Goal: Task Accomplishment & Management: Complete application form

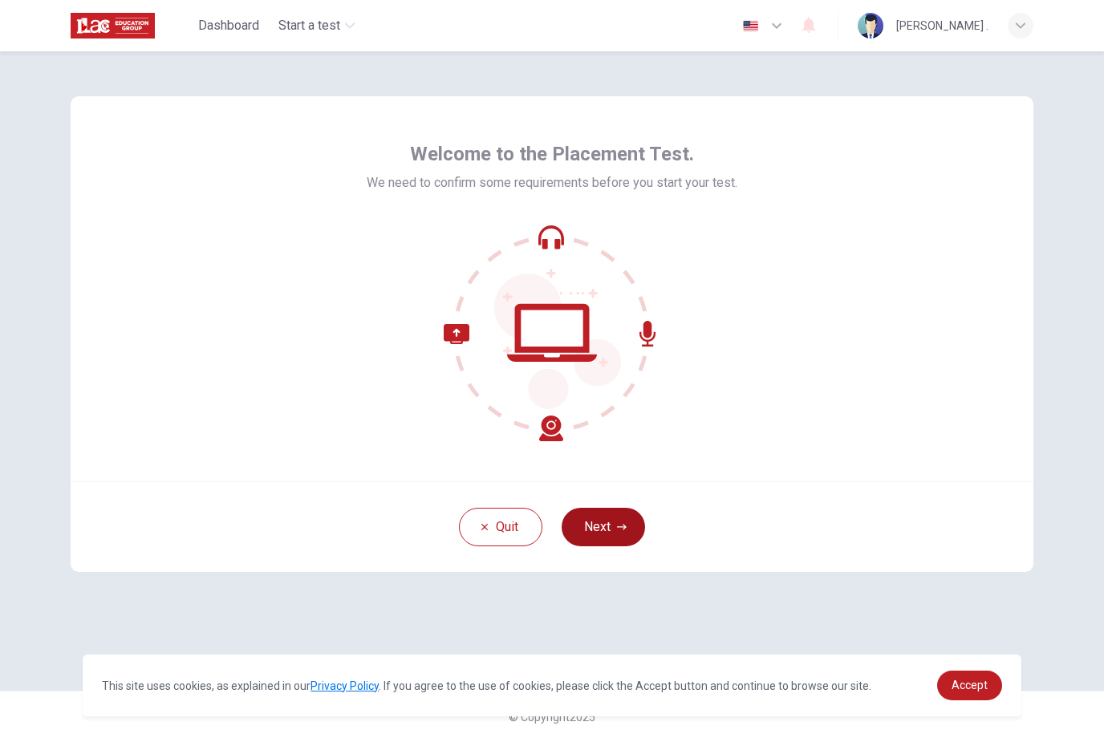
click at [600, 528] on button "Next" at bounding box center [603, 527] width 83 height 39
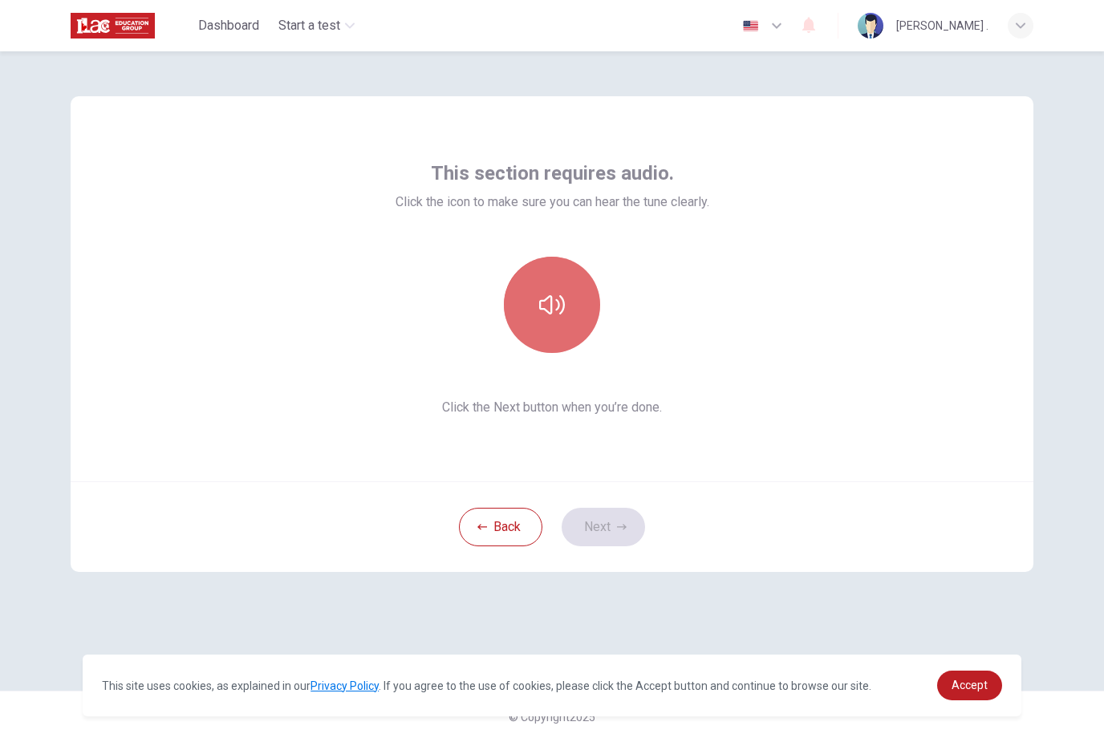
click at [571, 316] on button "button" at bounding box center [552, 305] width 96 height 96
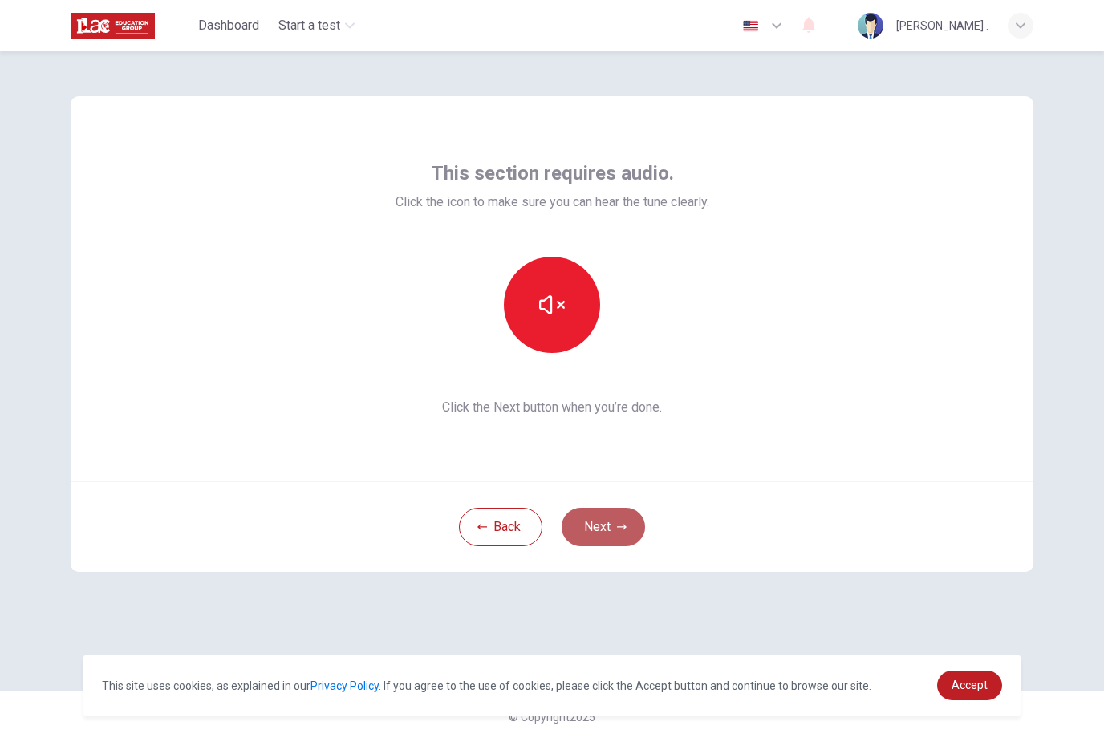
click at [612, 519] on button "Next" at bounding box center [603, 527] width 83 height 39
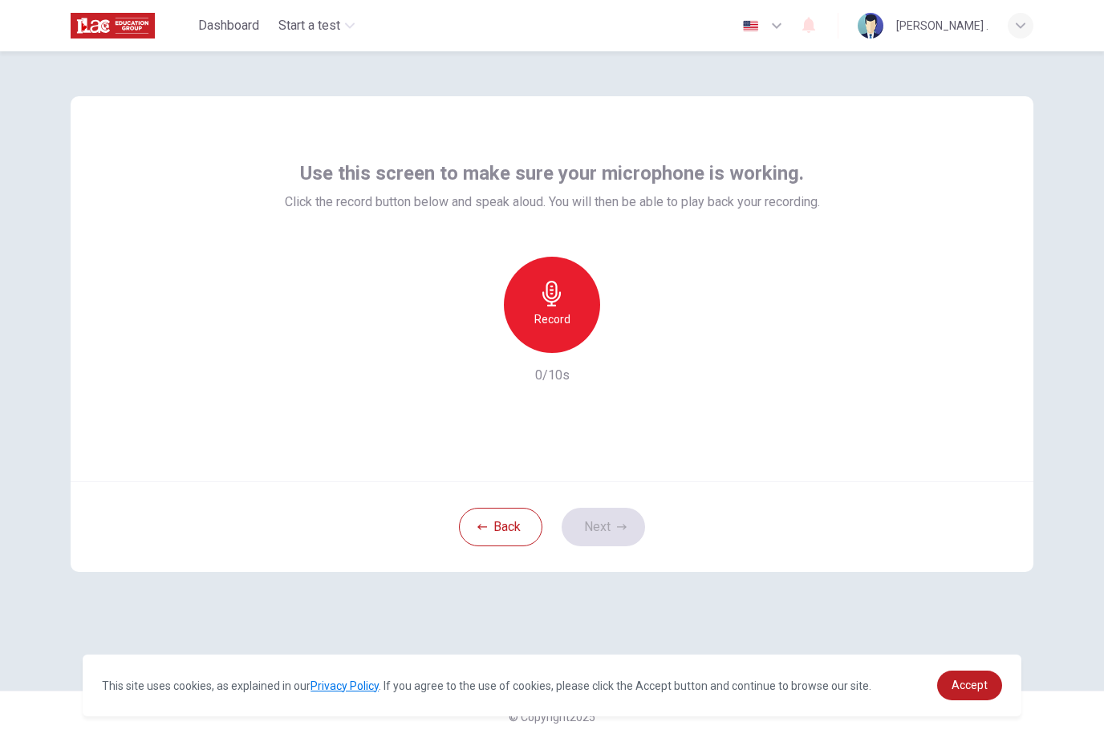
click at [580, 318] on div "Record" at bounding box center [552, 305] width 96 height 96
click at [583, 326] on div "Stop" at bounding box center [552, 305] width 96 height 96
click at [629, 333] on icon "button" at bounding box center [626, 340] width 16 height 16
click at [487, 346] on div "button" at bounding box center [478, 340] width 26 height 26
click at [596, 525] on button "Next" at bounding box center [603, 527] width 83 height 39
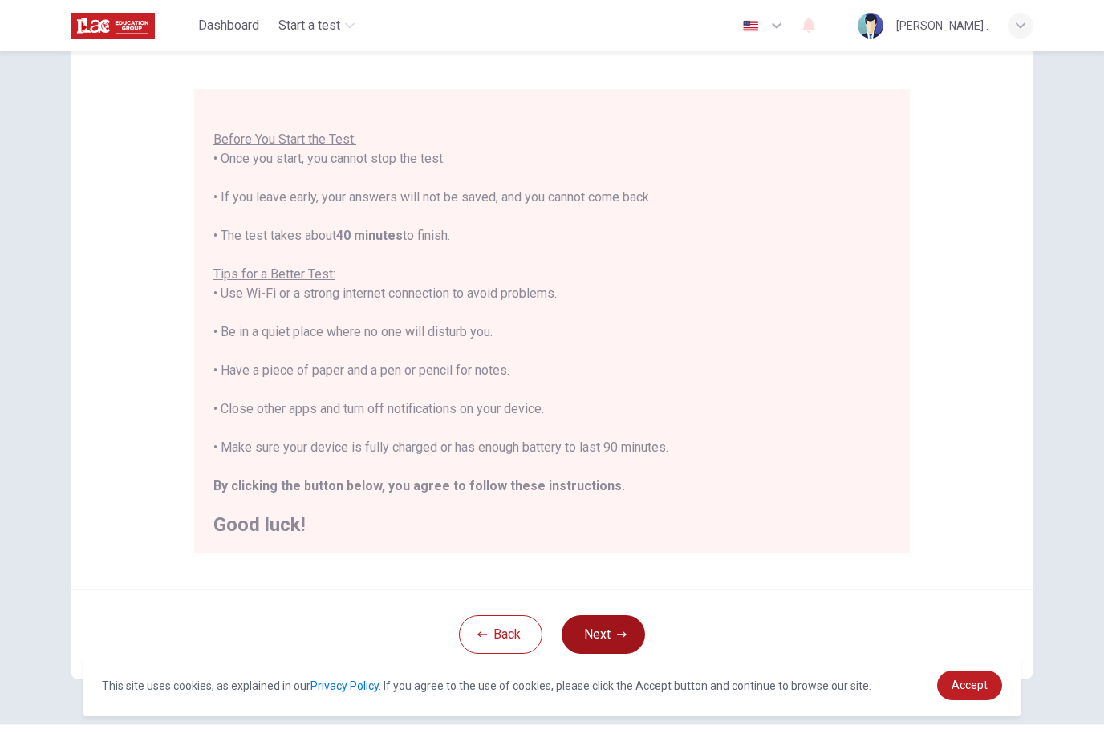
scroll to position [120, 0]
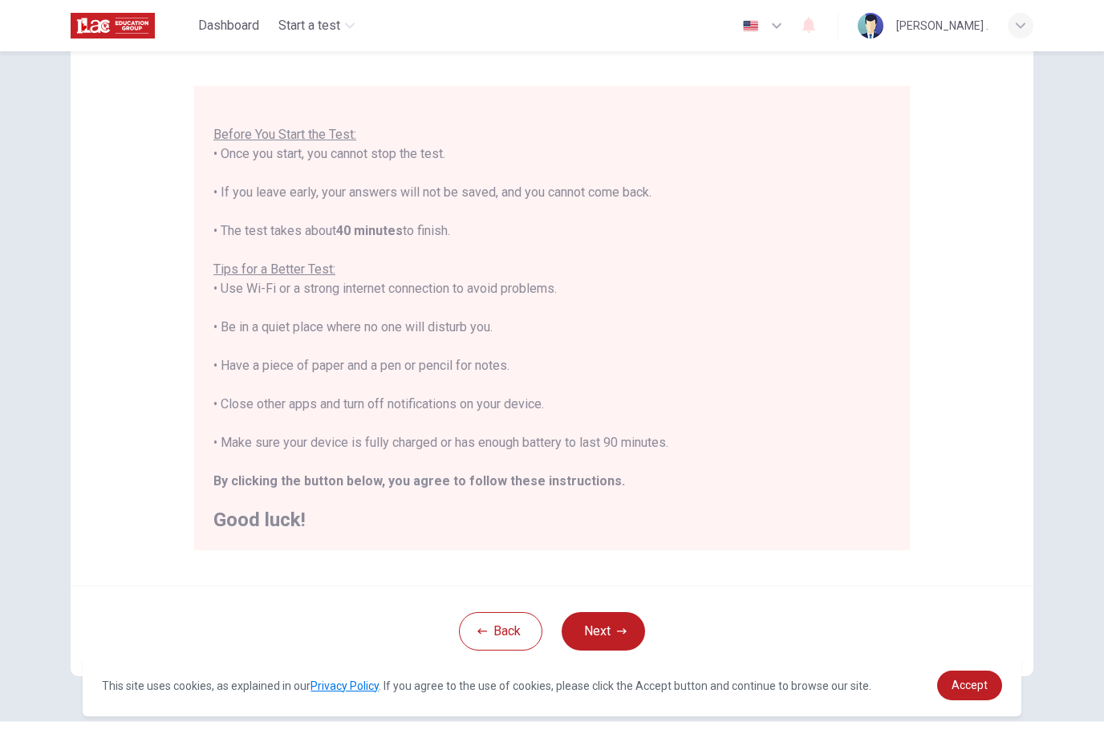
click at [875, 523] on div "You are about to start a Placement Test . Before You Start the Test: • Once you…" at bounding box center [555, 318] width 684 height 426
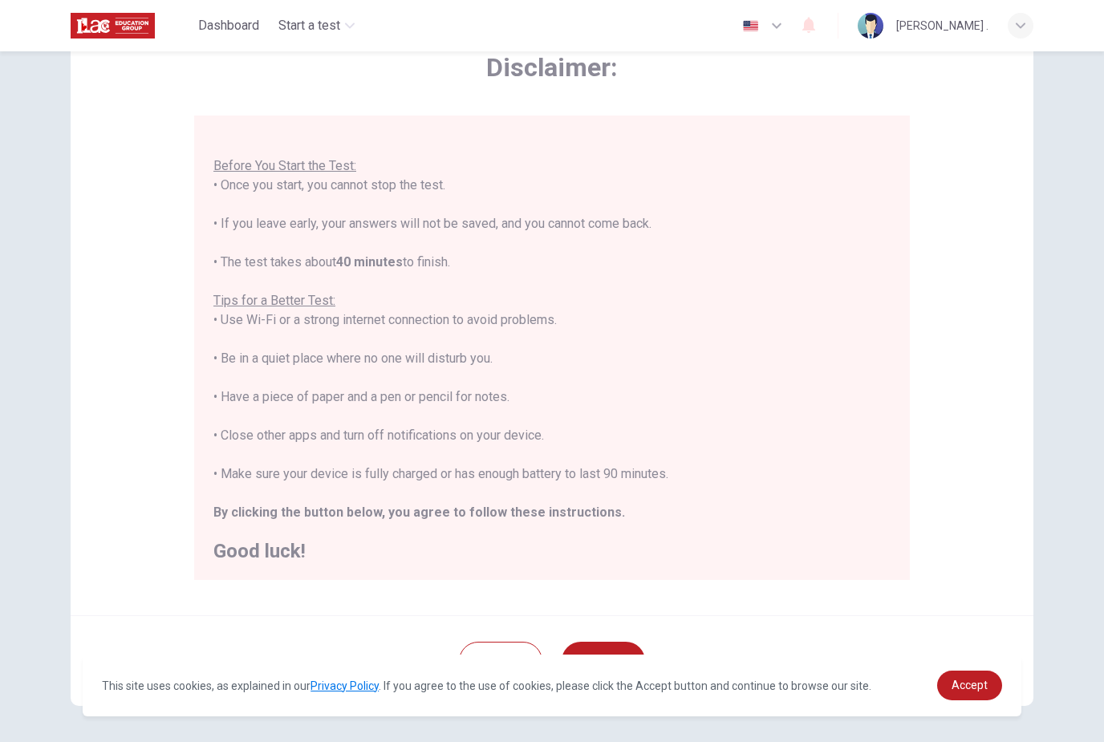
scroll to position [79, 0]
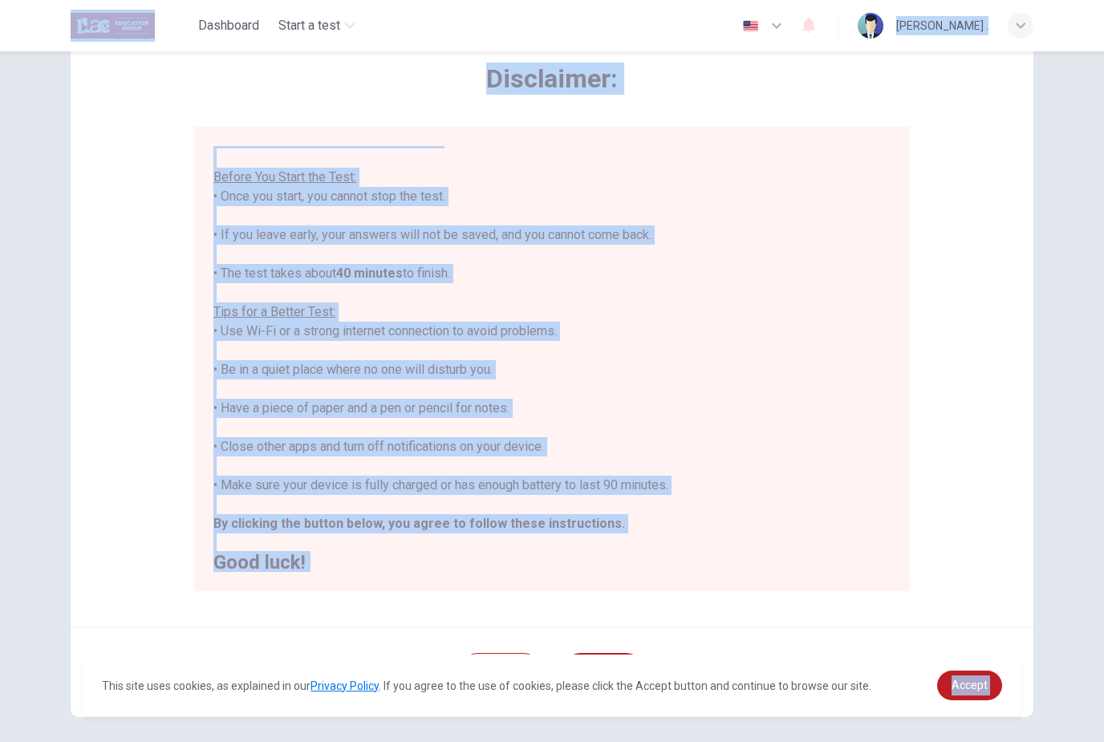
click at [986, 666] on div "This site uses cookies, as explained in our Privacy Policy . If you agree to th…" at bounding box center [552, 686] width 939 height 62
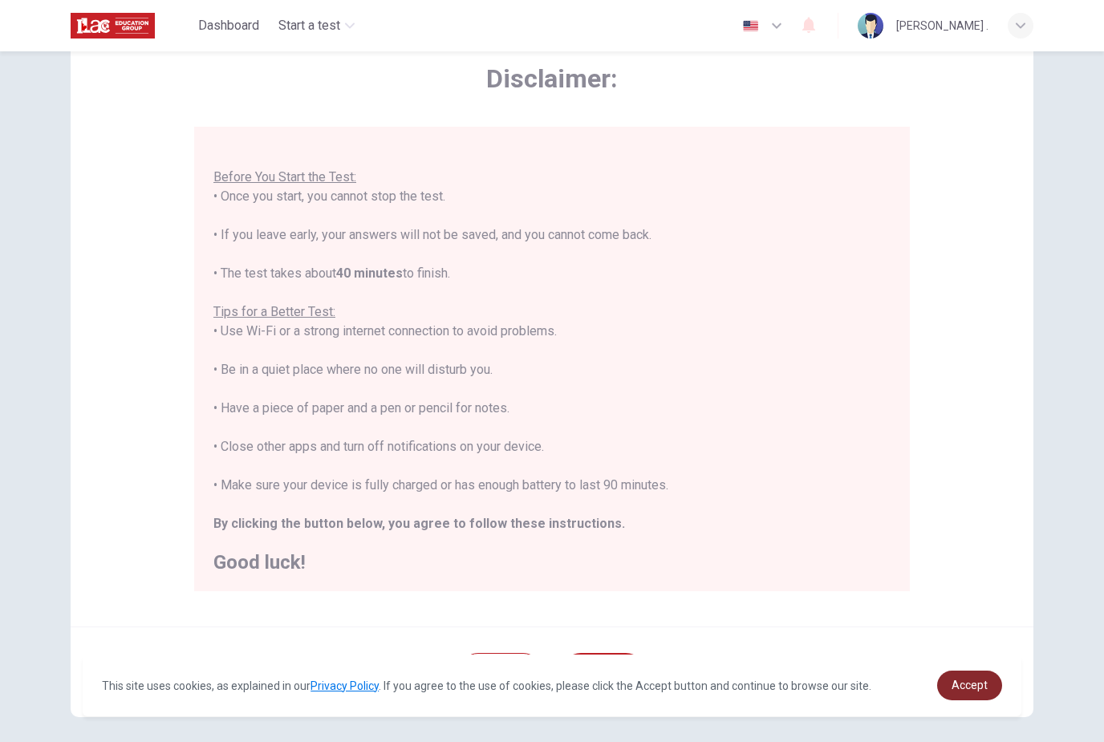
click at [982, 692] on span "Accept" at bounding box center [970, 685] width 36 height 13
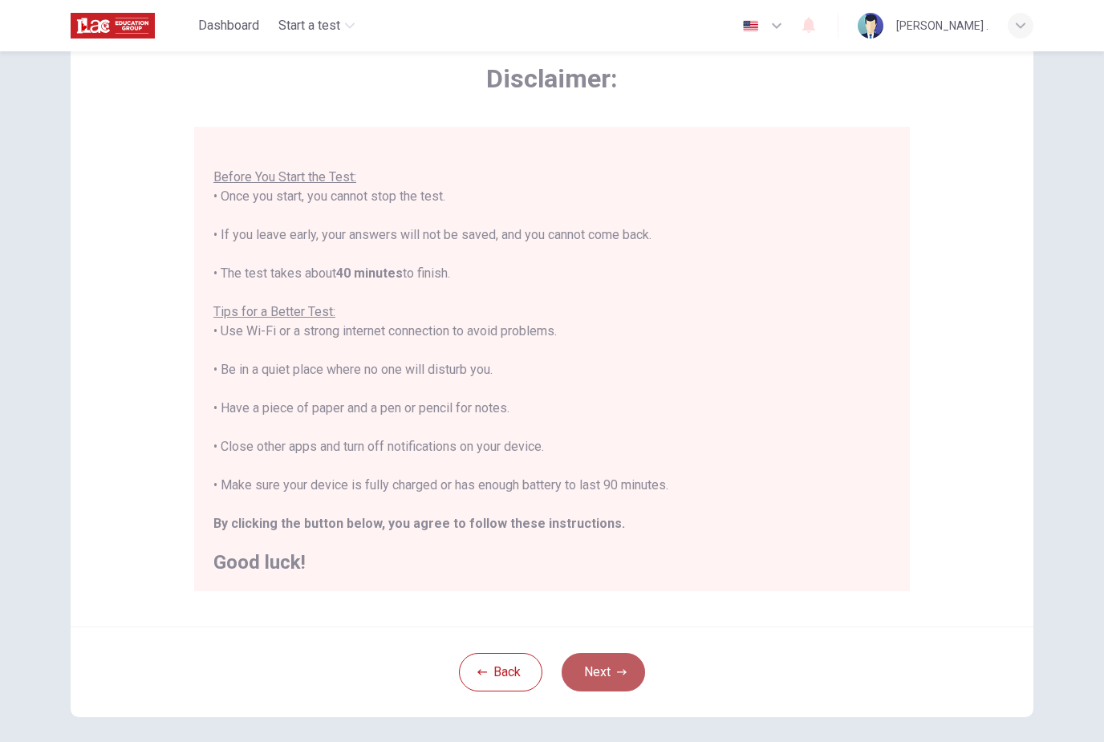
click at [634, 686] on button "Next" at bounding box center [603, 672] width 83 height 39
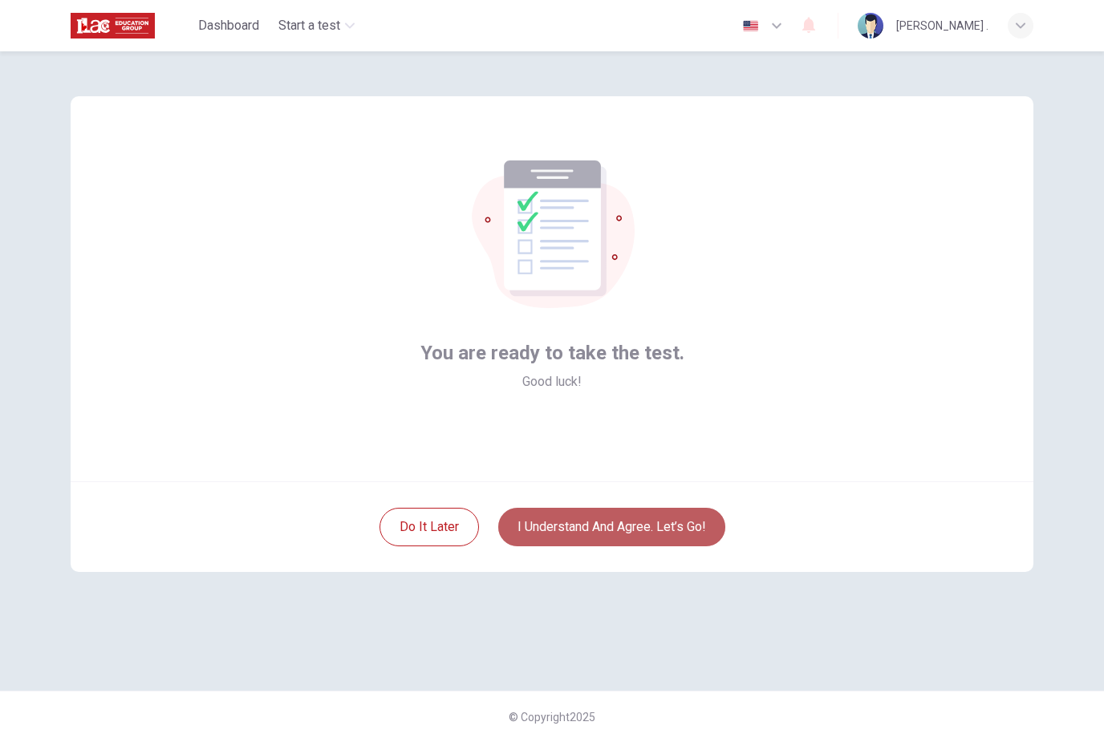
click at [705, 530] on button "I understand and agree. Let’s go!" at bounding box center [611, 527] width 227 height 39
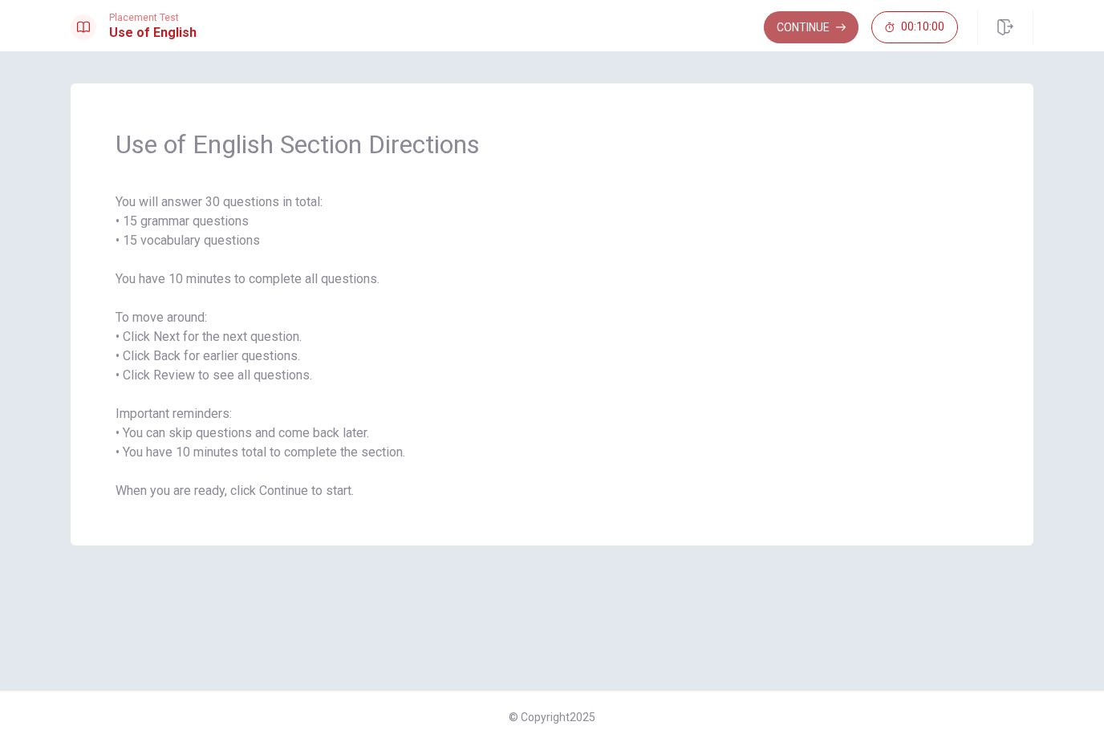
click at [799, 33] on button "Continue" at bounding box center [811, 27] width 95 height 32
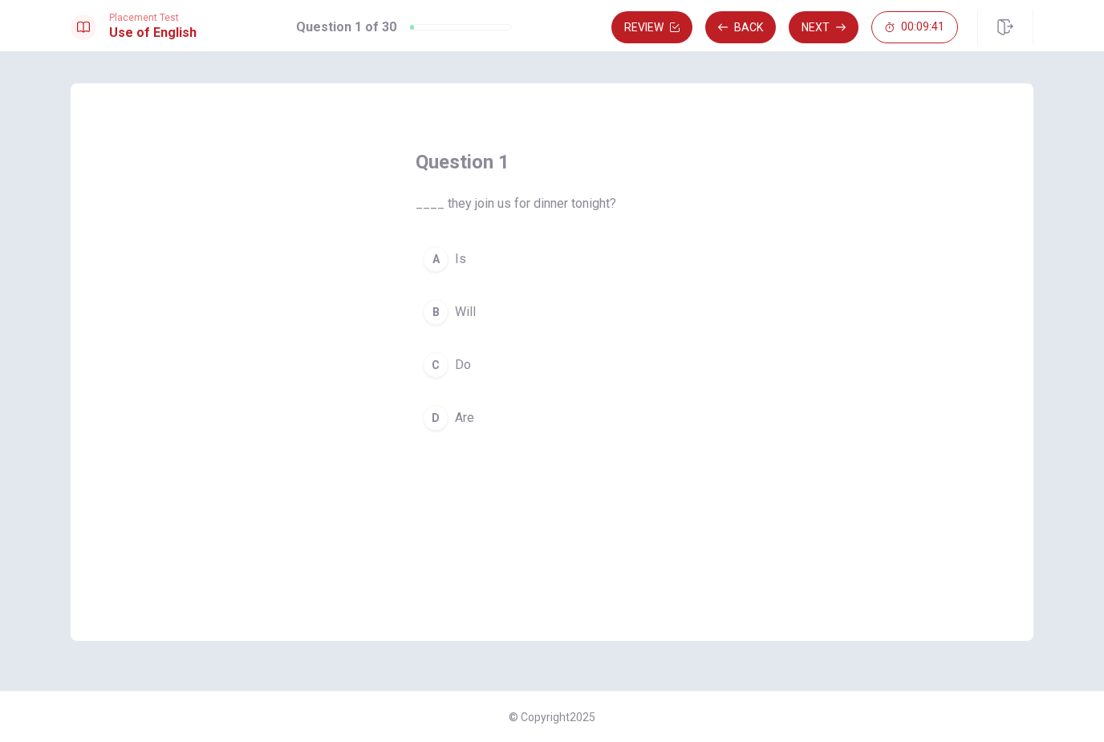
click at [435, 155] on h4 "Question 1" at bounding box center [552, 162] width 273 height 26
click at [434, 154] on h4 "Question 1" at bounding box center [552, 162] width 273 height 26
click at [433, 213] on span "____ they join us for dinner tonight?" at bounding box center [552, 203] width 273 height 19
click at [446, 315] on div "B" at bounding box center [436, 312] width 26 height 26
click at [823, 35] on button "Next" at bounding box center [824, 27] width 70 height 32
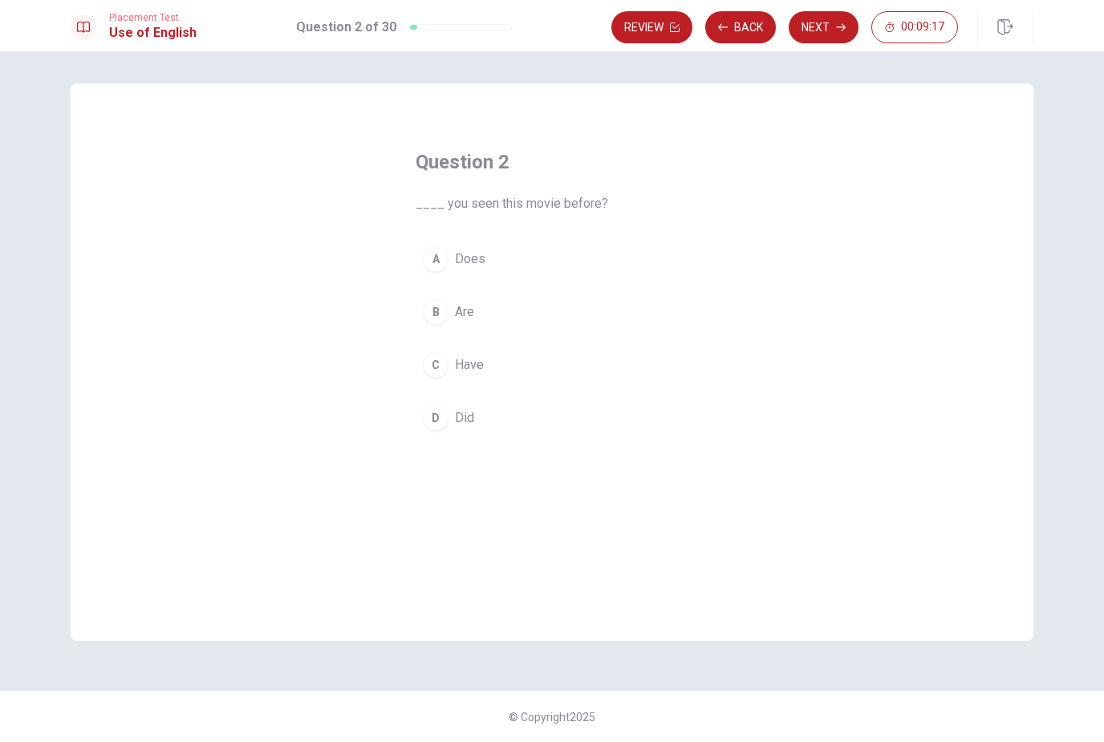
click at [458, 373] on span "Have" at bounding box center [469, 365] width 29 height 19
click at [860, 19] on div "Review Back Next 00:09:07" at bounding box center [785, 27] width 347 height 32
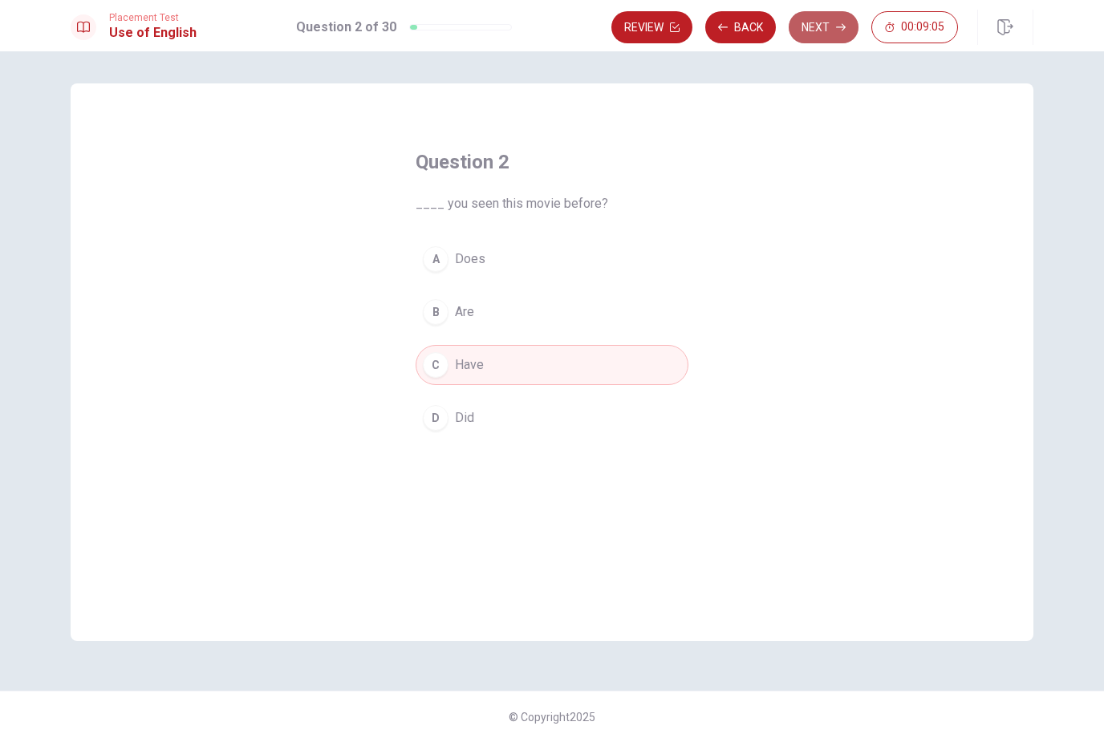
click at [847, 29] on button "Next" at bounding box center [824, 27] width 70 height 32
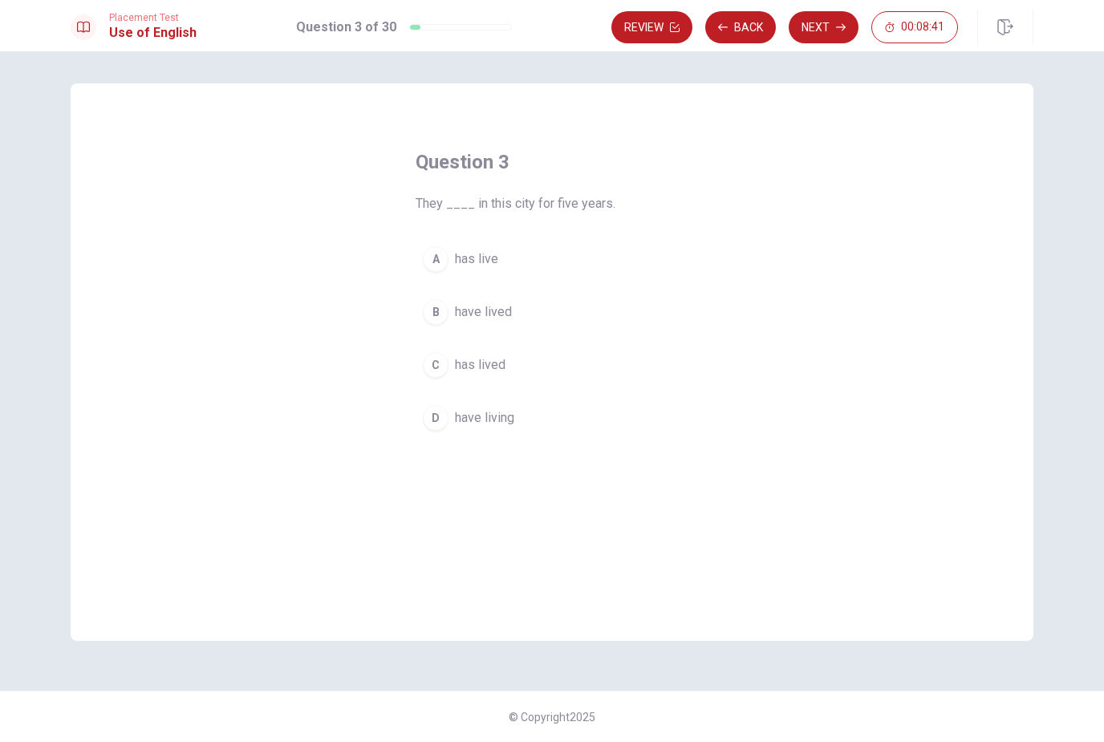
click at [526, 317] on button "B have lived" at bounding box center [552, 312] width 273 height 40
click at [820, 34] on button "Next" at bounding box center [824, 27] width 70 height 32
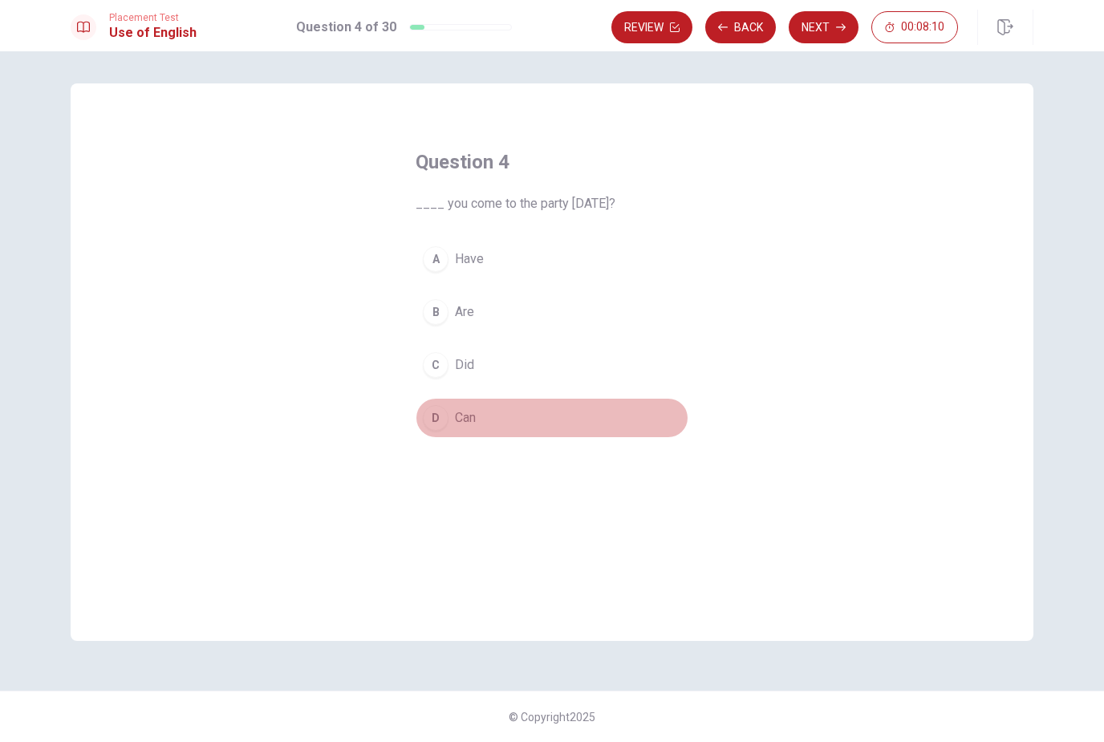
click at [427, 421] on div "D" at bounding box center [436, 418] width 26 height 26
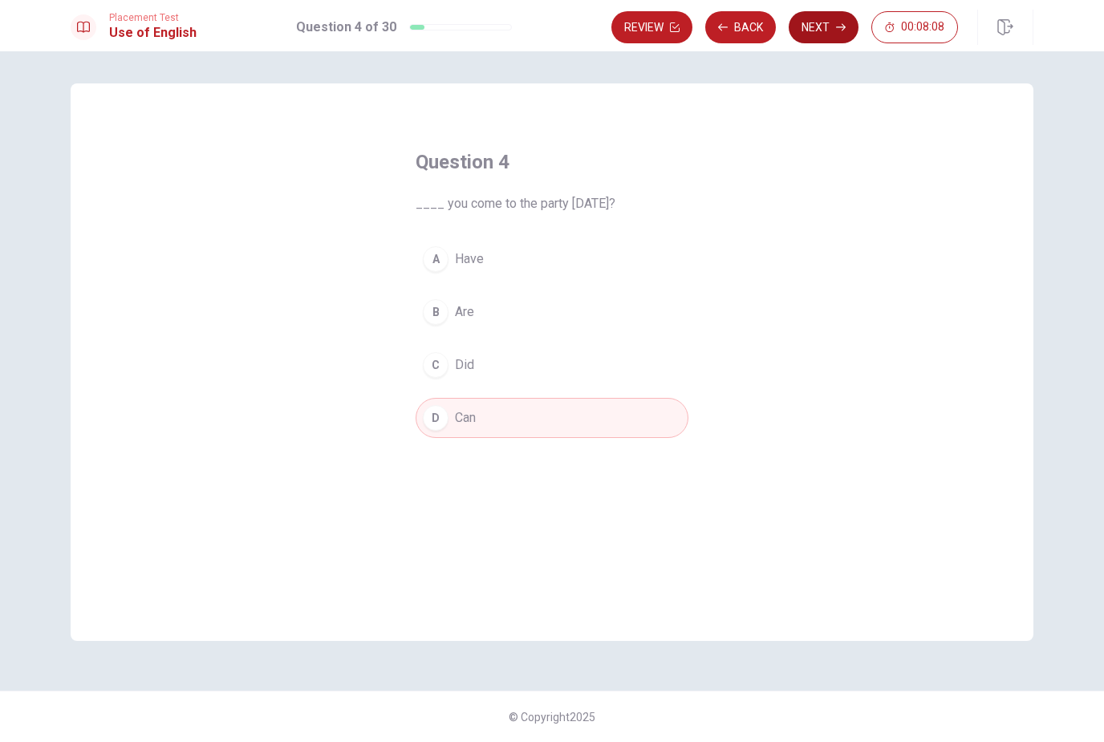
click at [833, 35] on button "Next" at bounding box center [824, 27] width 70 height 32
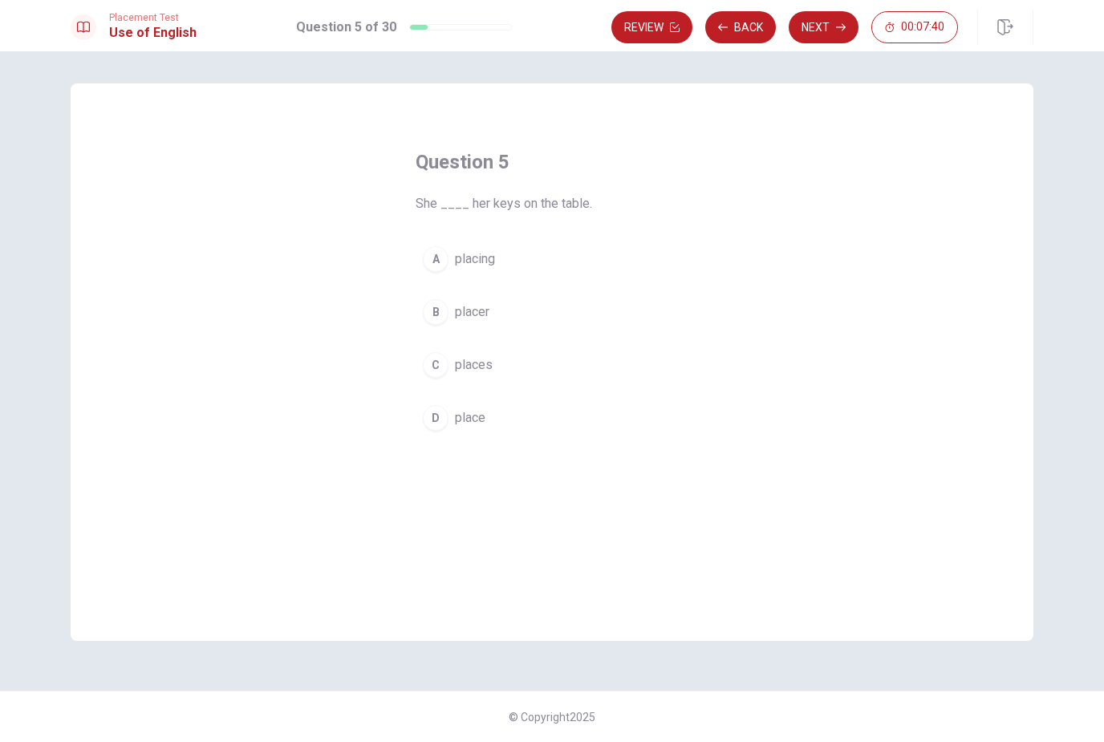
click at [533, 266] on button "A placing" at bounding box center [552, 259] width 273 height 40
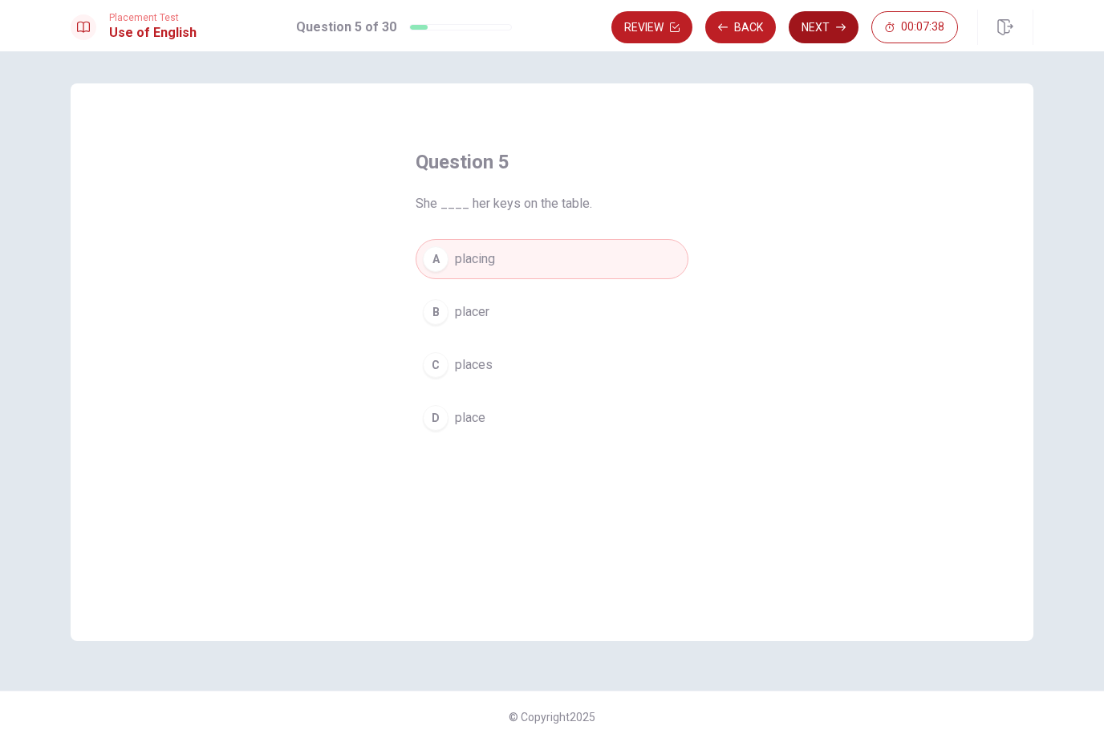
click at [808, 34] on button "Next" at bounding box center [824, 27] width 70 height 32
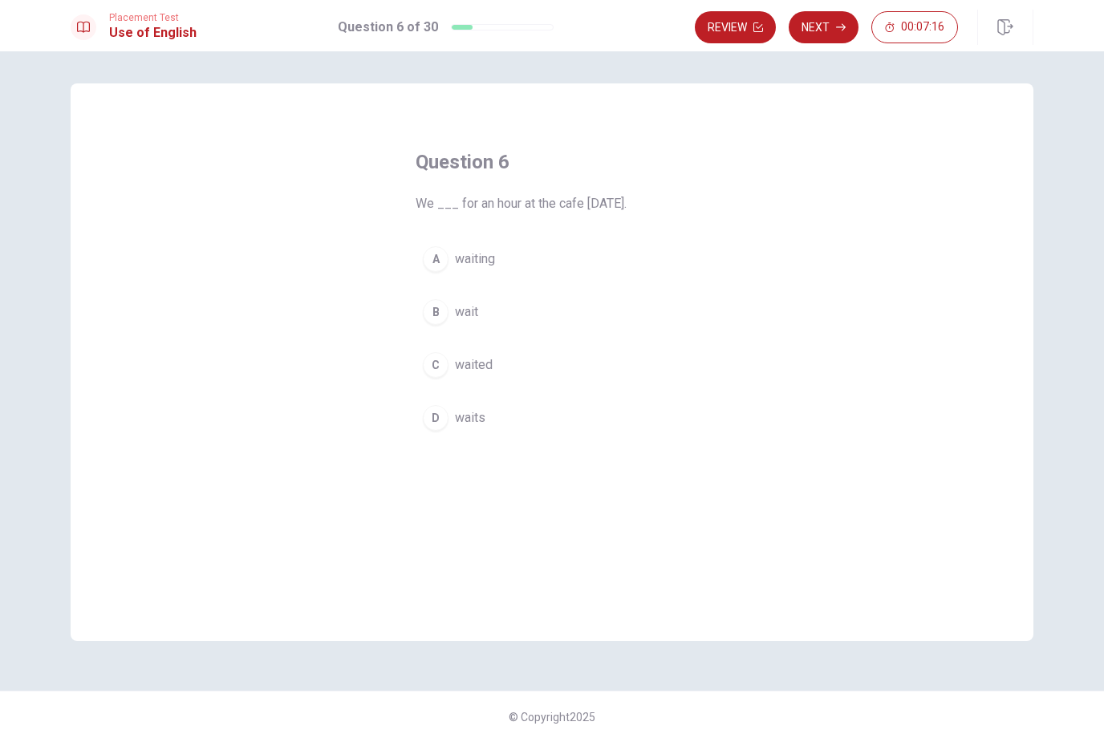
click at [510, 364] on button "C waited" at bounding box center [552, 365] width 273 height 40
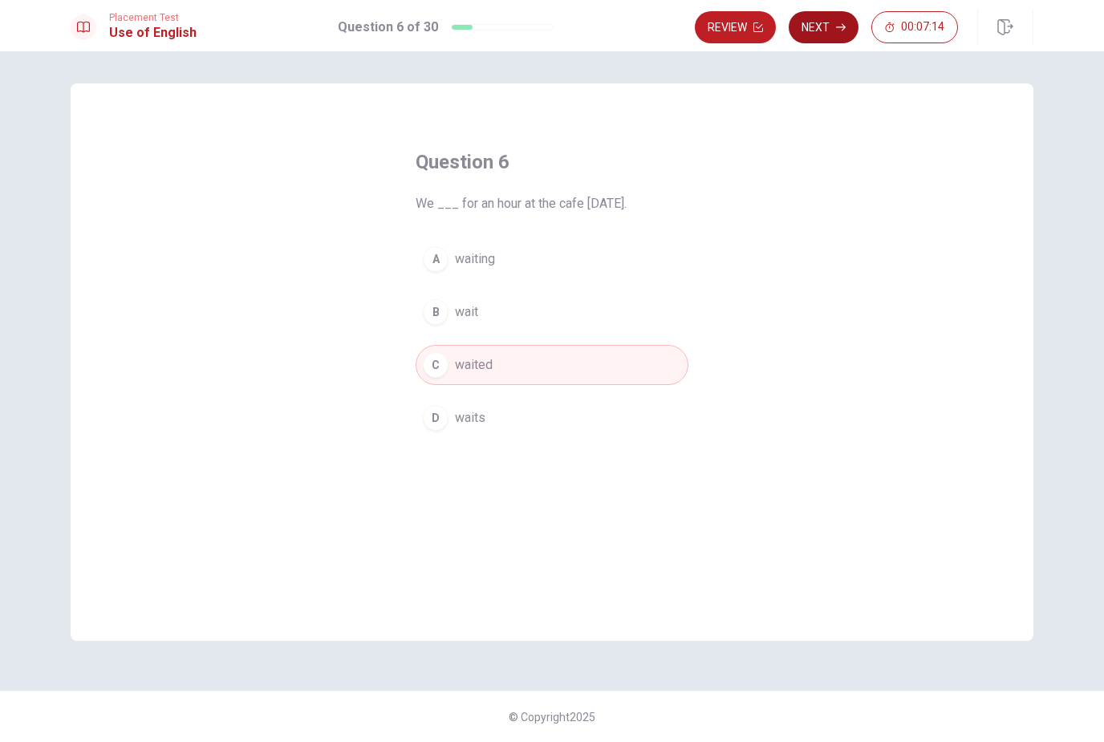
click at [826, 33] on button "Next" at bounding box center [824, 27] width 70 height 32
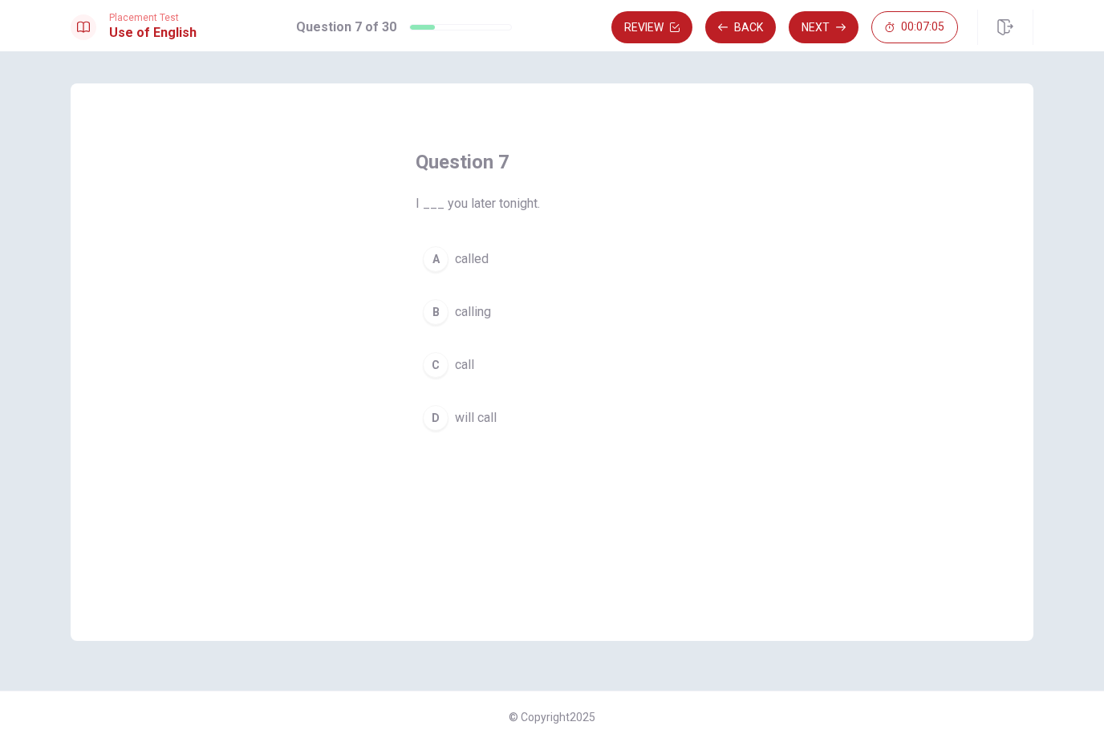
click at [495, 422] on span "will call" at bounding box center [476, 418] width 42 height 19
click at [815, 28] on button "Next" at bounding box center [824, 27] width 70 height 32
click at [570, 266] on button "A umbrella" at bounding box center [552, 259] width 273 height 40
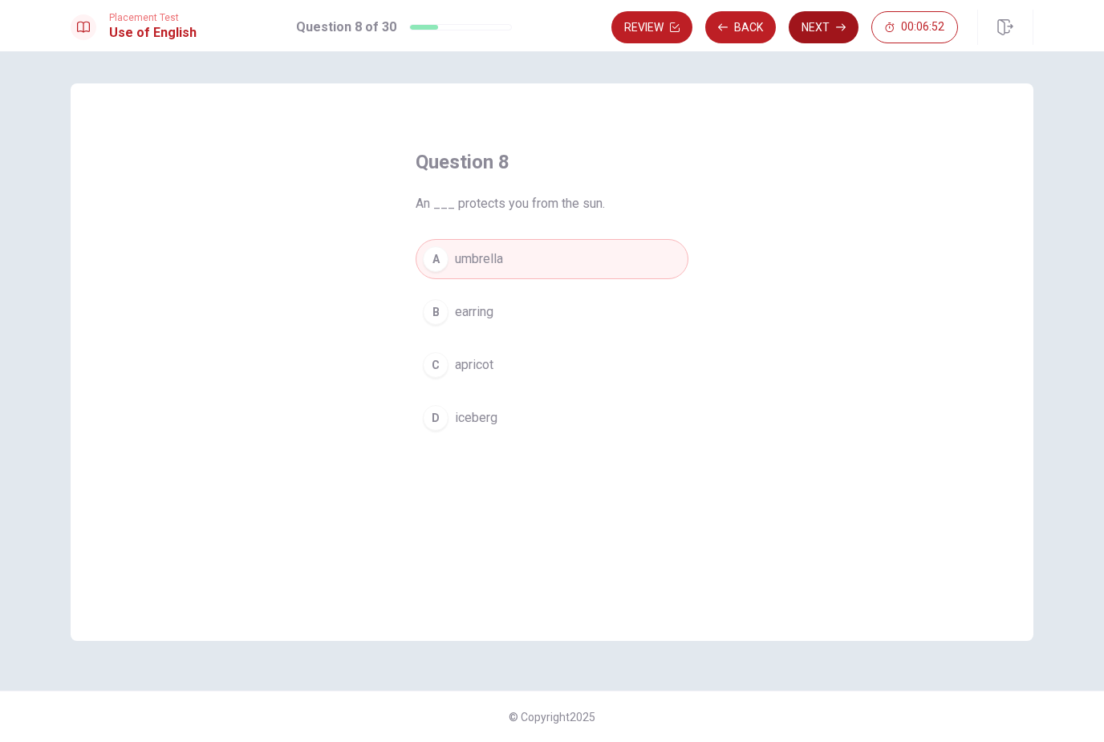
click at [827, 14] on button "Next" at bounding box center [824, 27] width 70 height 32
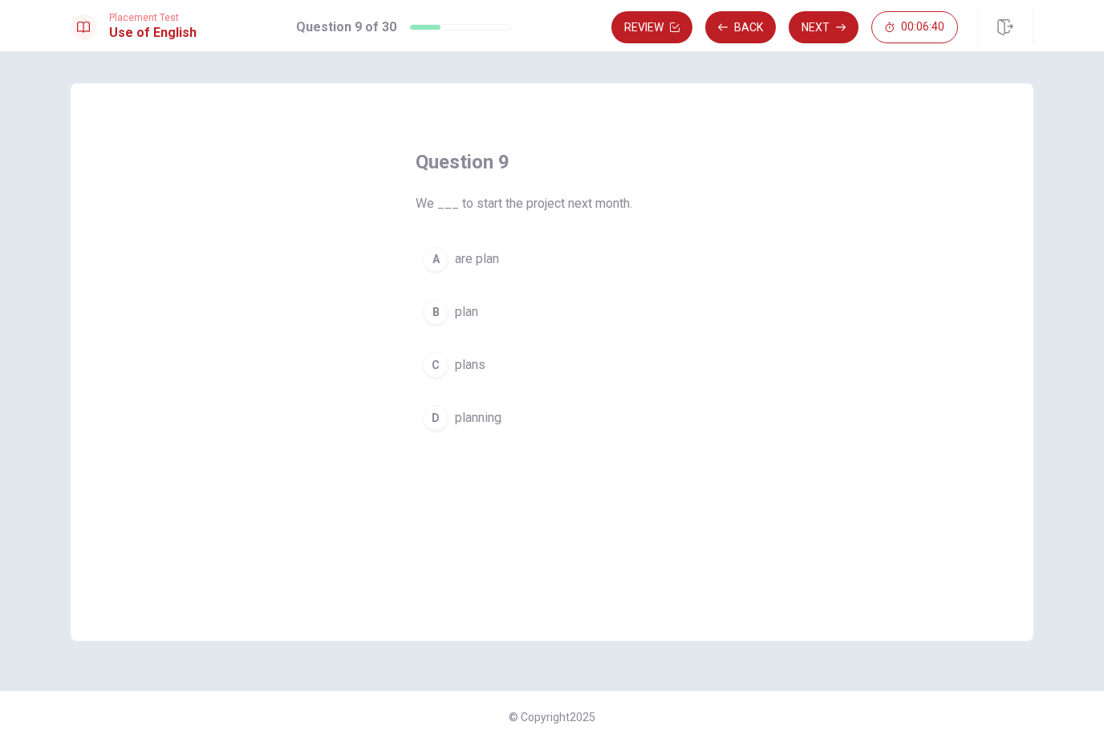
click at [542, 265] on button "A are plan" at bounding box center [552, 259] width 273 height 40
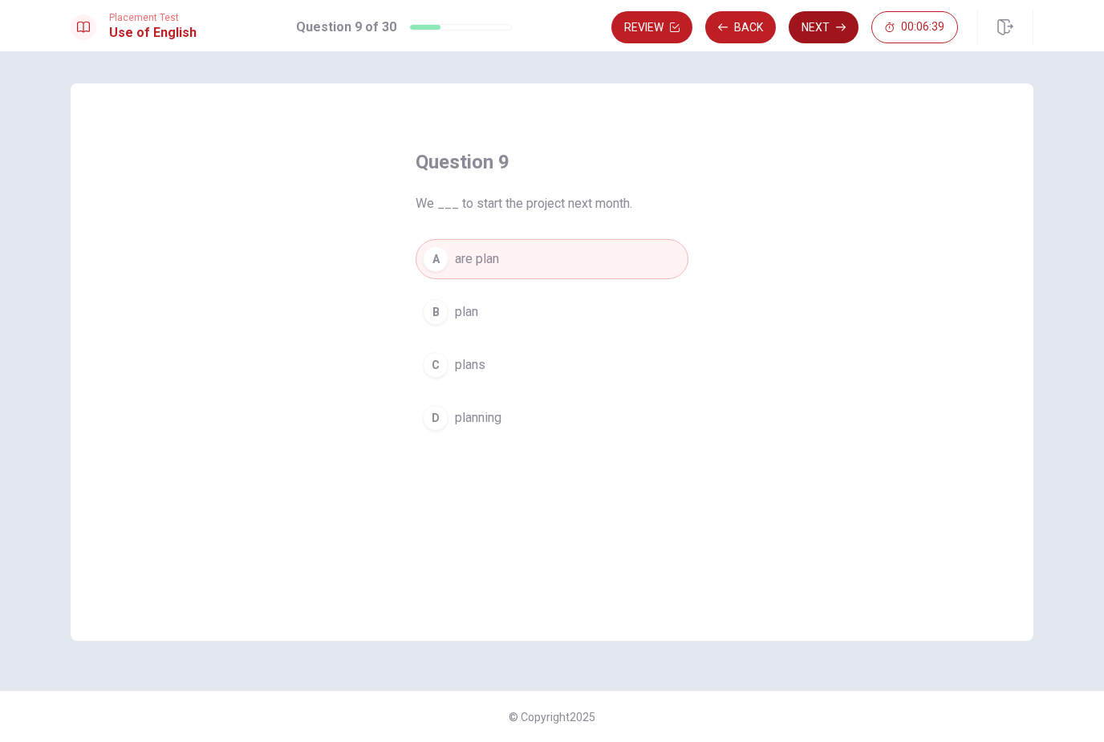
click at [814, 26] on button "Next" at bounding box center [824, 27] width 70 height 32
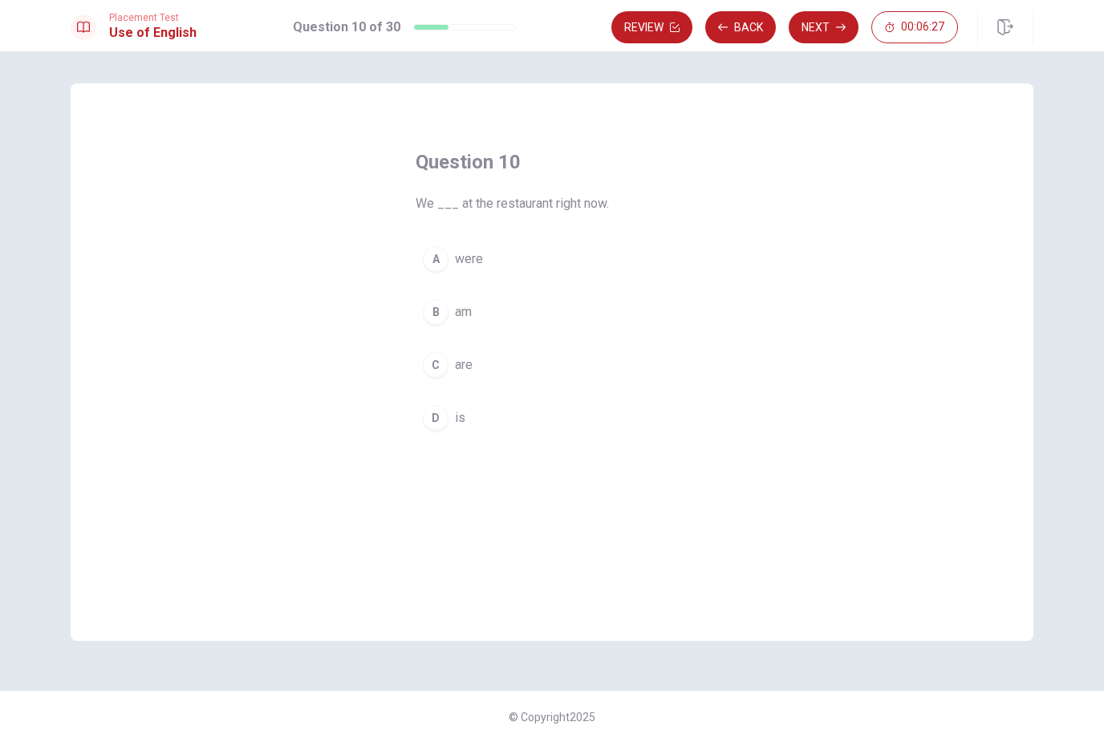
click at [470, 371] on span "are" at bounding box center [464, 365] width 18 height 19
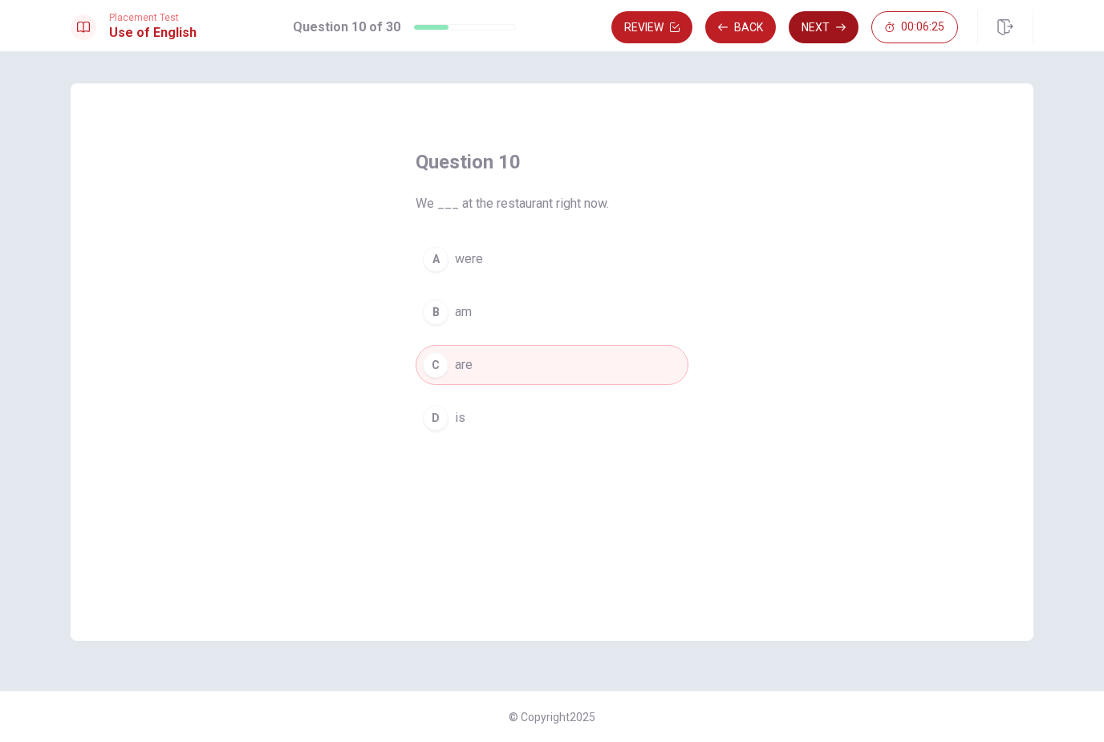
click at [796, 14] on button "Next" at bounding box center [824, 27] width 70 height 32
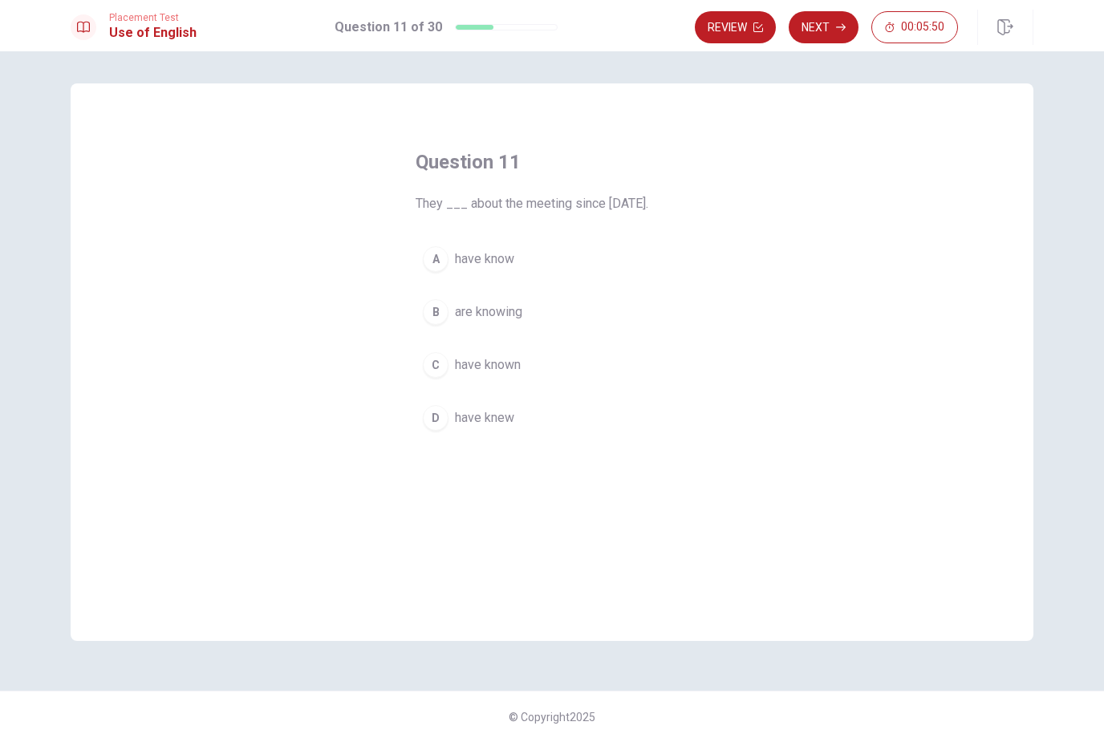
click at [518, 418] on button "D have knew" at bounding box center [552, 418] width 273 height 40
click at [831, 43] on button "Next" at bounding box center [824, 27] width 70 height 32
click at [521, 322] on button "B construct" at bounding box center [552, 312] width 273 height 40
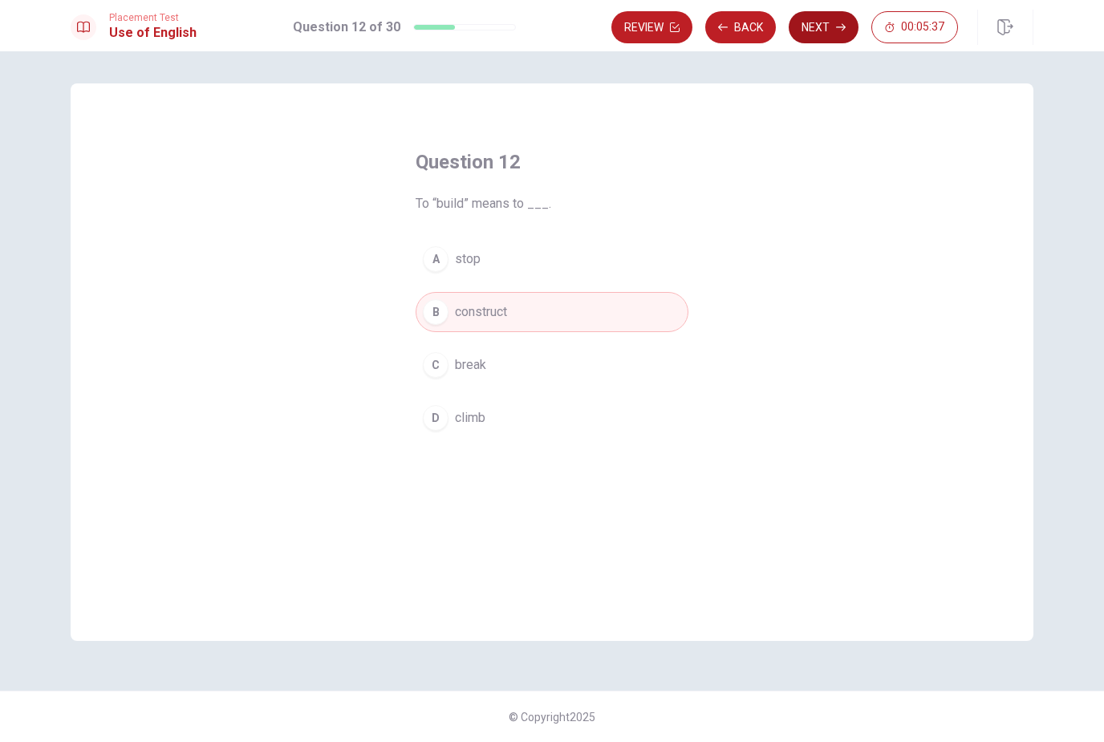
click at [843, 23] on icon "button" at bounding box center [841, 27] width 10 height 10
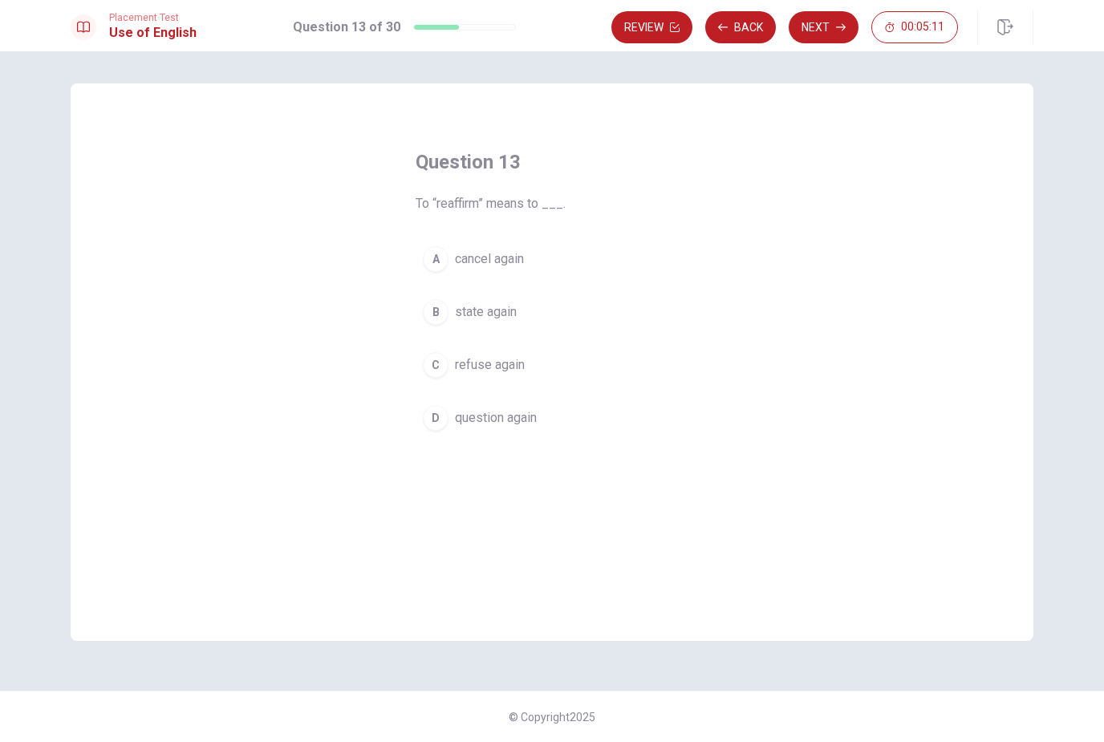
click at [526, 310] on button "B state again" at bounding box center [552, 312] width 273 height 40
click at [816, 31] on button "Next" at bounding box center [824, 27] width 70 height 32
click at [491, 357] on button "C on" at bounding box center [552, 365] width 273 height 40
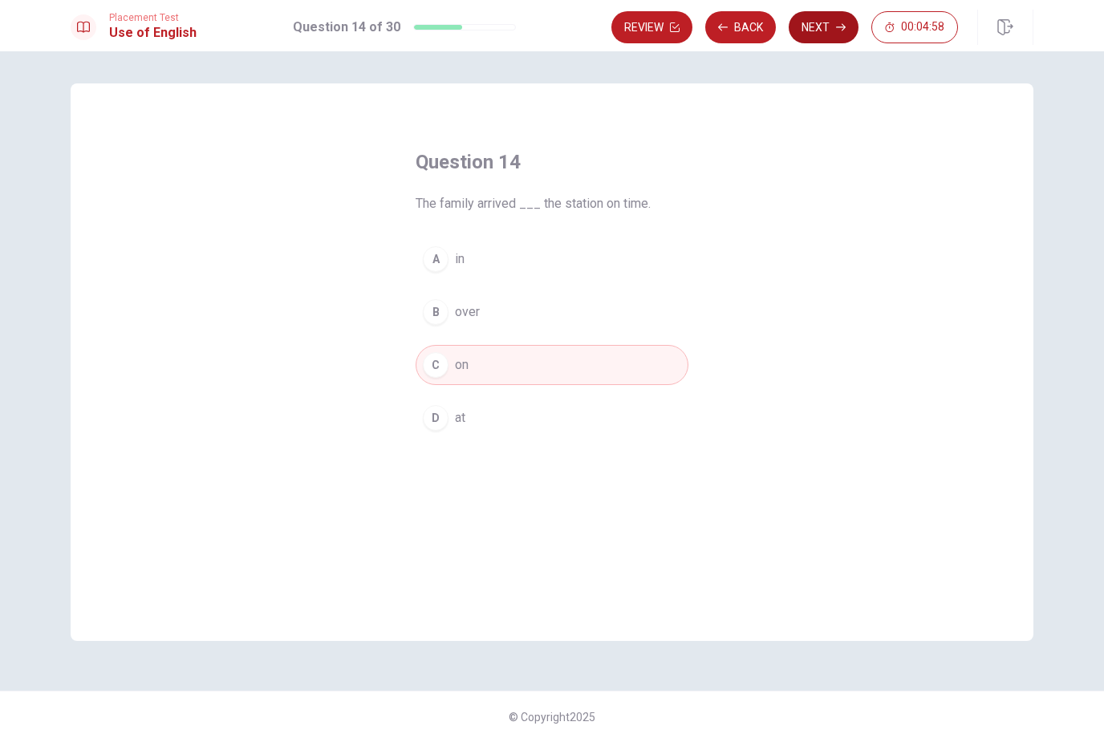
click at [821, 26] on button "Next" at bounding box center [824, 27] width 70 height 32
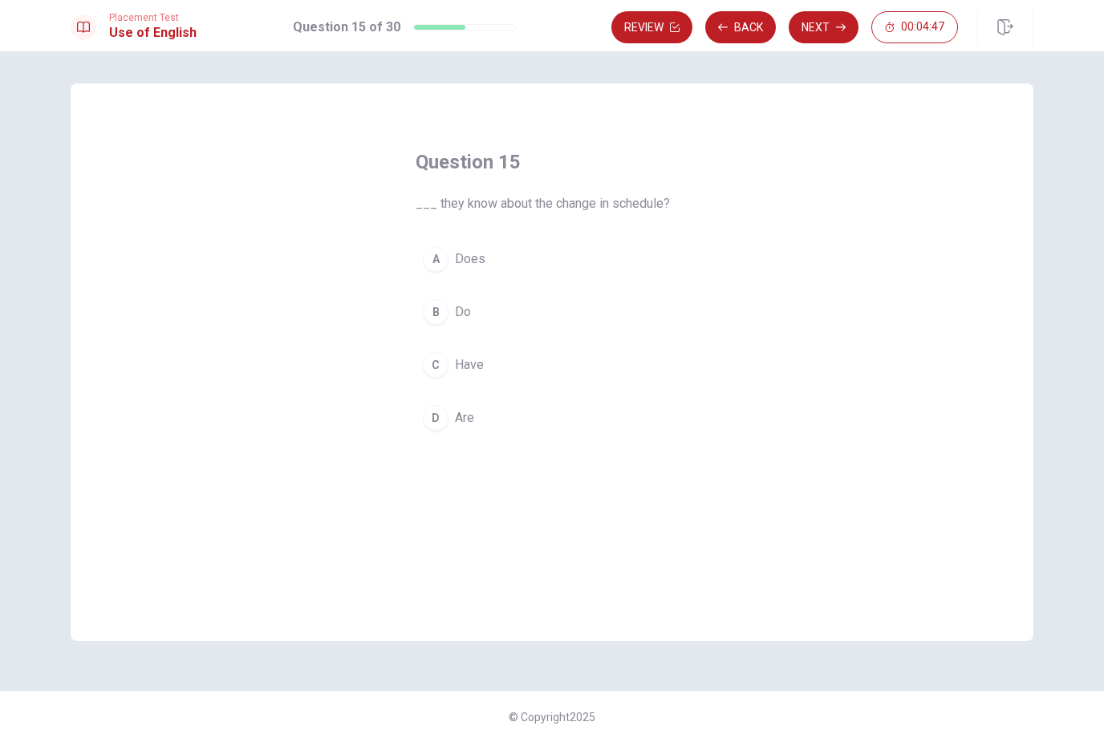
click at [526, 269] on button "A Does" at bounding box center [552, 259] width 273 height 40
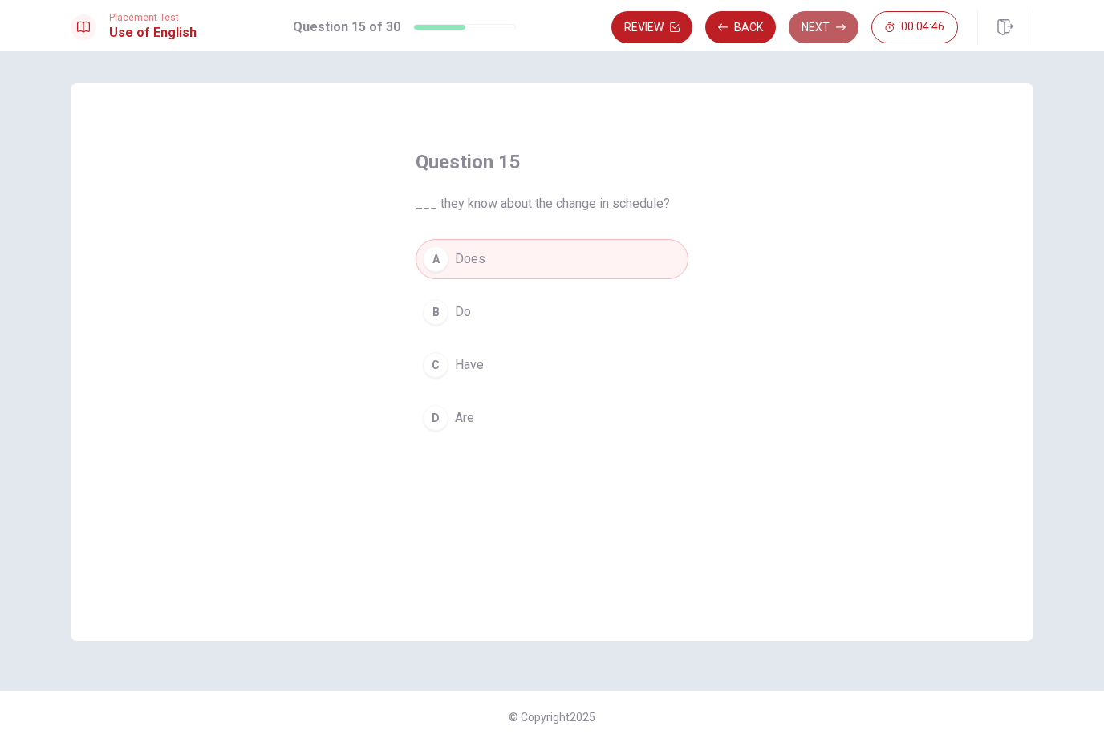
click at [846, 22] on button "Next" at bounding box center [824, 27] width 70 height 32
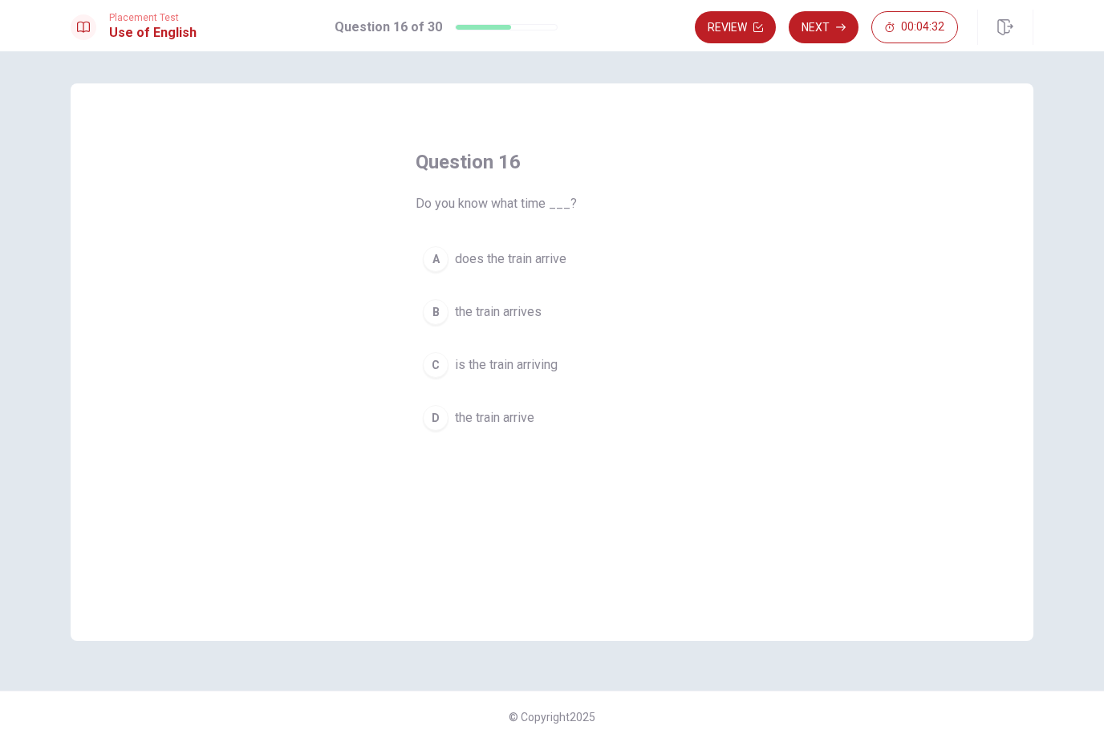
click at [572, 262] on button "A does the train arrive" at bounding box center [552, 259] width 273 height 40
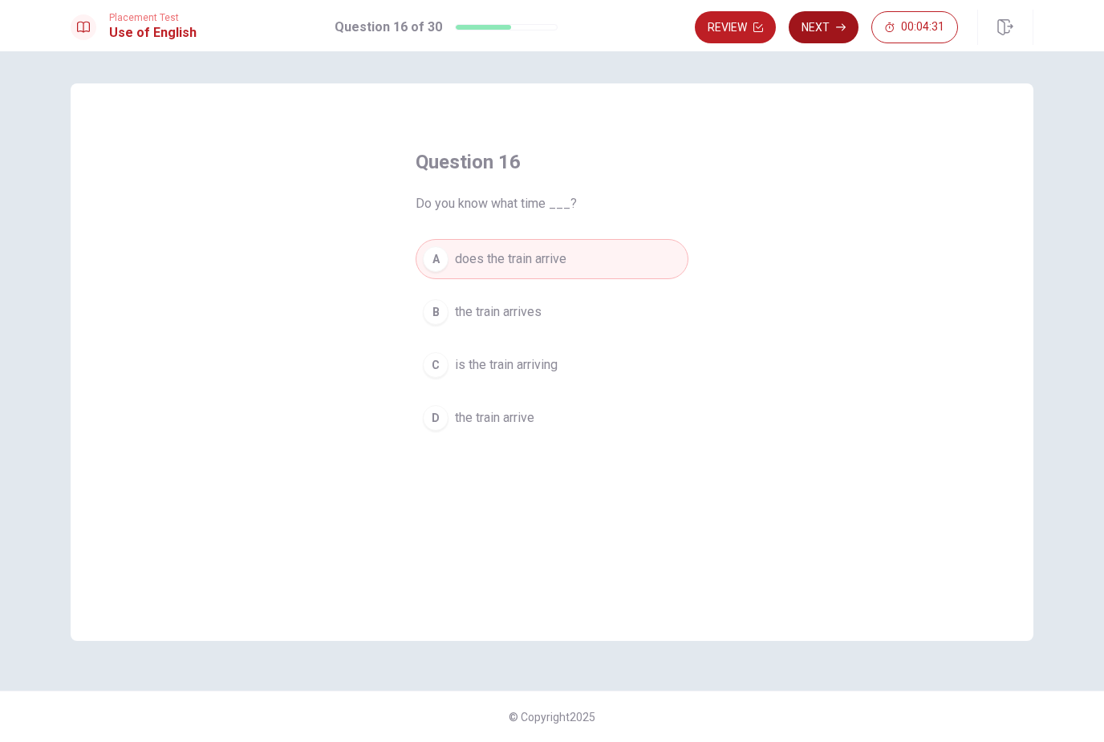
click at [857, 26] on button "Next" at bounding box center [824, 27] width 70 height 32
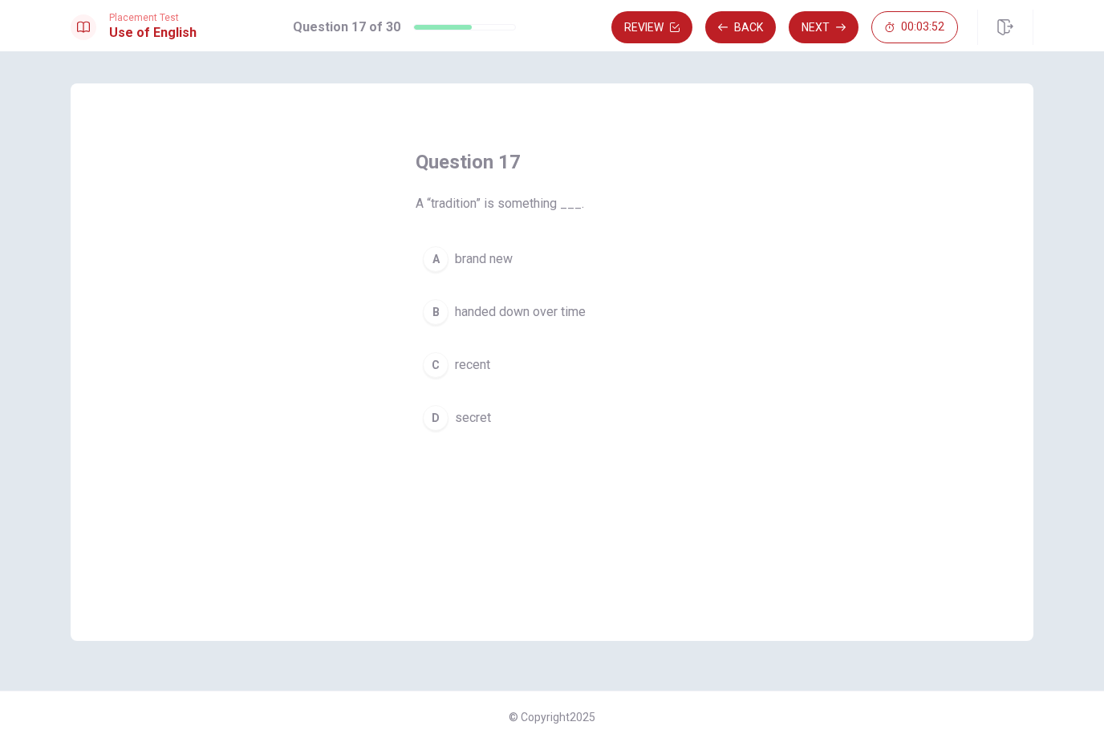
click at [539, 327] on button "B handed down over time" at bounding box center [552, 312] width 273 height 40
click at [834, 38] on button "Next" at bounding box center [824, 27] width 70 height 32
click at [429, 437] on button "D difficult" at bounding box center [552, 418] width 273 height 40
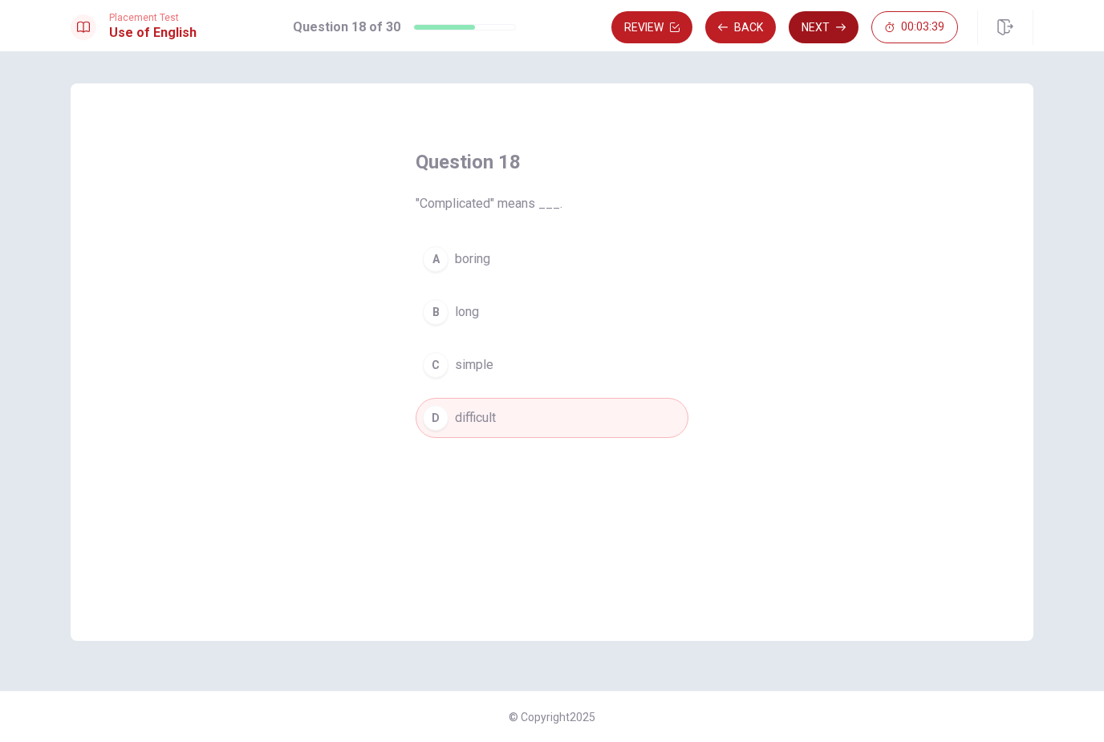
click at [831, 28] on button "Next" at bounding box center [824, 27] width 70 height 32
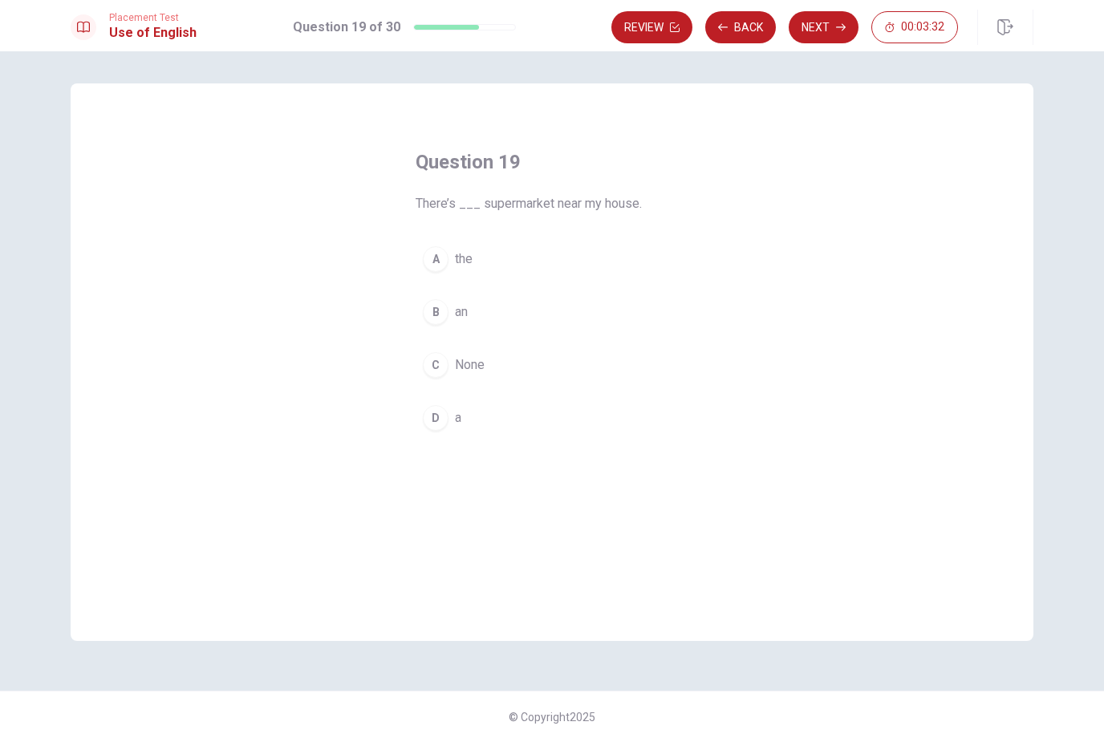
click at [447, 424] on div "D" at bounding box center [436, 418] width 26 height 26
click at [831, 39] on button "Next" at bounding box center [824, 27] width 70 height 32
click at [526, 307] on button "B have" at bounding box center [552, 312] width 273 height 40
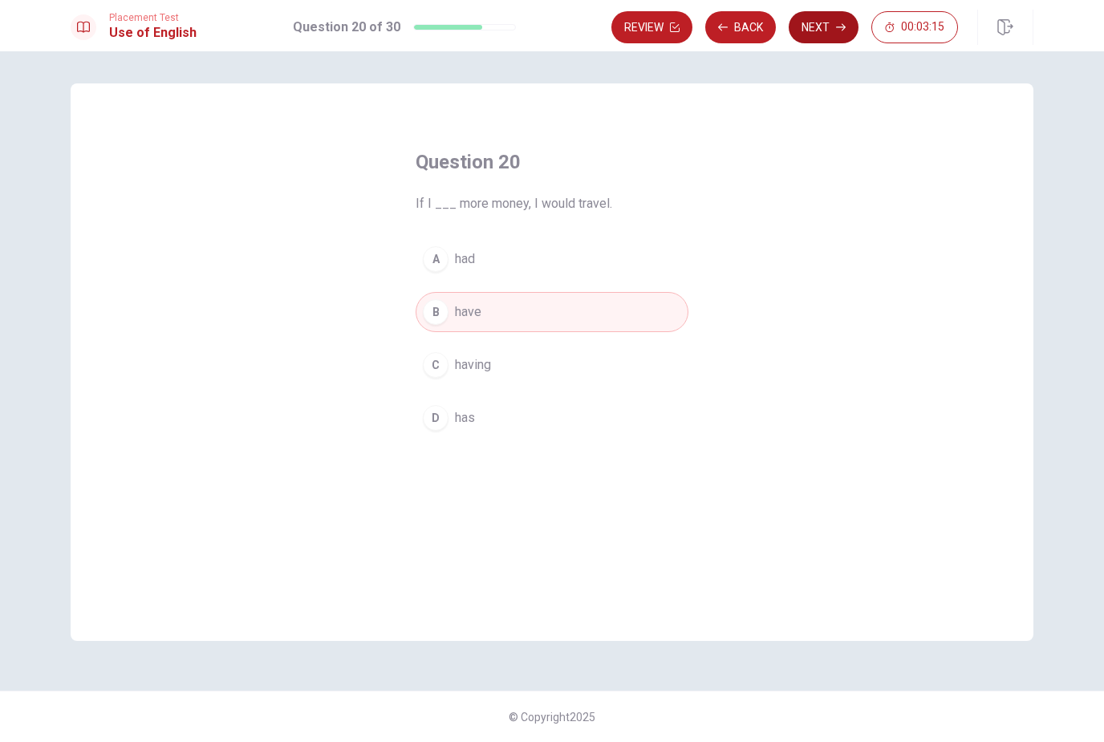
click at [829, 33] on button "Next" at bounding box center [824, 27] width 70 height 32
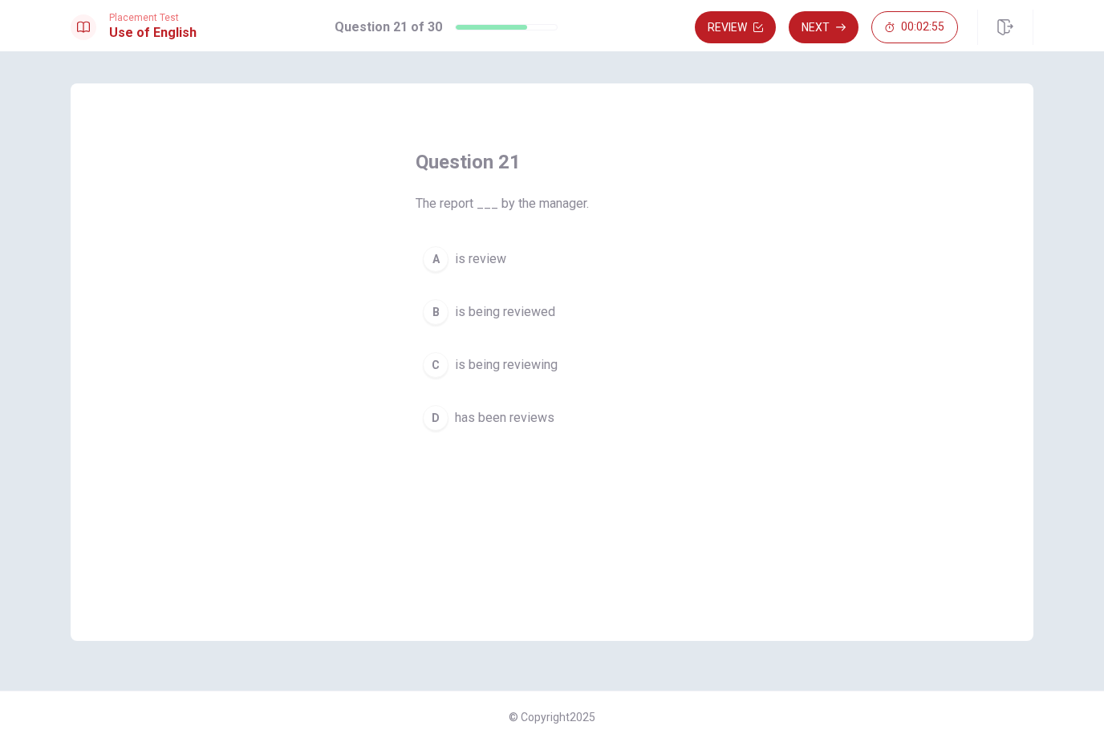
click at [636, 272] on button "A is review" at bounding box center [552, 259] width 273 height 40
click at [867, 23] on div "Review Next 00:02:54" at bounding box center [826, 27] width 263 height 32
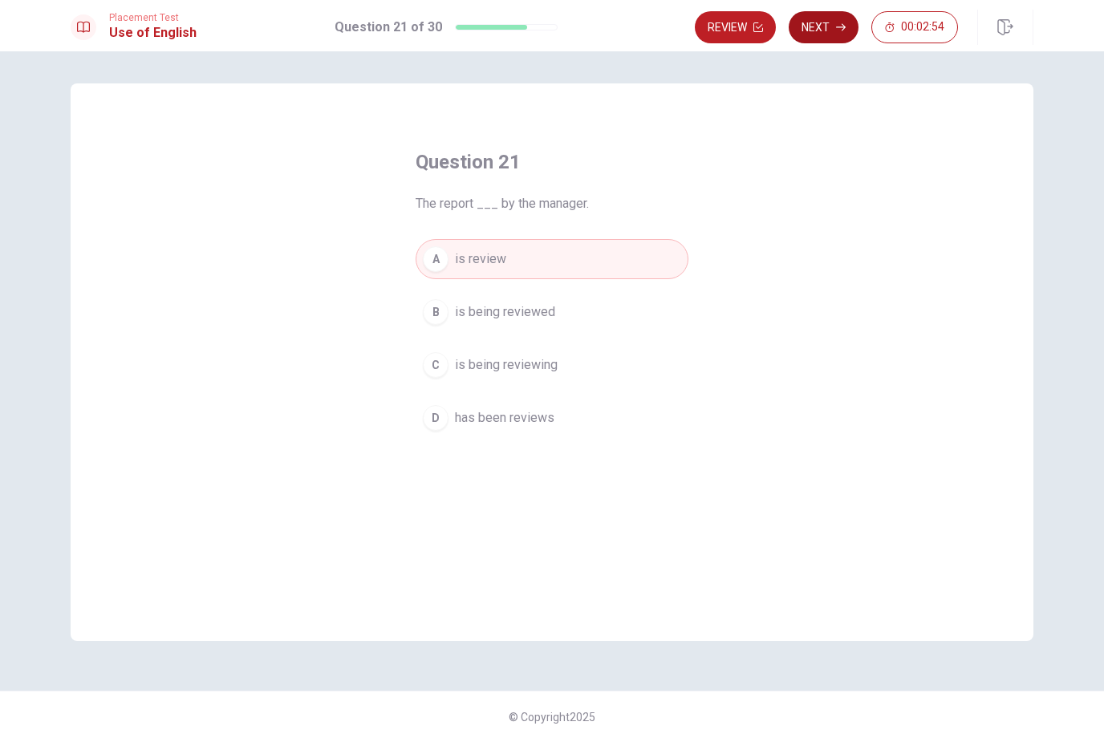
click at [831, 35] on button "Next" at bounding box center [824, 27] width 70 height 32
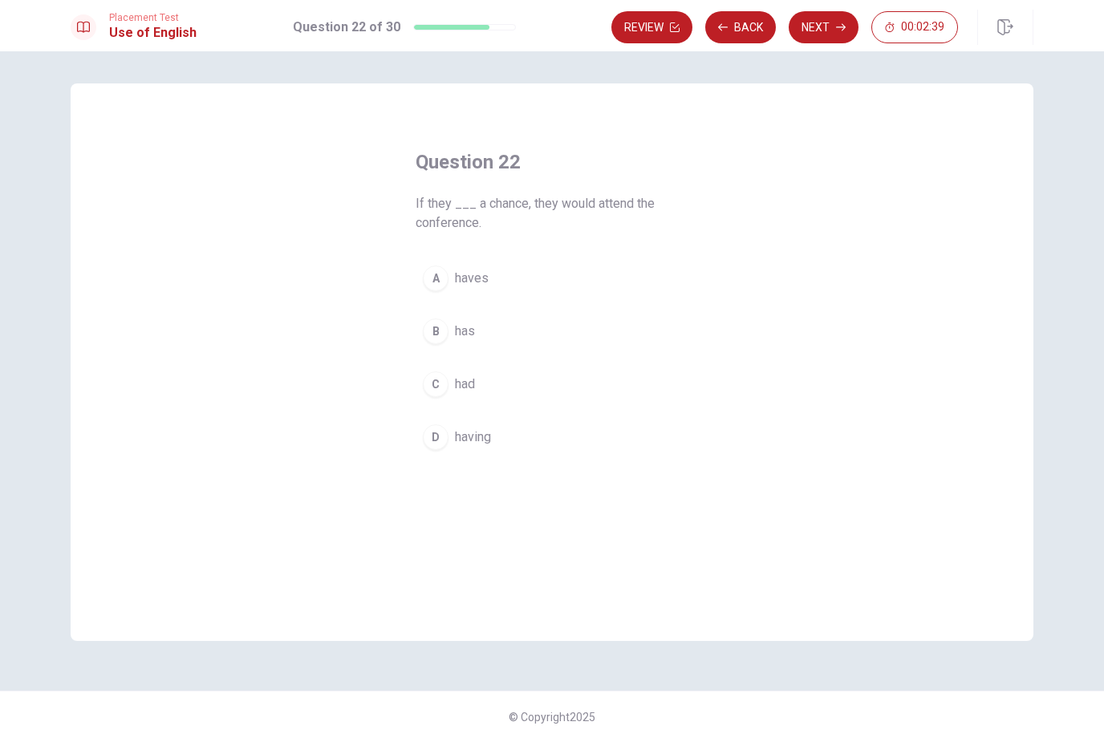
click at [536, 385] on button "C had" at bounding box center [552, 384] width 273 height 40
click at [820, 32] on button "Next" at bounding box center [824, 27] width 70 height 32
click at [564, 318] on button "B in" at bounding box center [552, 312] width 273 height 40
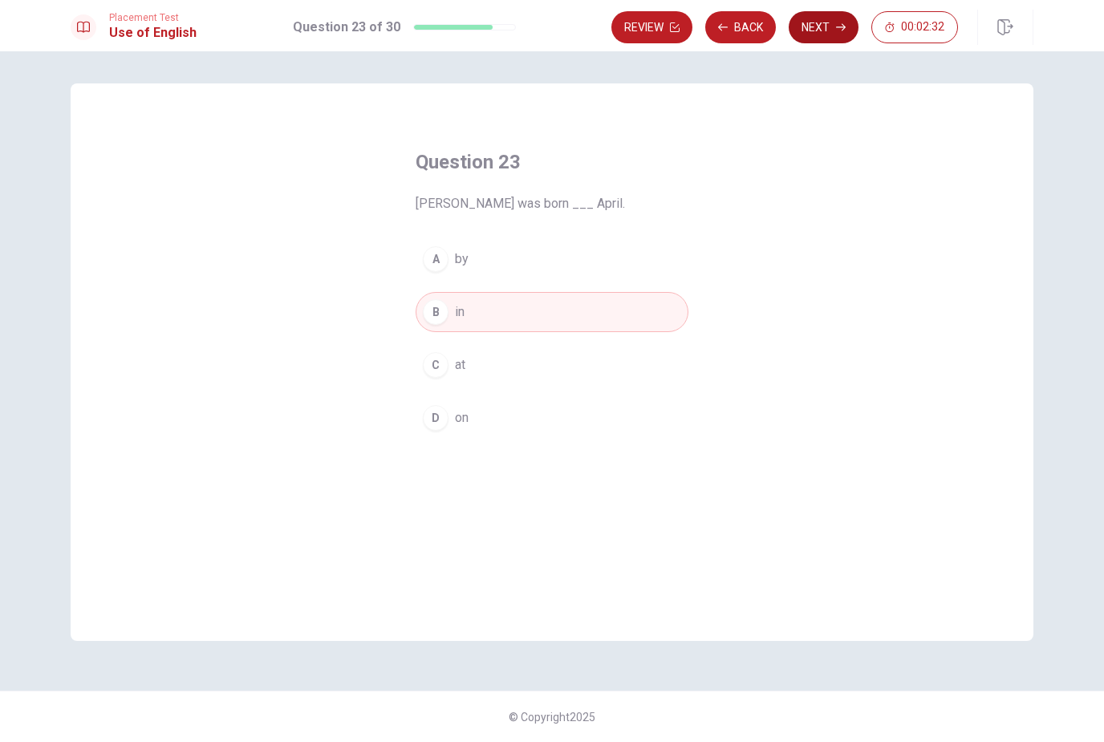
click at [807, 35] on button "Next" at bounding box center [824, 27] width 70 height 32
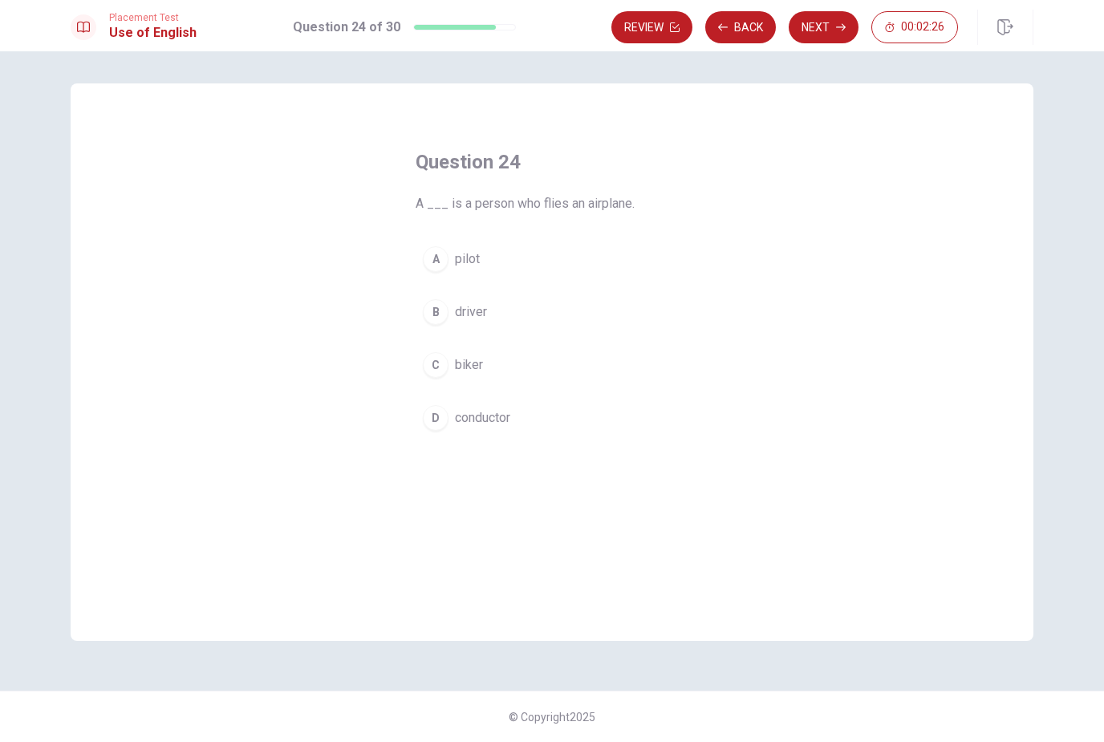
click at [472, 266] on span "pilot" at bounding box center [467, 259] width 25 height 19
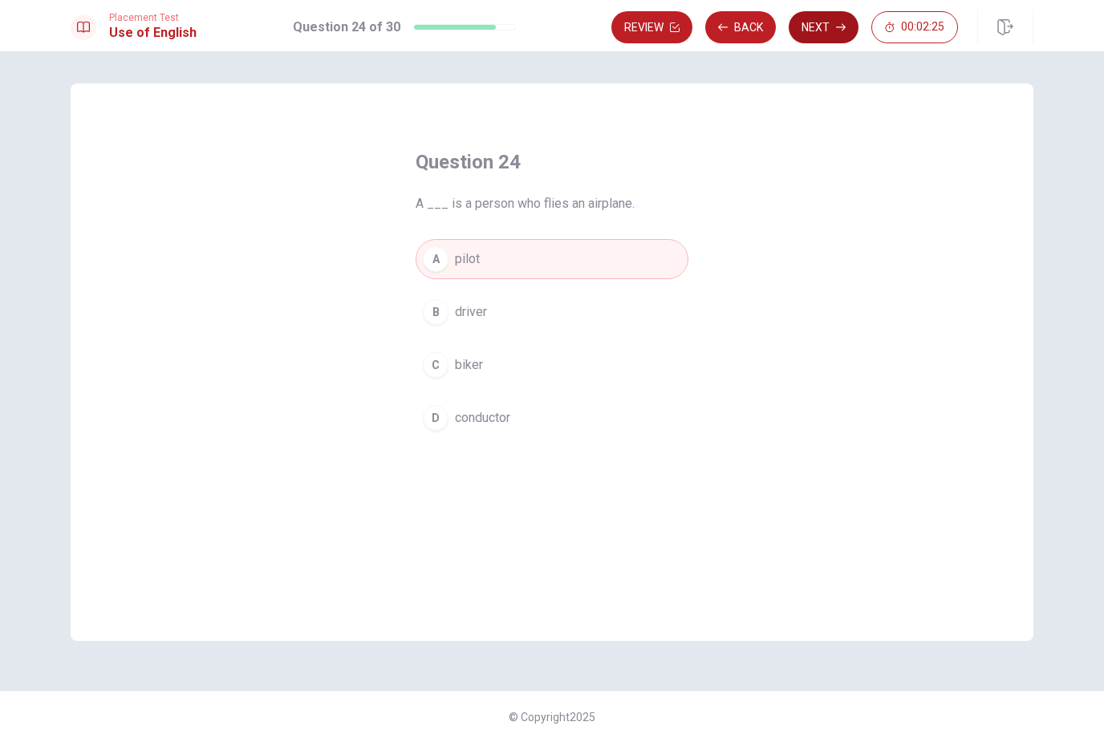
click at [836, 28] on icon "button" at bounding box center [841, 27] width 10 height 10
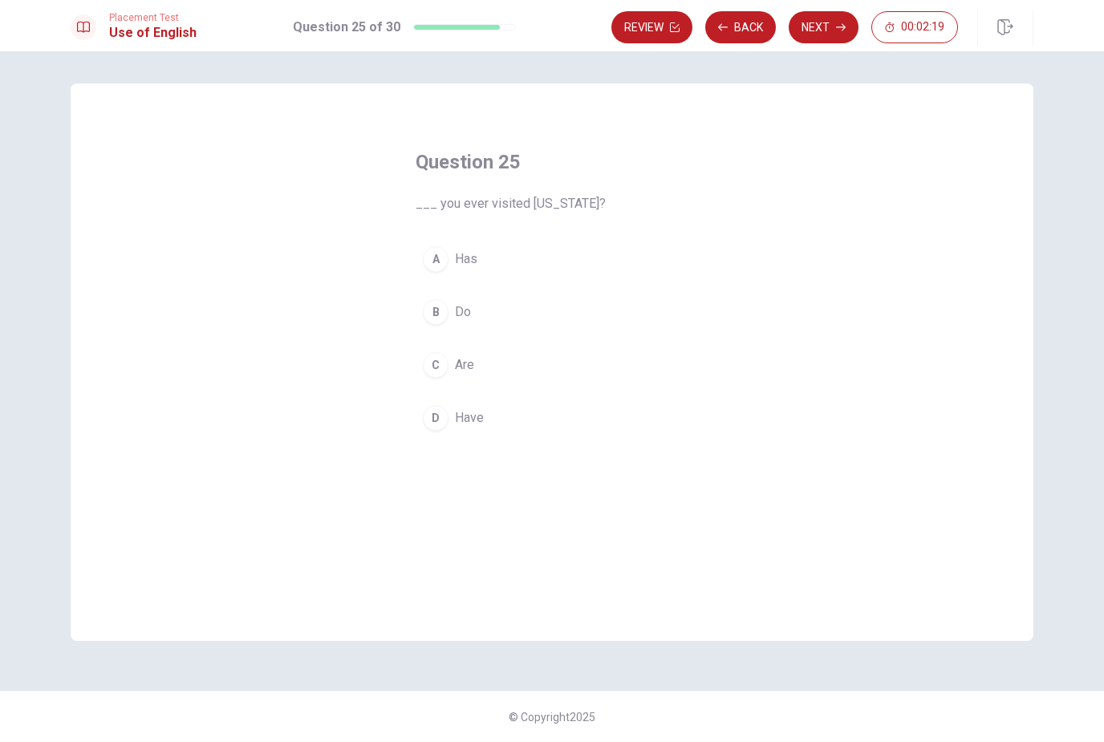
click at [491, 299] on button "B Do" at bounding box center [552, 312] width 273 height 40
click at [848, 17] on button "Next" at bounding box center [824, 27] width 70 height 32
click at [583, 270] on button "A to drive" at bounding box center [552, 259] width 273 height 40
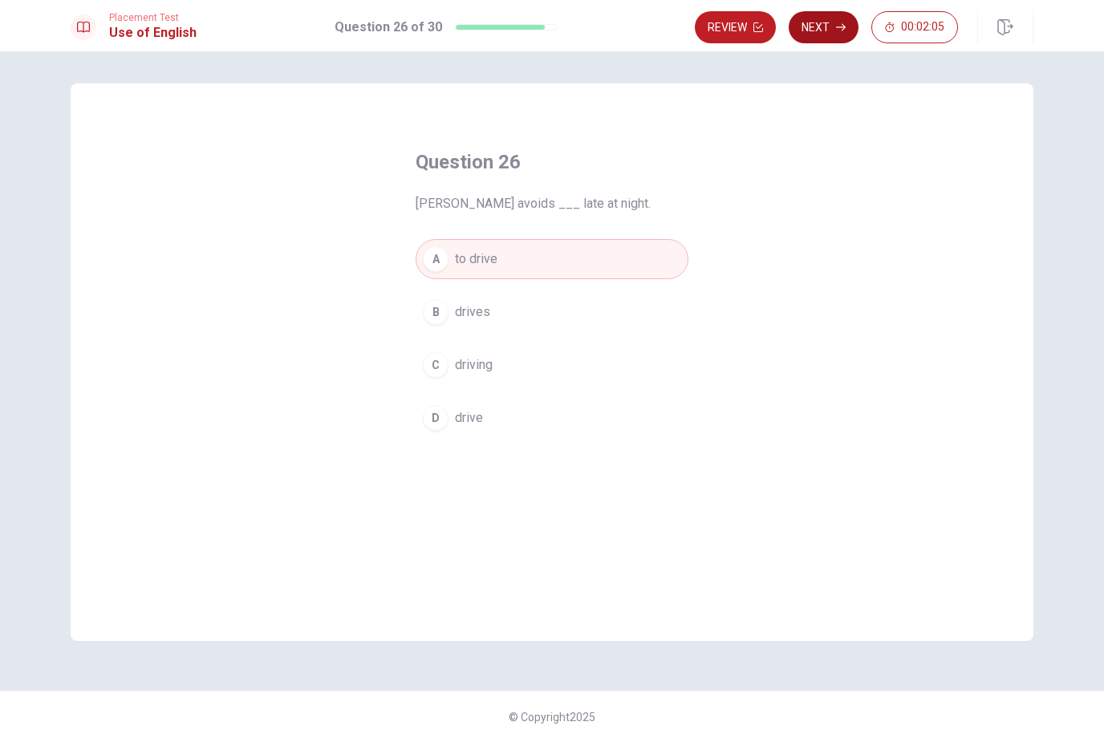
click at [816, 26] on button "Next" at bounding box center [824, 27] width 70 height 32
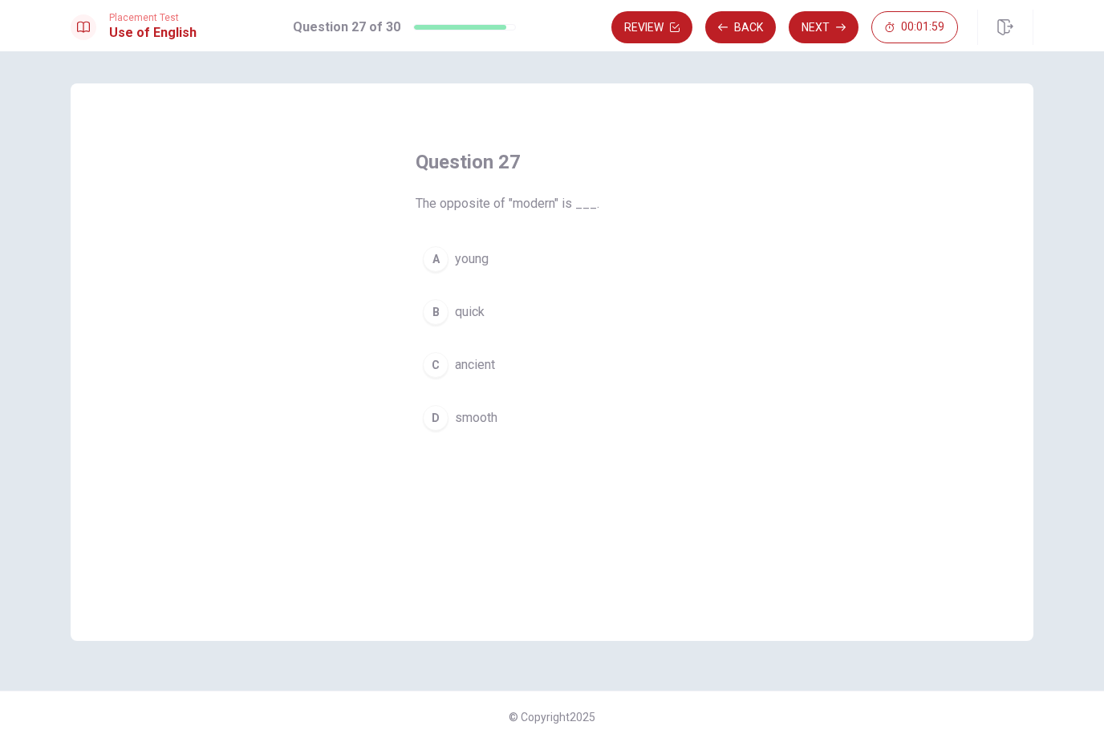
click at [571, 384] on button "C ancient" at bounding box center [552, 365] width 273 height 40
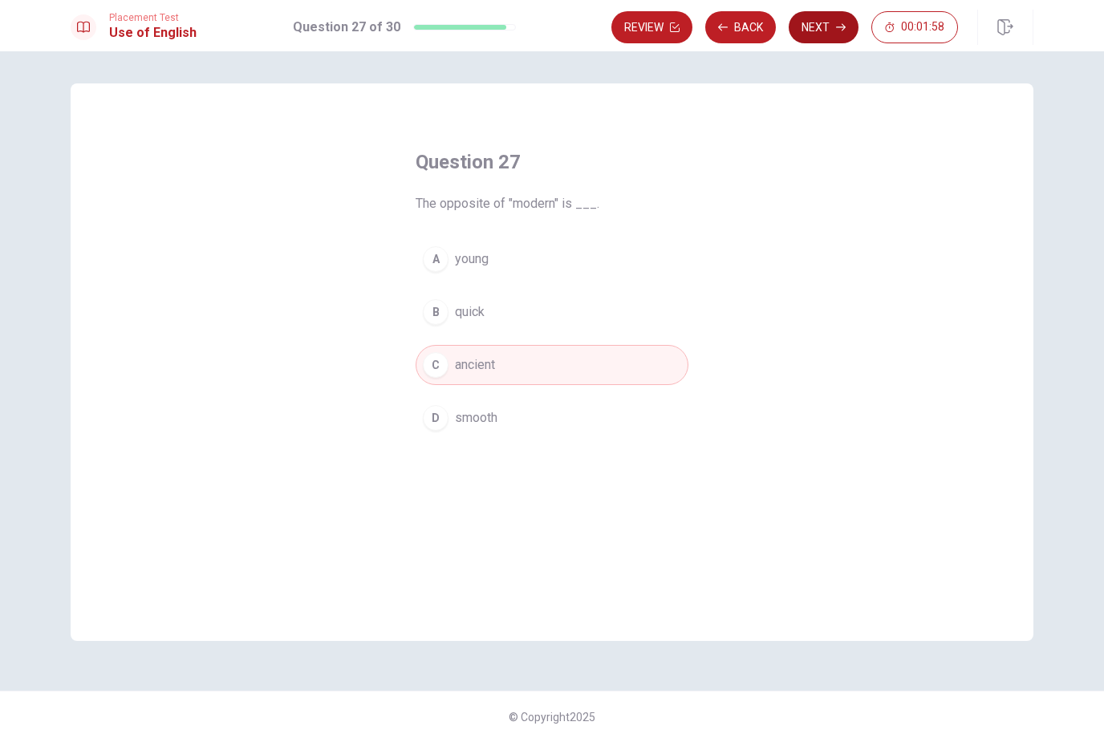
click at [854, 34] on button "Next" at bounding box center [824, 27] width 70 height 32
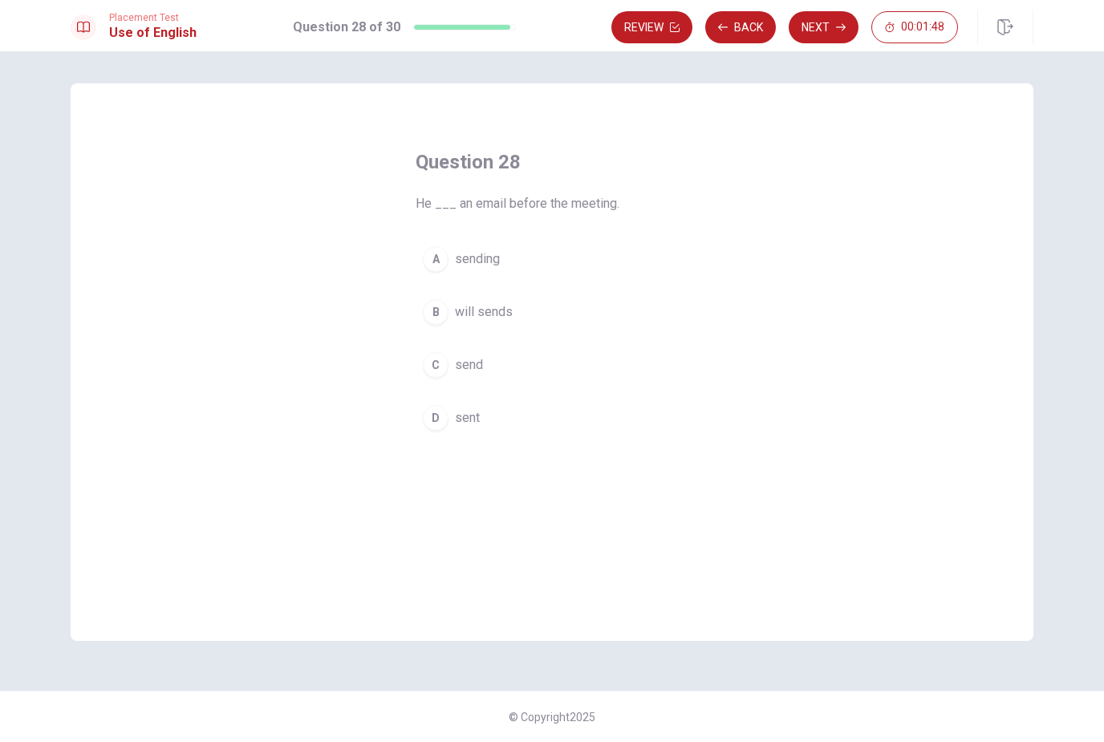
click at [495, 319] on span "will sends" at bounding box center [484, 312] width 58 height 19
click at [821, 35] on button "Next" at bounding box center [824, 27] width 70 height 32
click at [533, 424] on button "D was directed" at bounding box center [552, 418] width 273 height 40
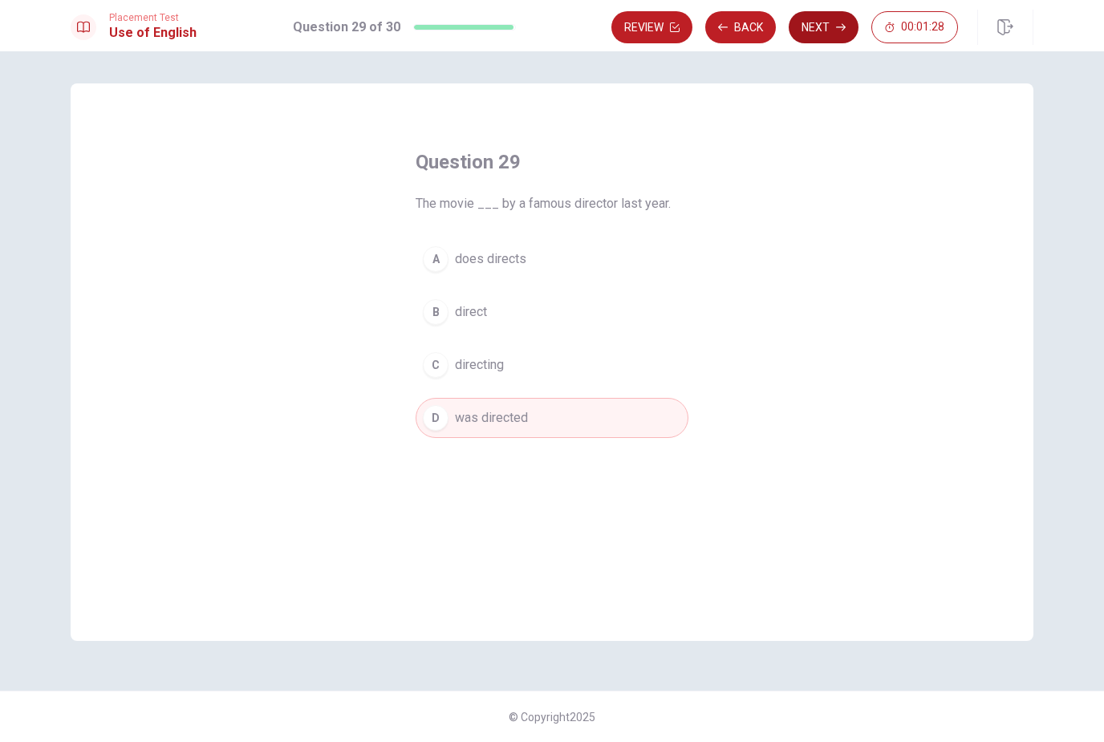
click at [823, 28] on button "Next" at bounding box center [824, 27] width 70 height 32
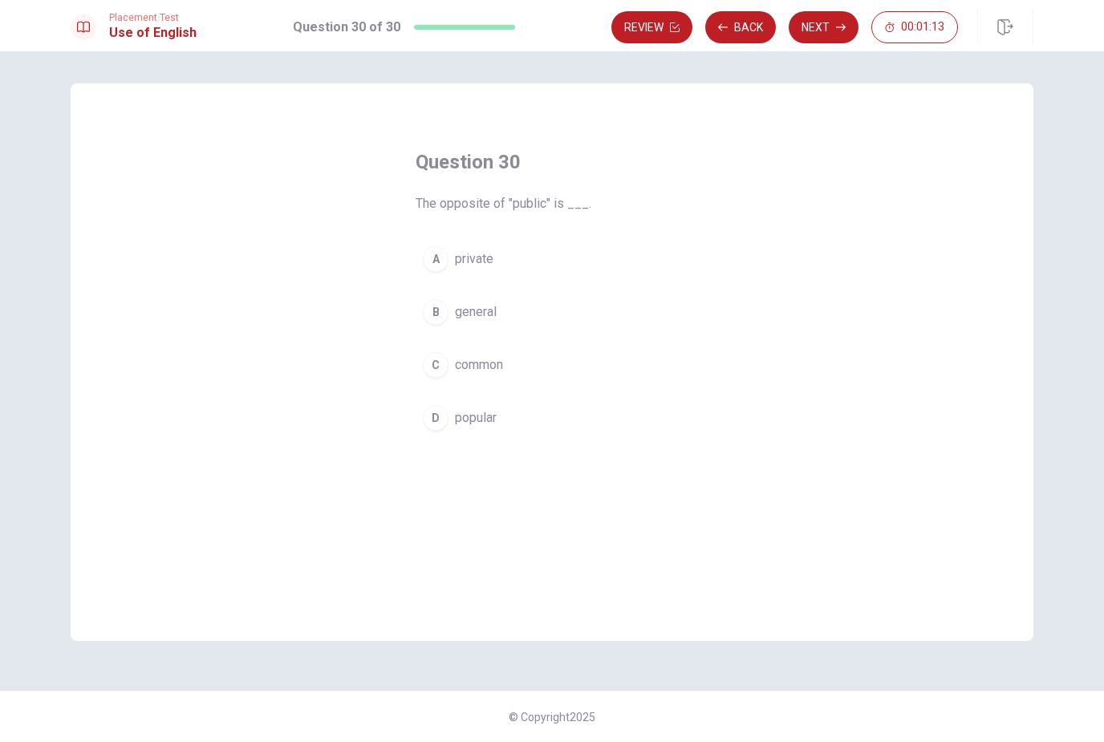
click at [568, 270] on button "A private" at bounding box center [552, 259] width 273 height 40
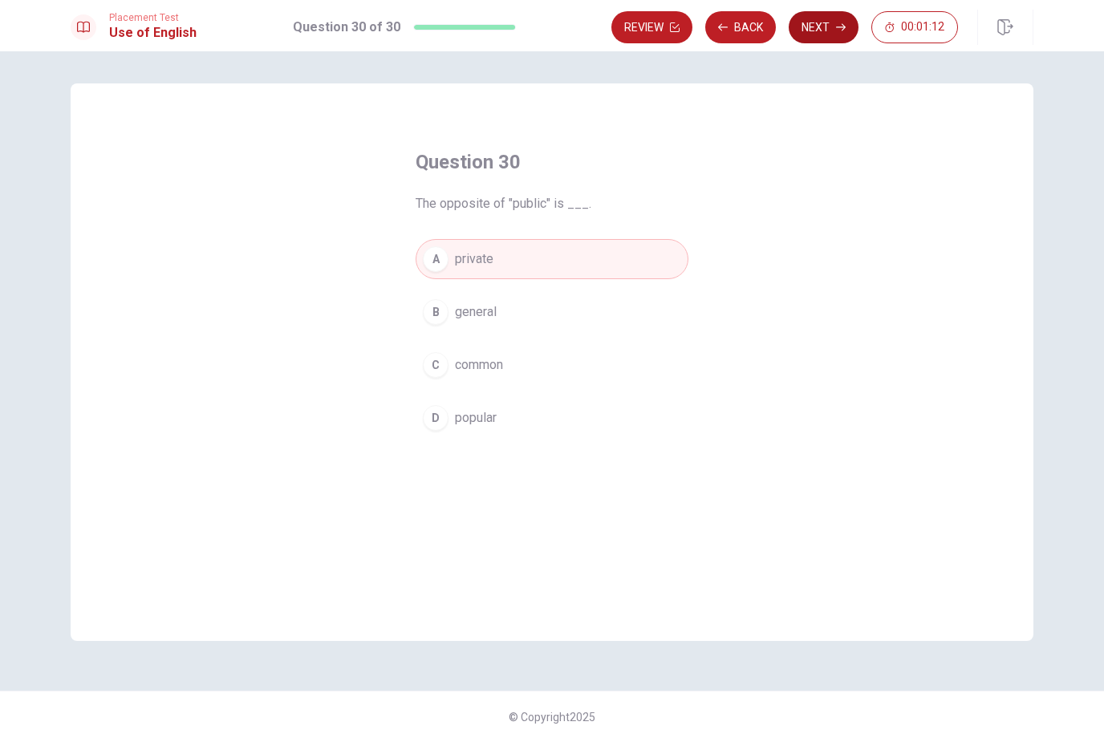
click at [831, 29] on button "Next" at bounding box center [824, 27] width 70 height 32
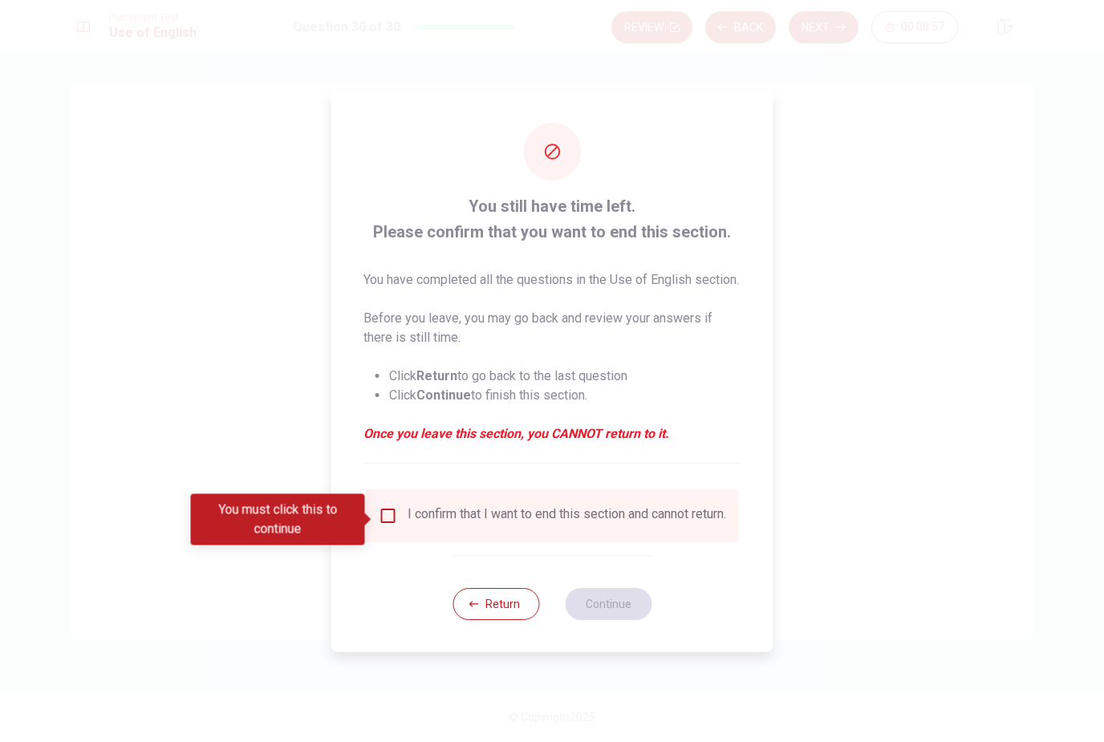
click at [380, 502] on div "I confirm that I want to end this section and cannot return." at bounding box center [552, 516] width 373 height 53
click at [381, 502] on div "I confirm that I want to end this section and cannot return." at bounding box center [552, 516] width 373 height 53
click at [380, 501] on div "I confirm that I want to end this section and cannot return." at bounding box center [552, 516] width 373 height 53
click at [381, 526] on input "You must click this to continue" at bounding box center [388, 515] width 19 height 19
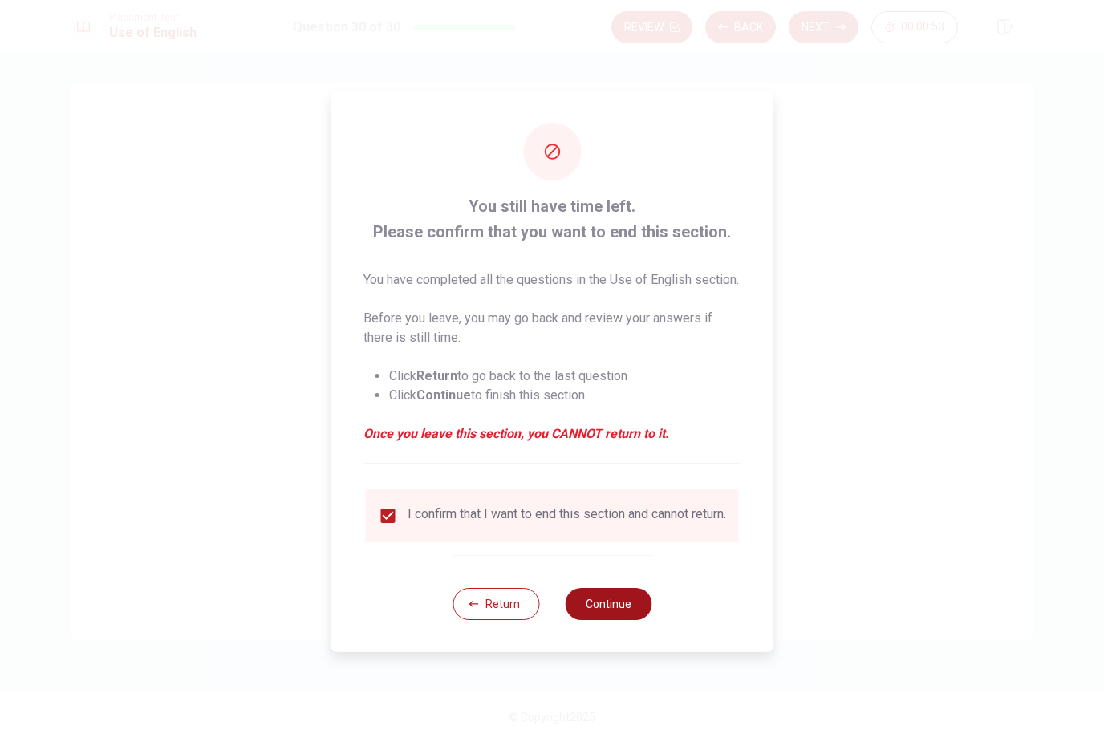
click at [621, 604] on button "Continue" at bounding box center [608, 604] width 87 height 32
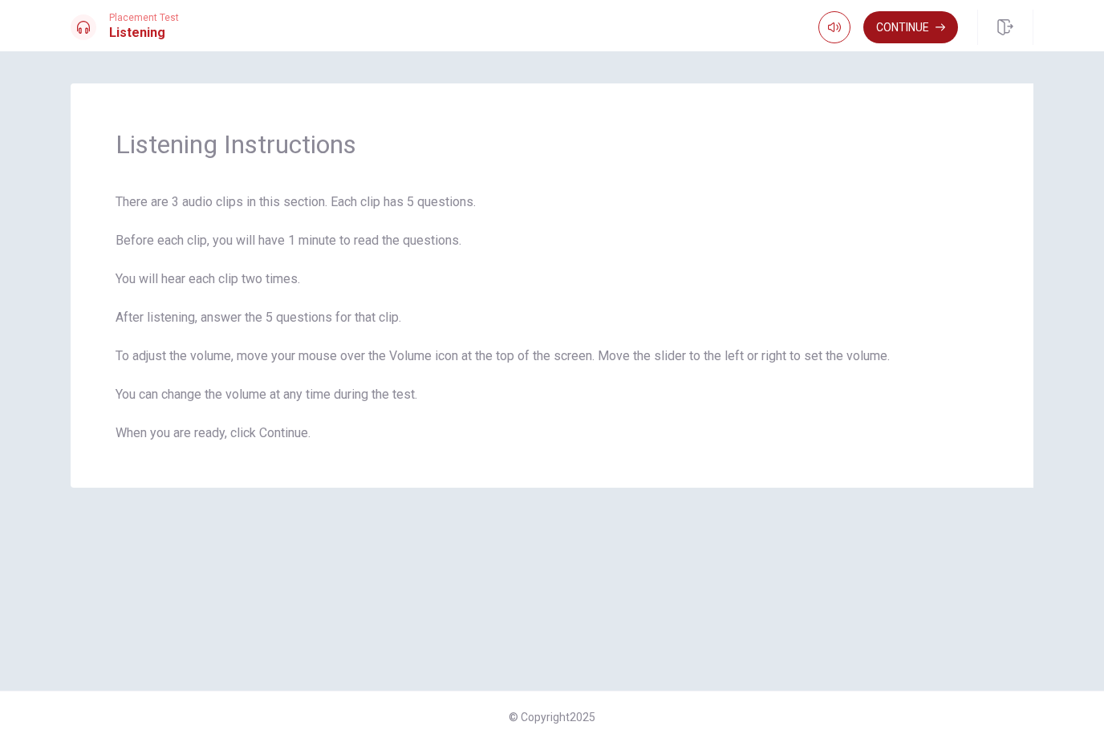
click at [933, 22] on button "Continue" at bounding box center [911, 27] width 95 height 32
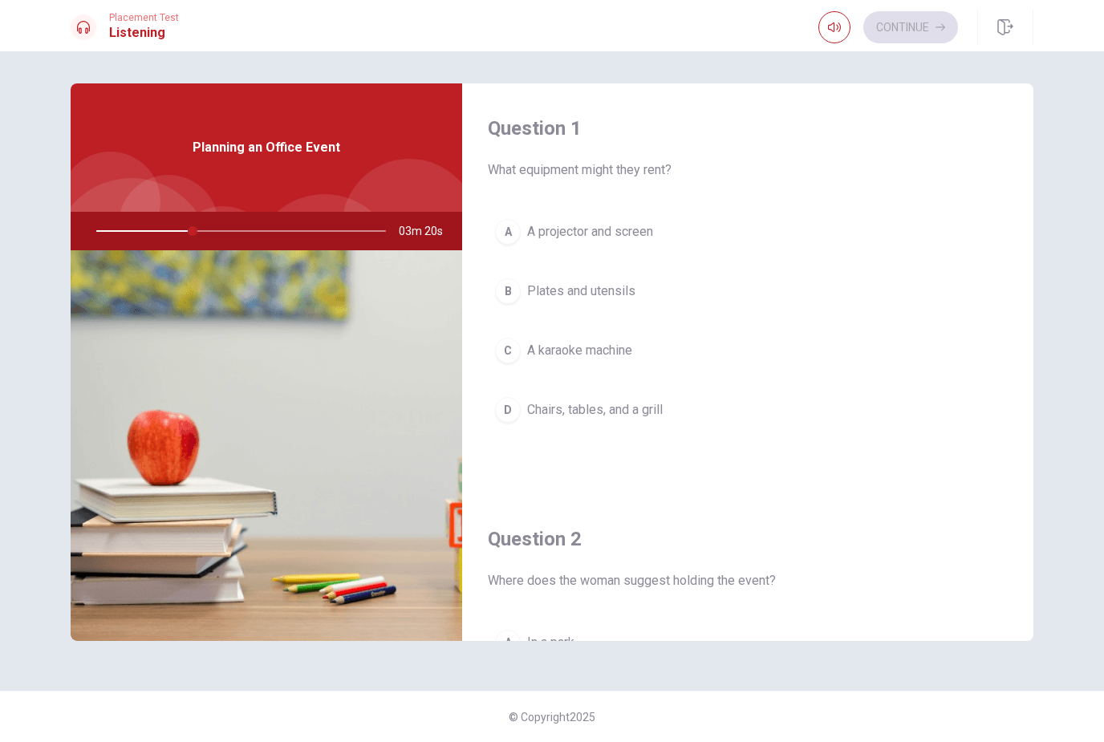
click at [677, 417] on button "D Chairs, tables, and a grill" at bounding box center [748, 410] width 520 height 40
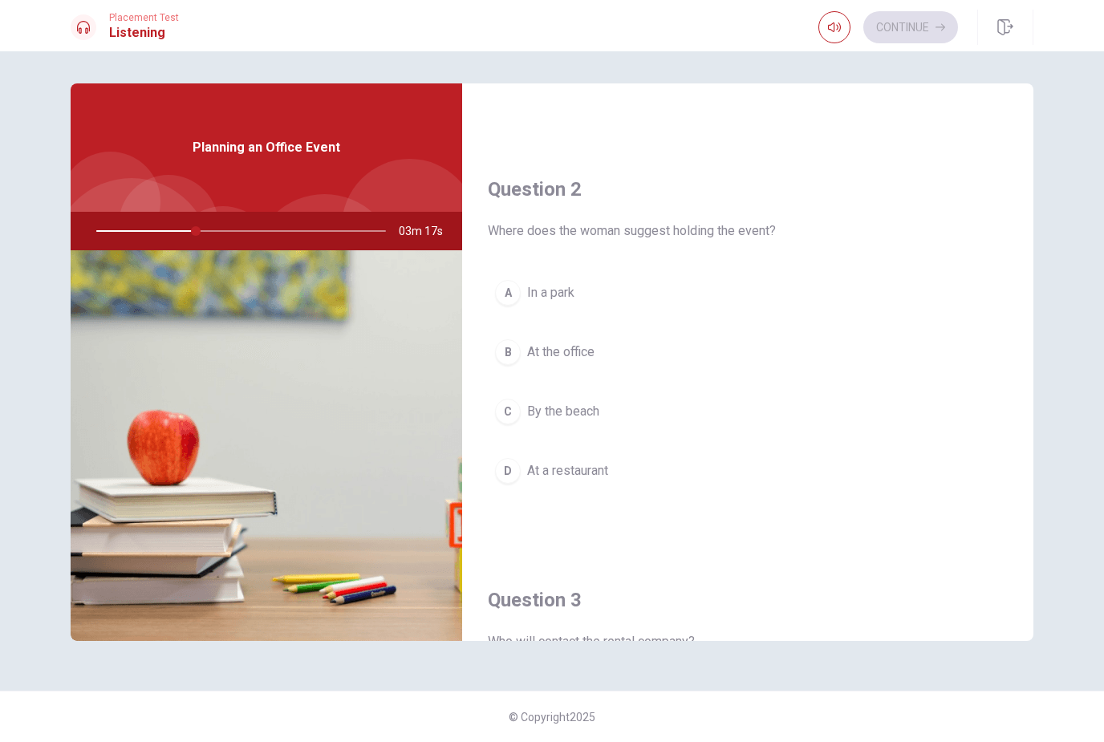
scroll to position [356, 0]
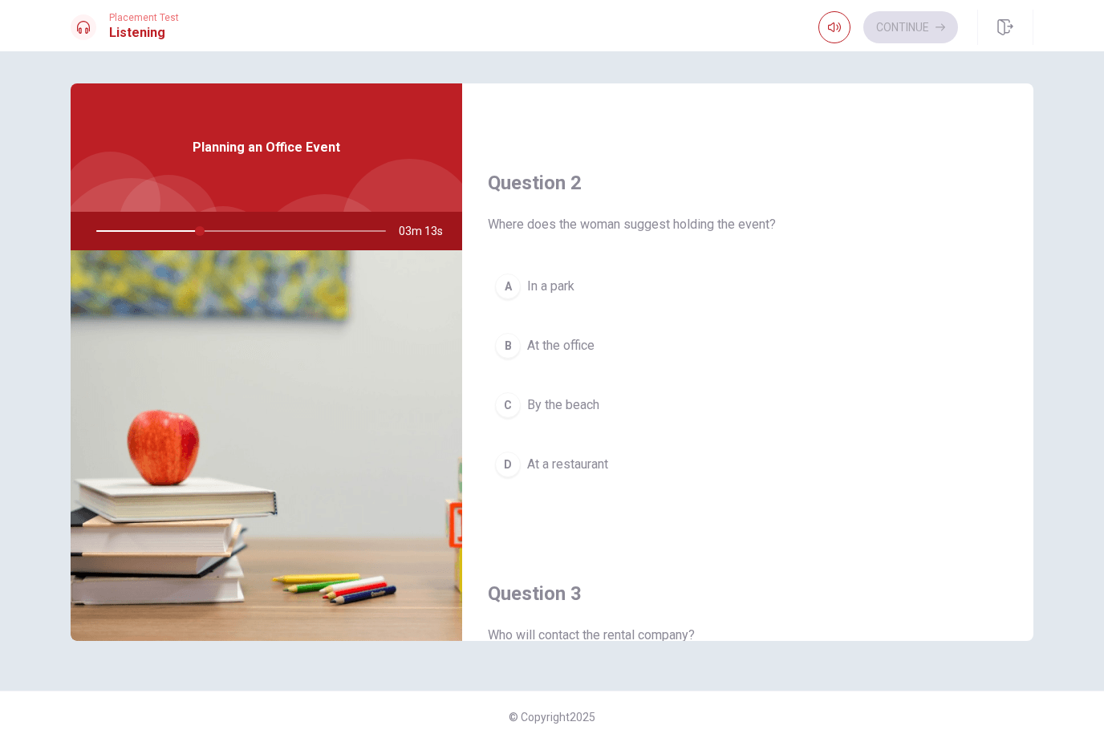
click at [680, 291] on button "A In a park" at bounding box center [748, 286] width 520 height 40
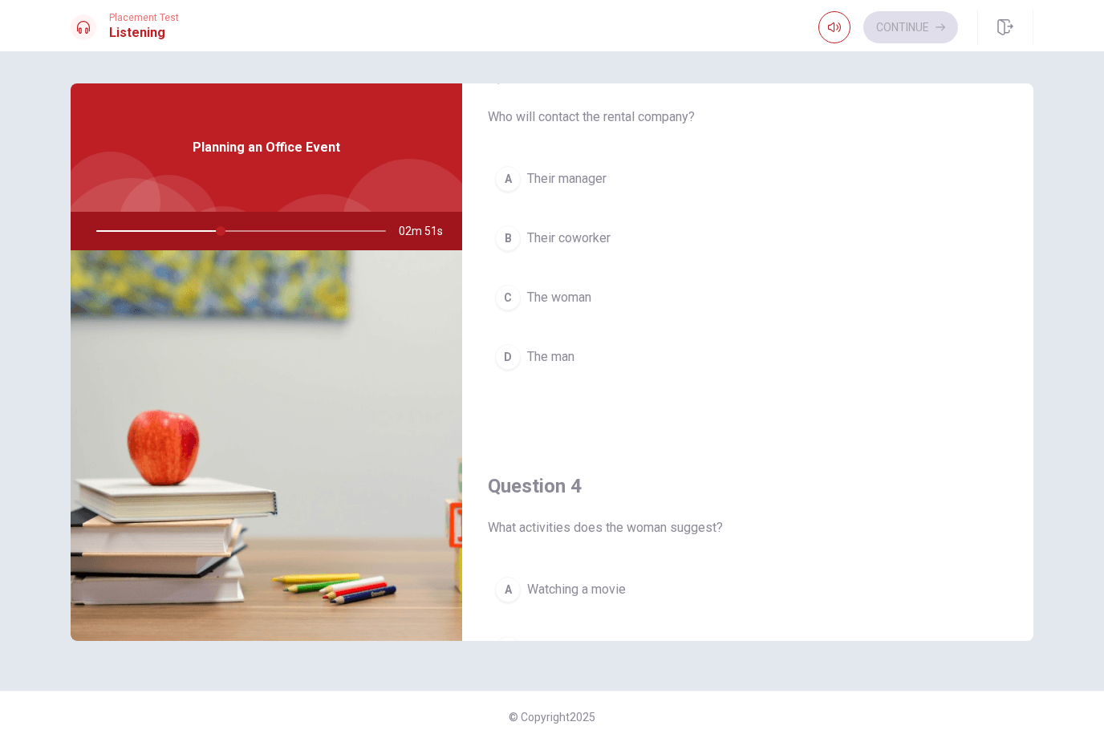
scroll to position [876, 0]
click at [655, 312] on button "C The woman" at bounding box center [748, 297] width 520 height 40
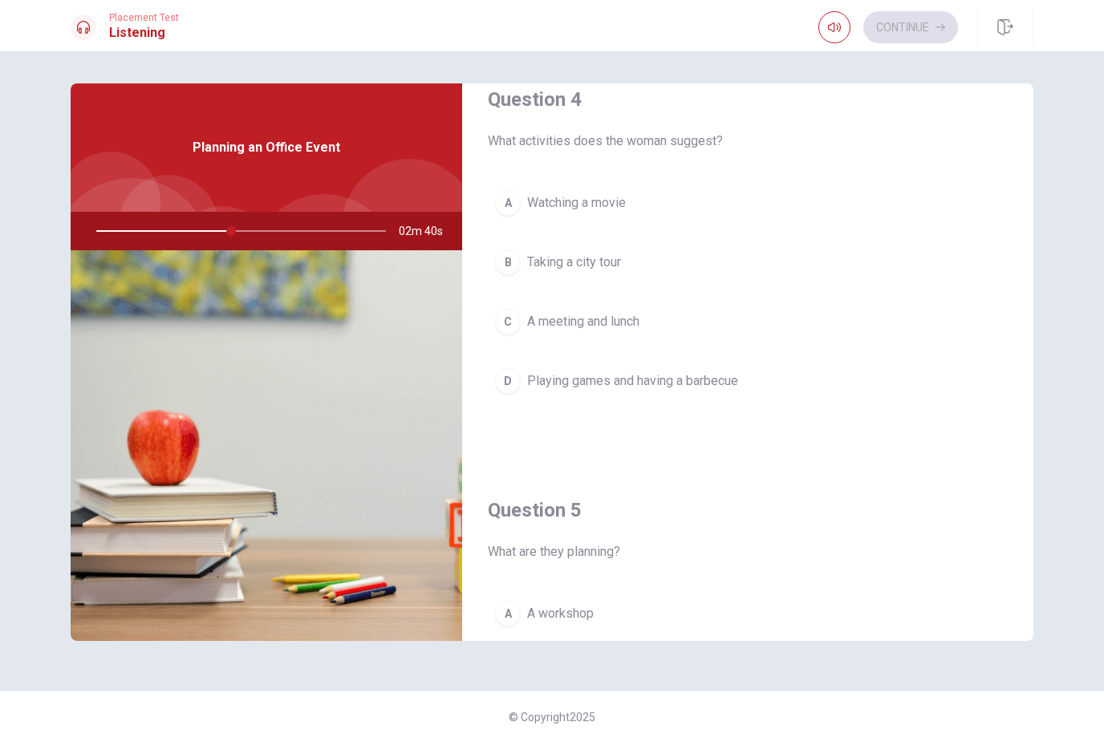
scroll to position [1283, 0]
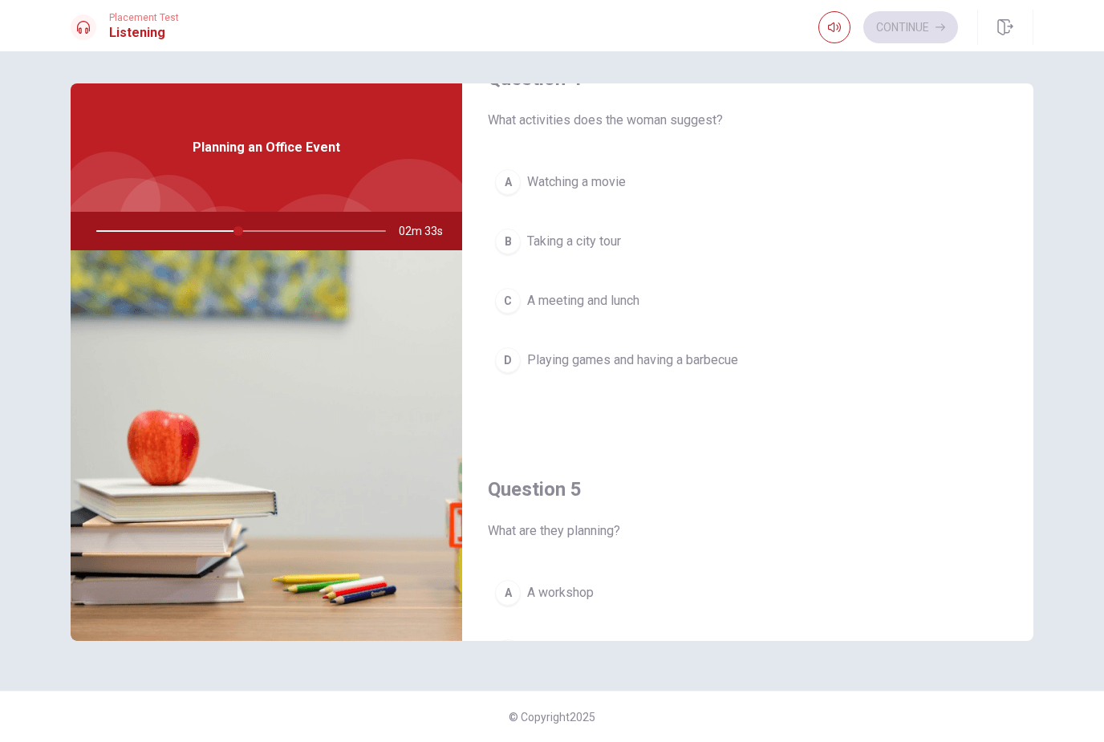
click at [669, 378] on button "D Playing games and having a barbecue" at bounding box center [748, 360] width 520 height 40
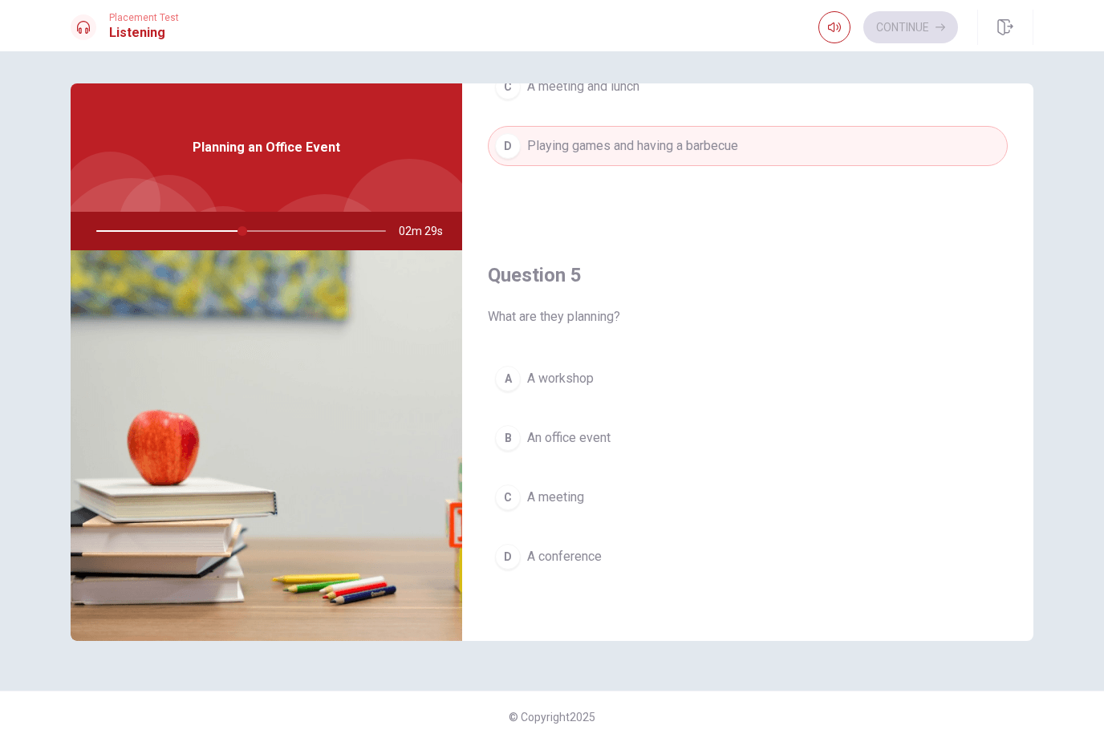
scroll to position [1497, 0]
click at [651, 433] on button "B An office event" at bounding box center [748, 438] width 520 height 40
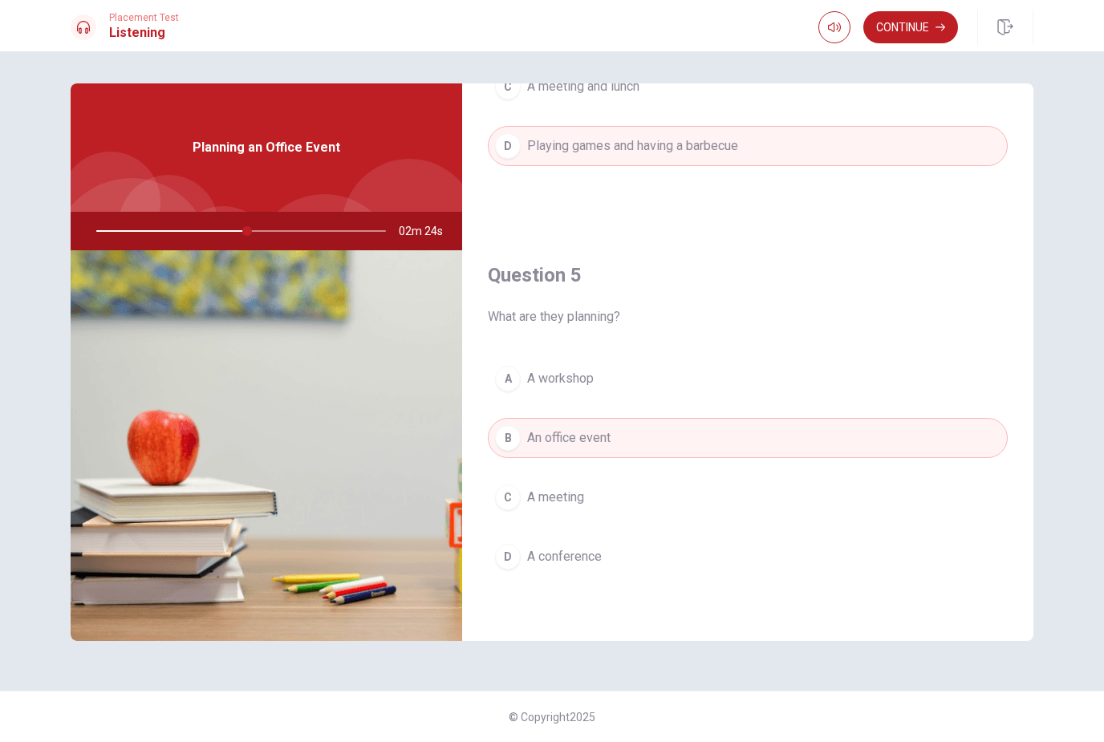
click at [566, 568] on button "D A conference" at bounding box center [748, 557] width 520 height 40
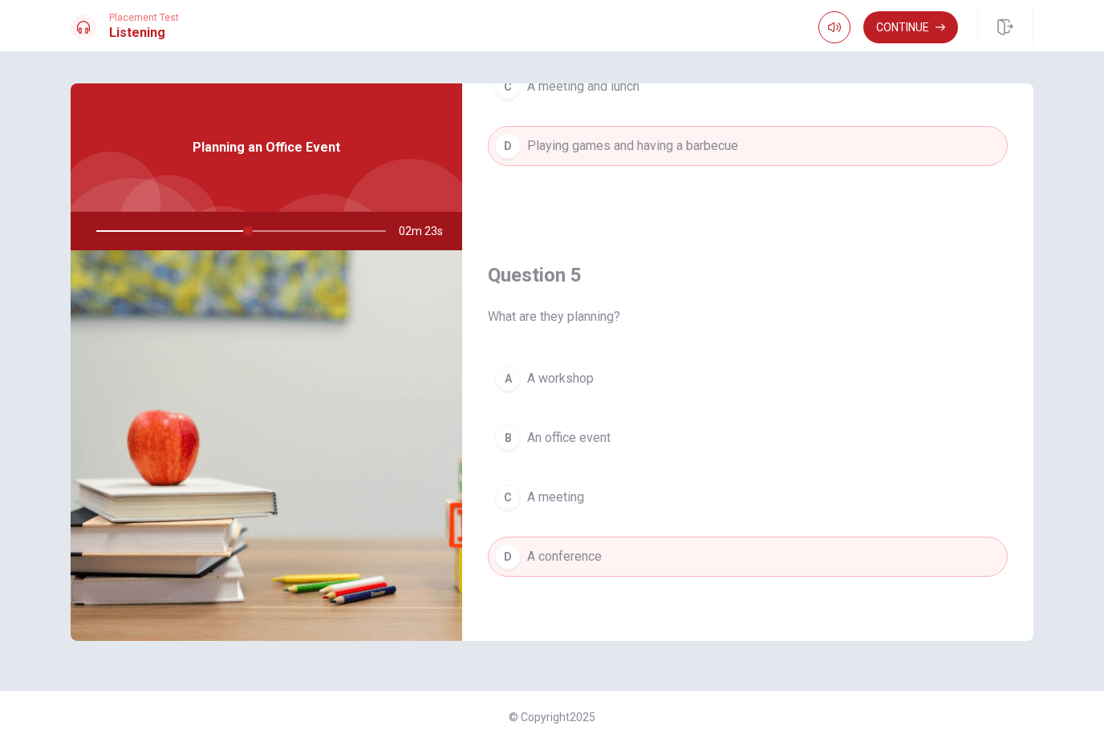
click at [573, 499] on span "A meeting" at bounding box center [555, 497] width 57 height 19
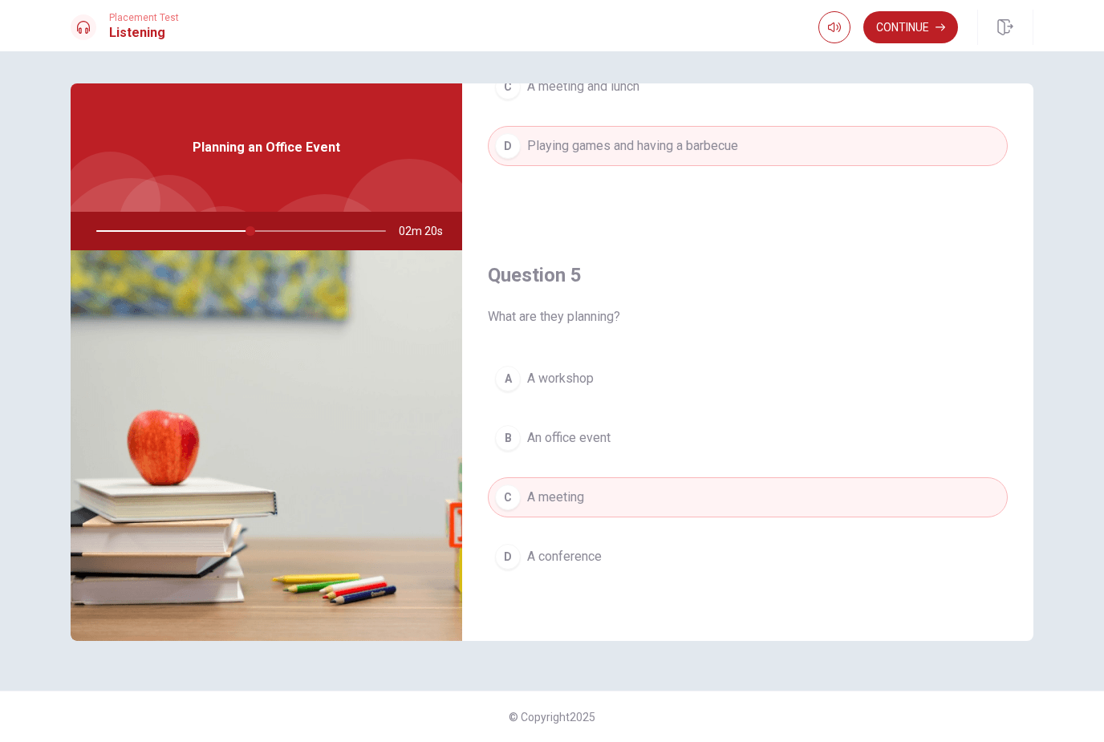
click at [551, 429] on span "An office event" at bounding box center [568, 438] width 83 height 19
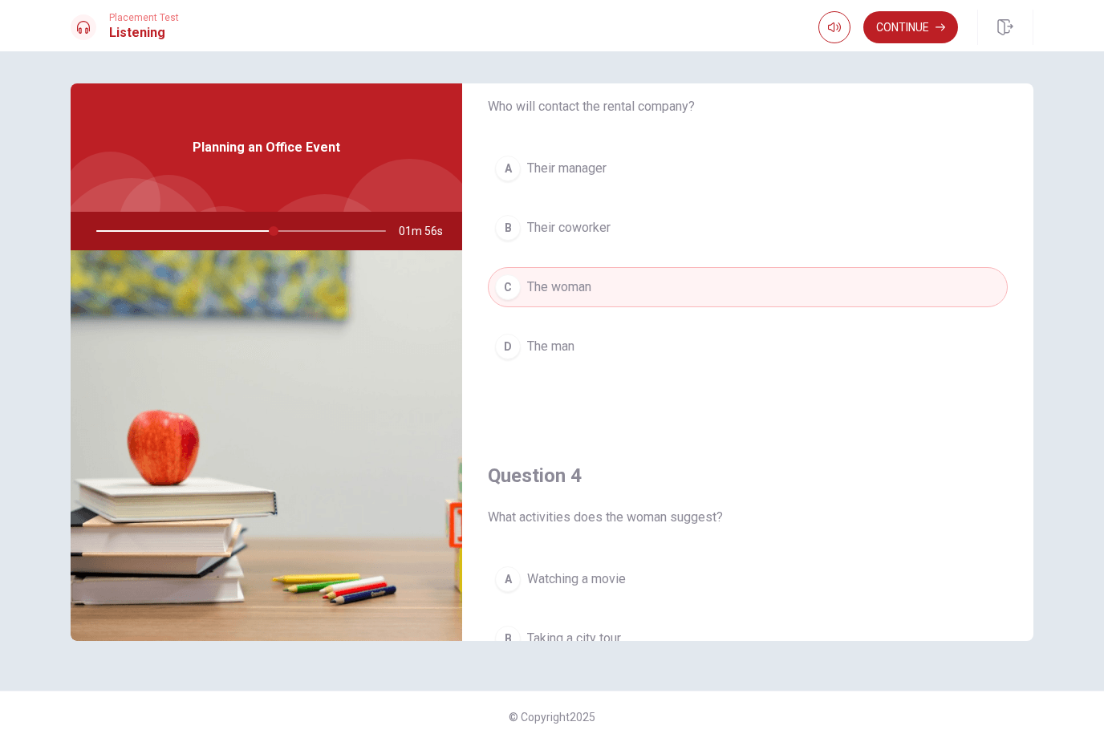
scroll to position [884, 0]
click at [941, 381] on div "A Their manager B Their coworker C The woman D The man" at bounding box center [748, 274] width 520 height 250
click at [954, 365] on button "D The man" at bounding box center [748, 347] width 520 height 40
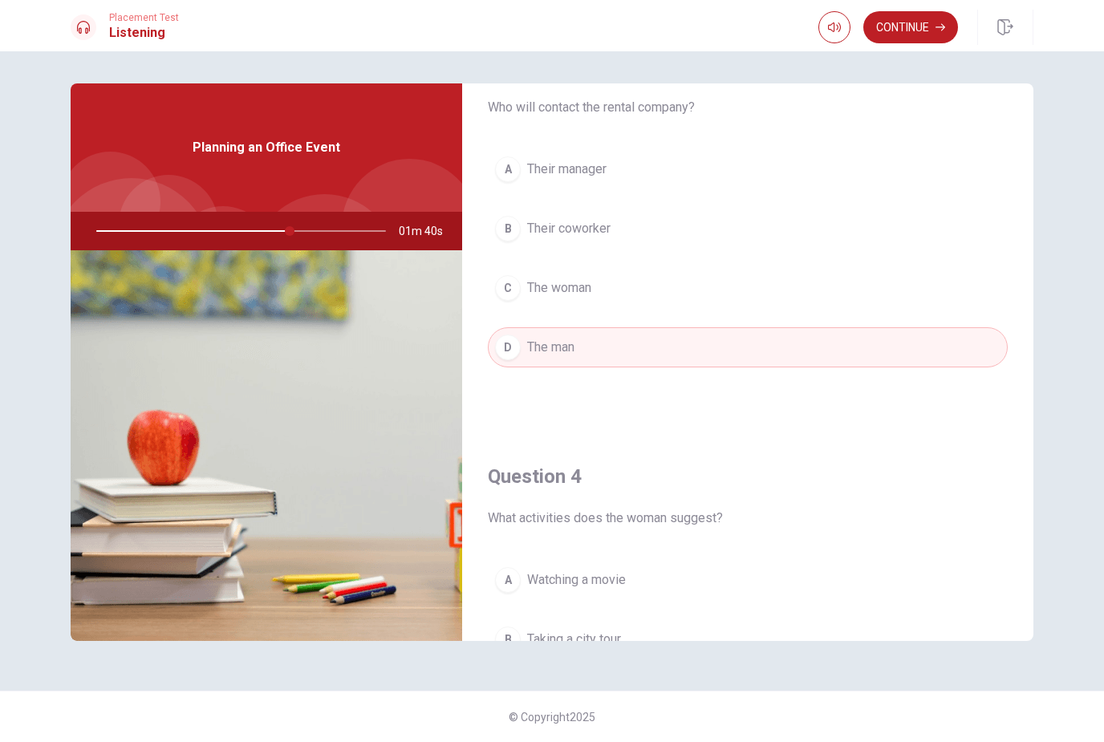
click at [593, 272] on button "C The woman" at bounding box center [748, 288] width 520 height 40
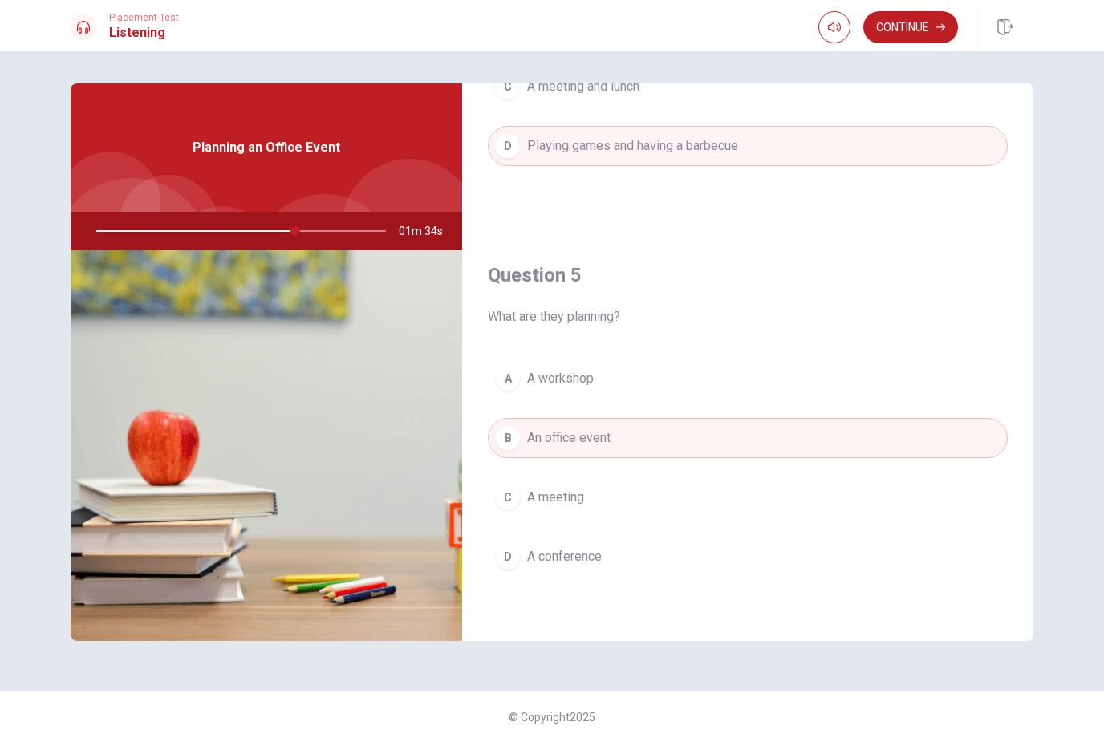
scroll to position [1497, 0]
click at [922, 42] on button "Continue" at bounding box center [911, 27] width 95 height 32
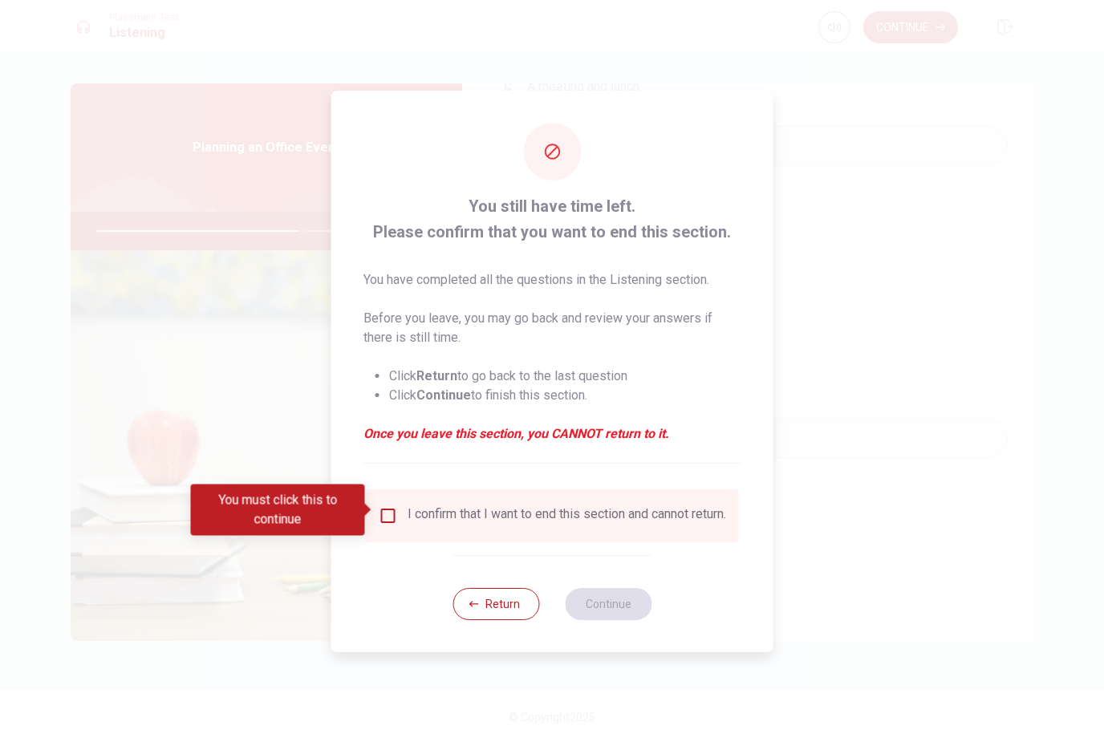
click at [392, 510] on input "You must click this to continue" at bounding box center [388, 515] width 19 height 19
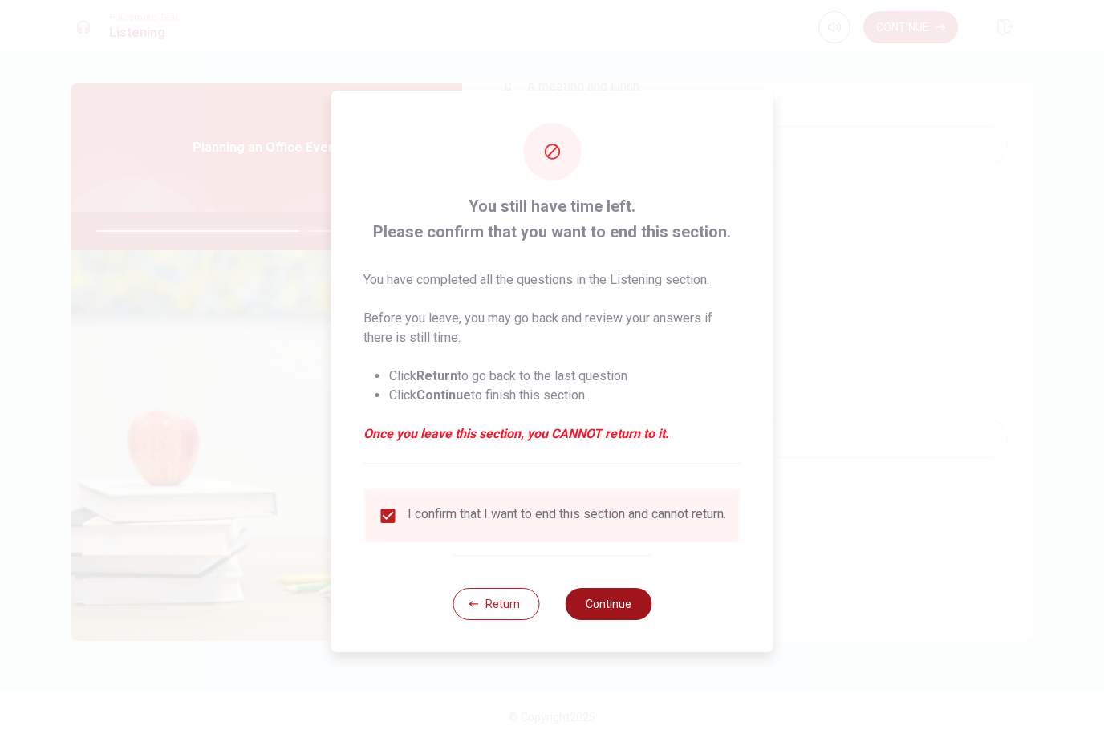
click at [605, 613] on button "Continue" at bounding box center [608, 604] width 87 height 32
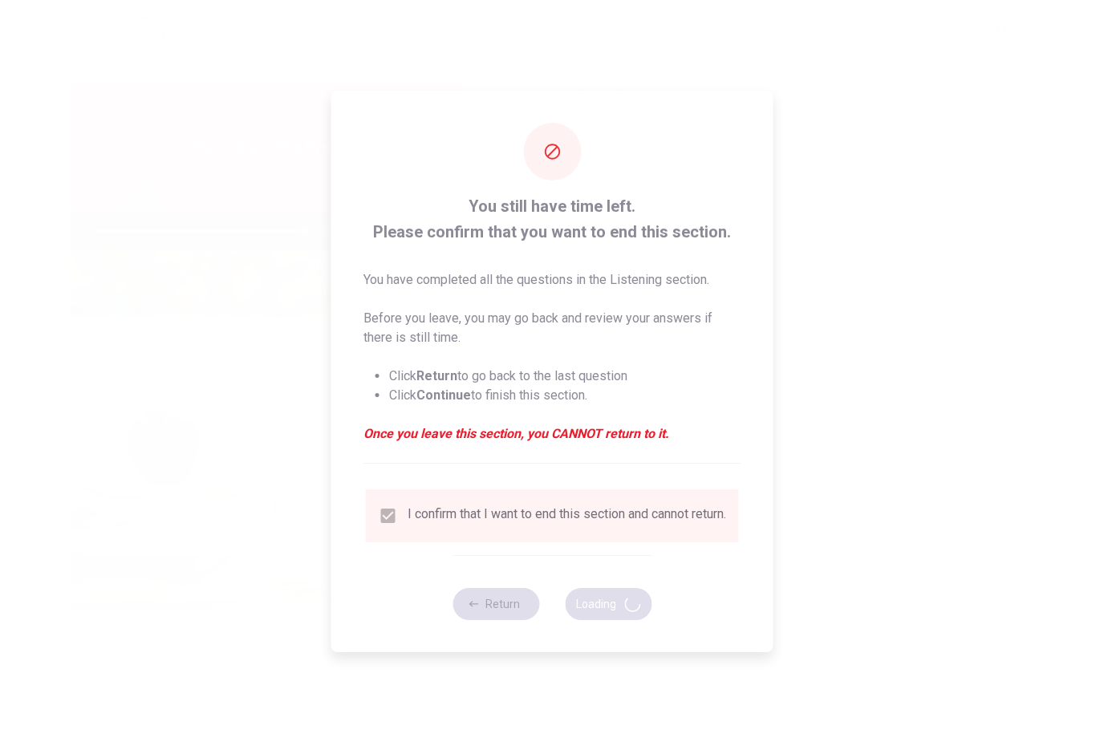
type input "72"
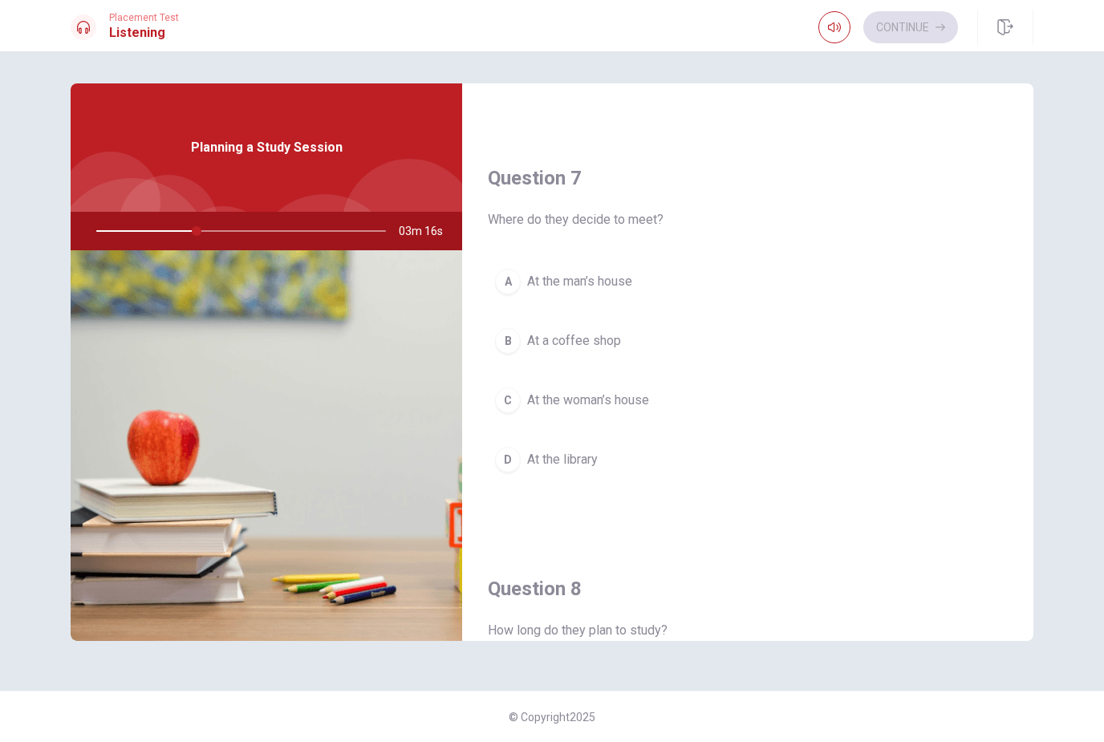
scroll to position [344, 0]
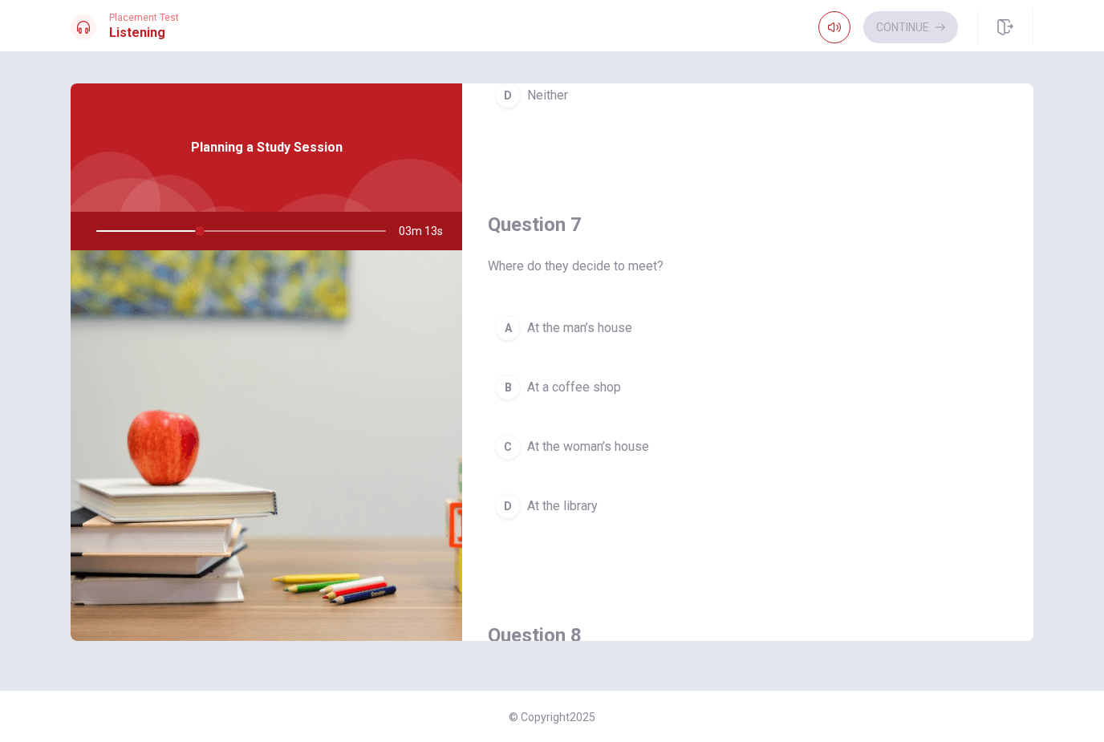
click at [856, 522] on button "D At the library" at bounding box center [748, 506] width 520 height 40
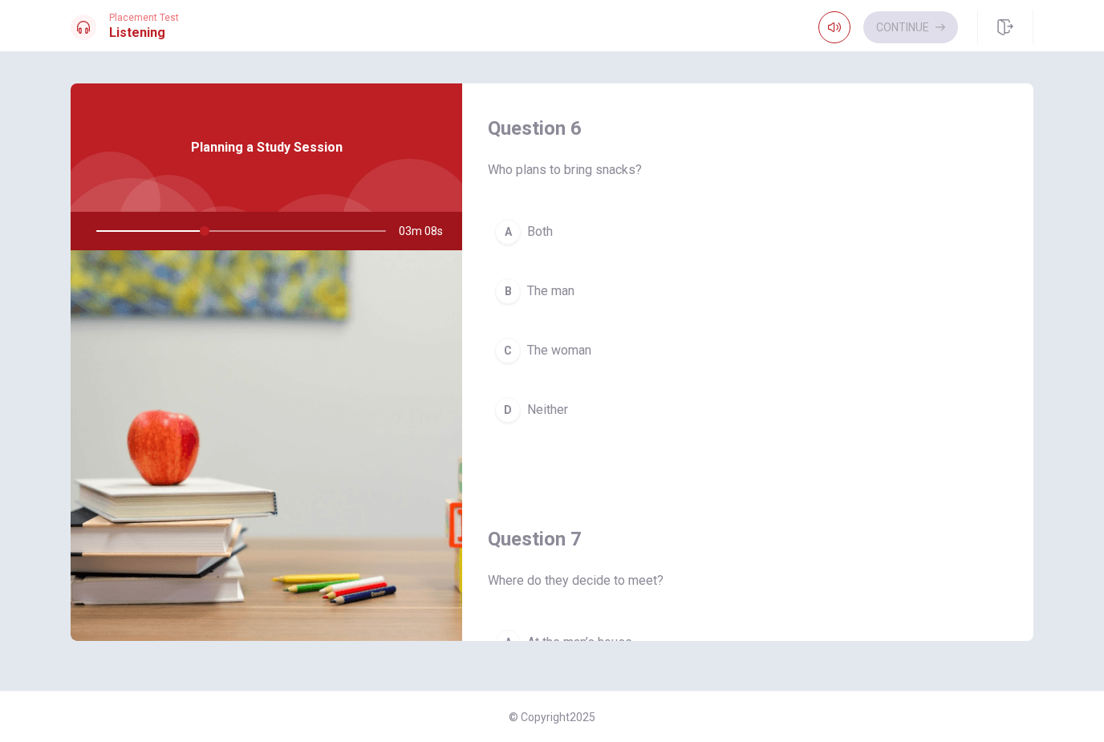
scroll to position [0, 0]
click at [769, 341] on button "C The woman" at bounding box center [748, 351] width 520 height 40
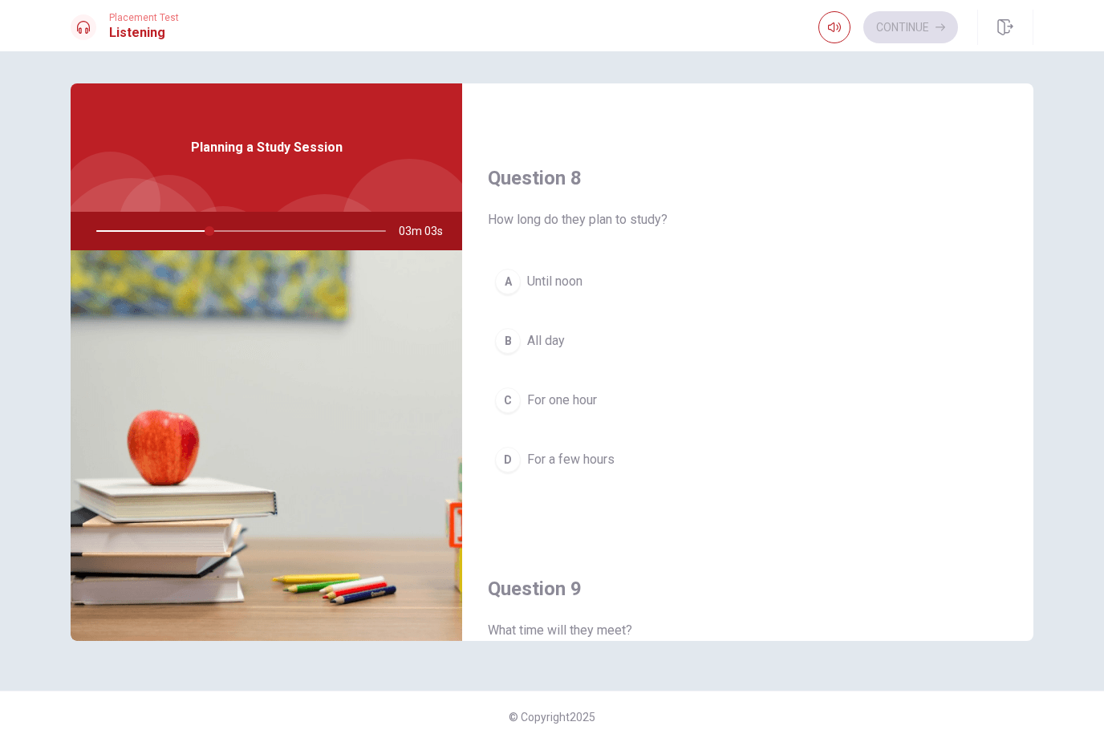
scroll to position [774, 0]
click at [553, 459] on span "For a few hours" at bounding box center [570, 458] width 87 height 19
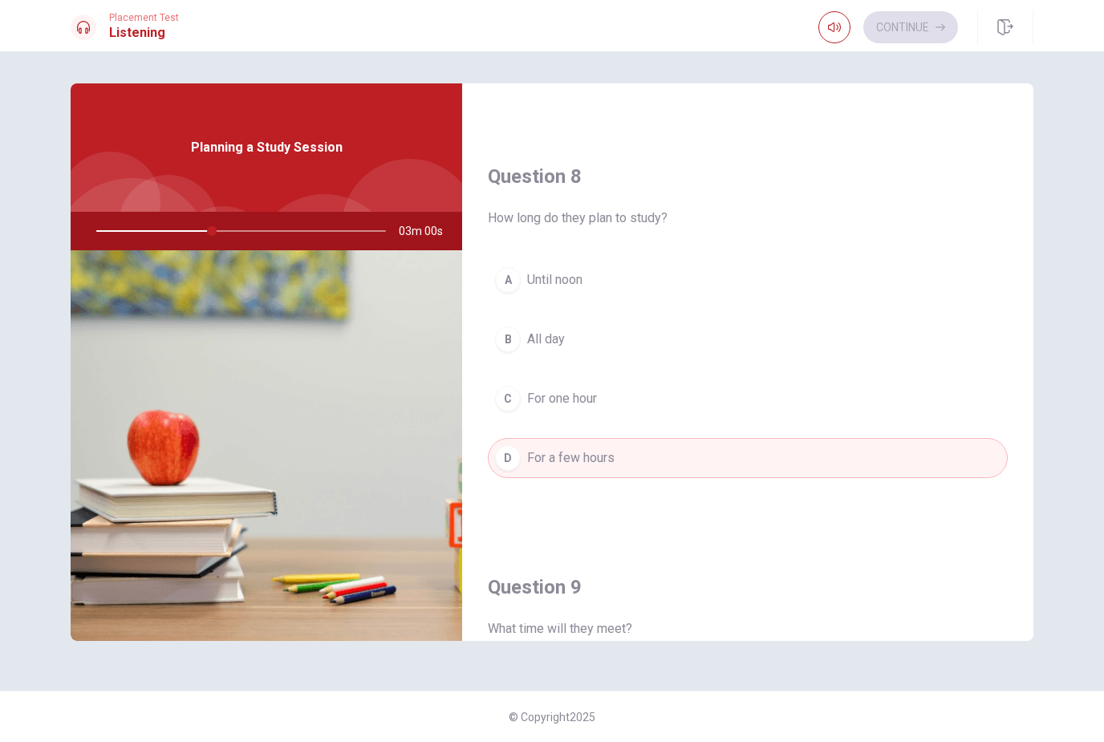
click at [824, 470] on button "D For a few hours" at bounding box center [748, 458] width 520 height 40
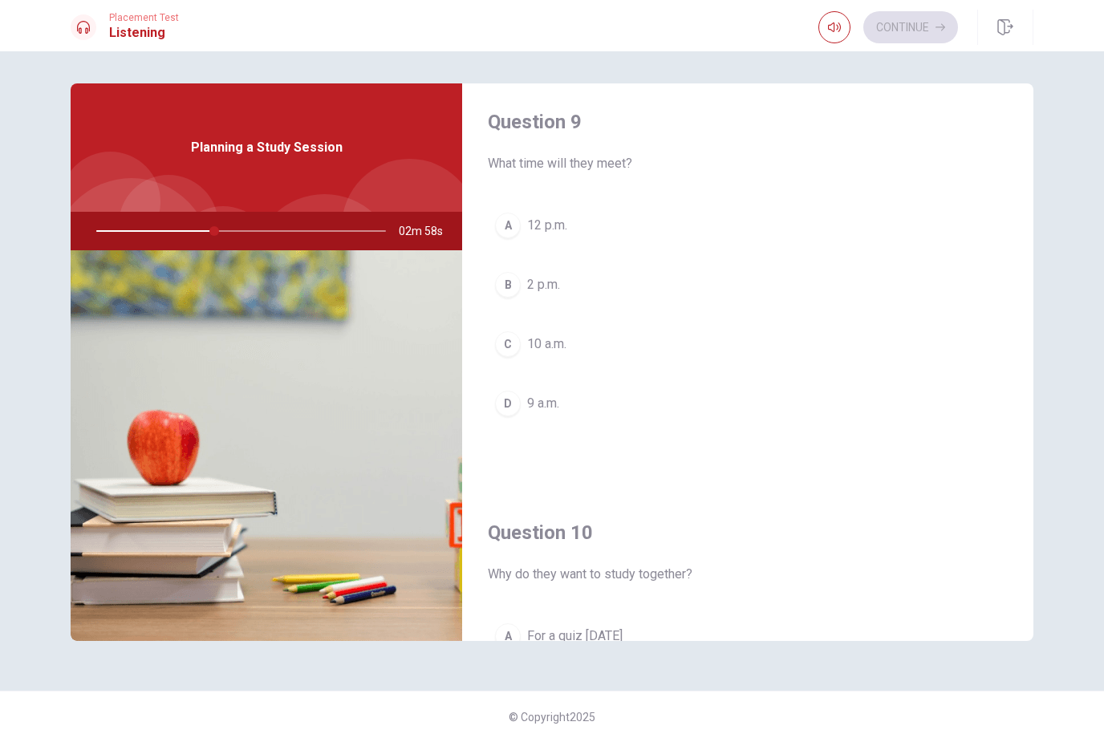
scroll to position [1240, 0]
click at [552, 327] on button "C 10 a.m." at bounding box center [748, 343] width 520 height 40
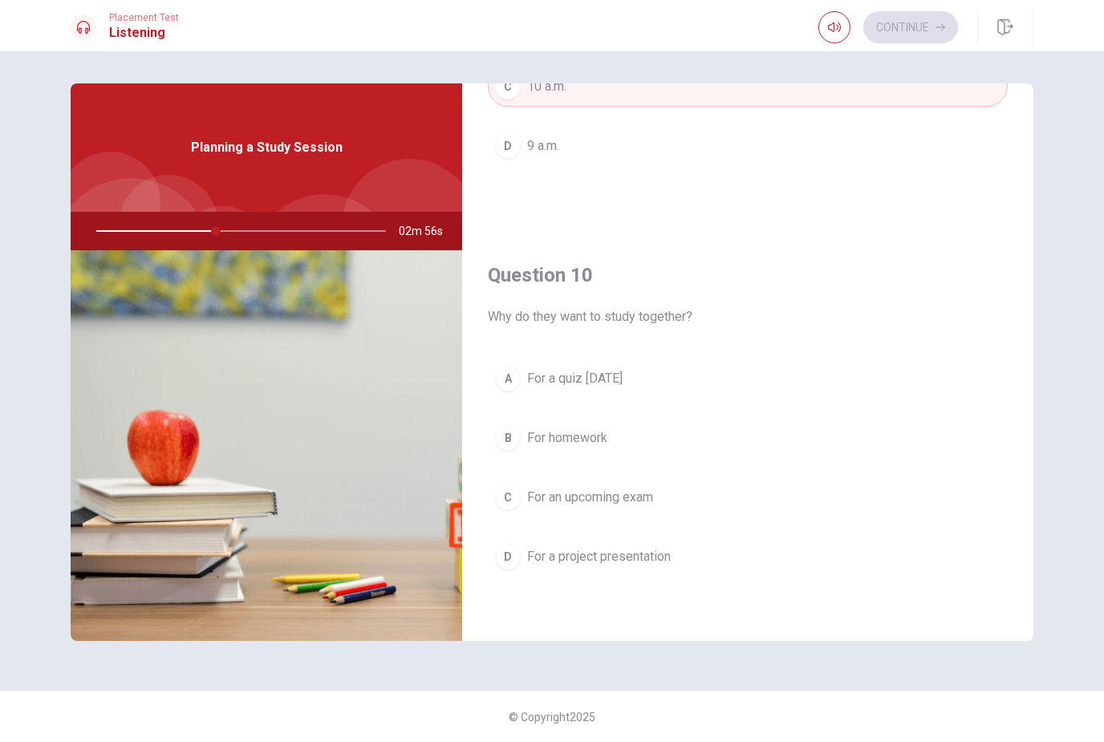
scroll to position [1497, 0]
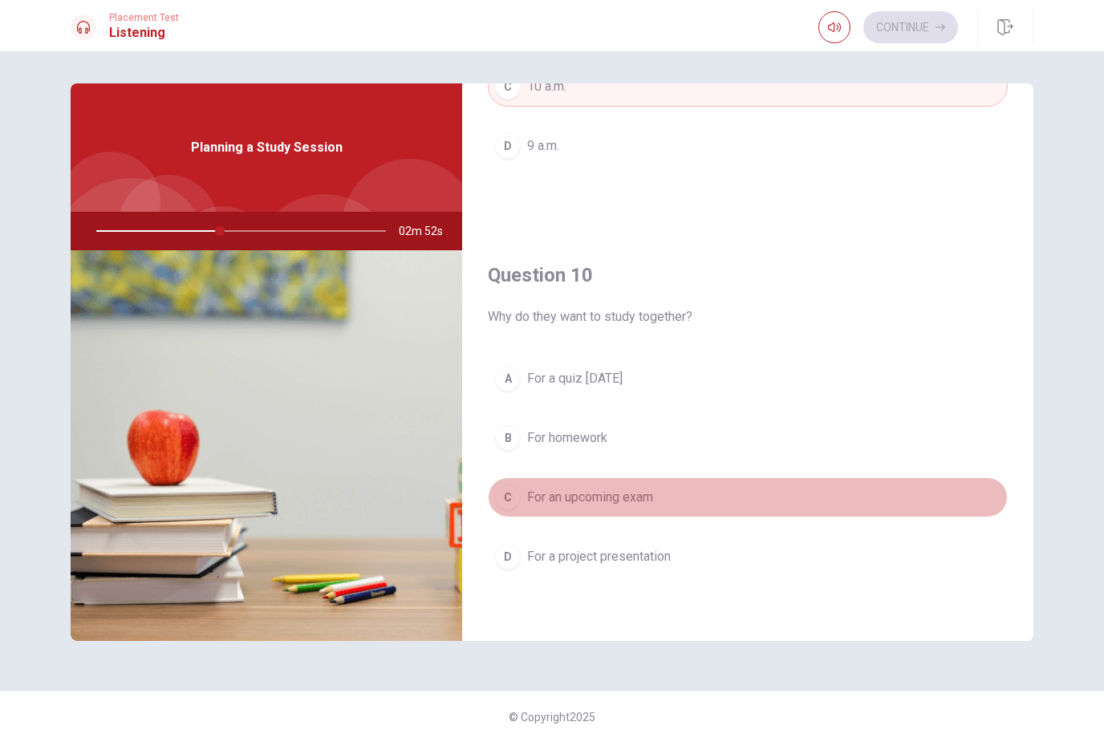
click at [756, 510] on button "C For an upcoming exam" at bounding box center [748, 498] width 520 height 40
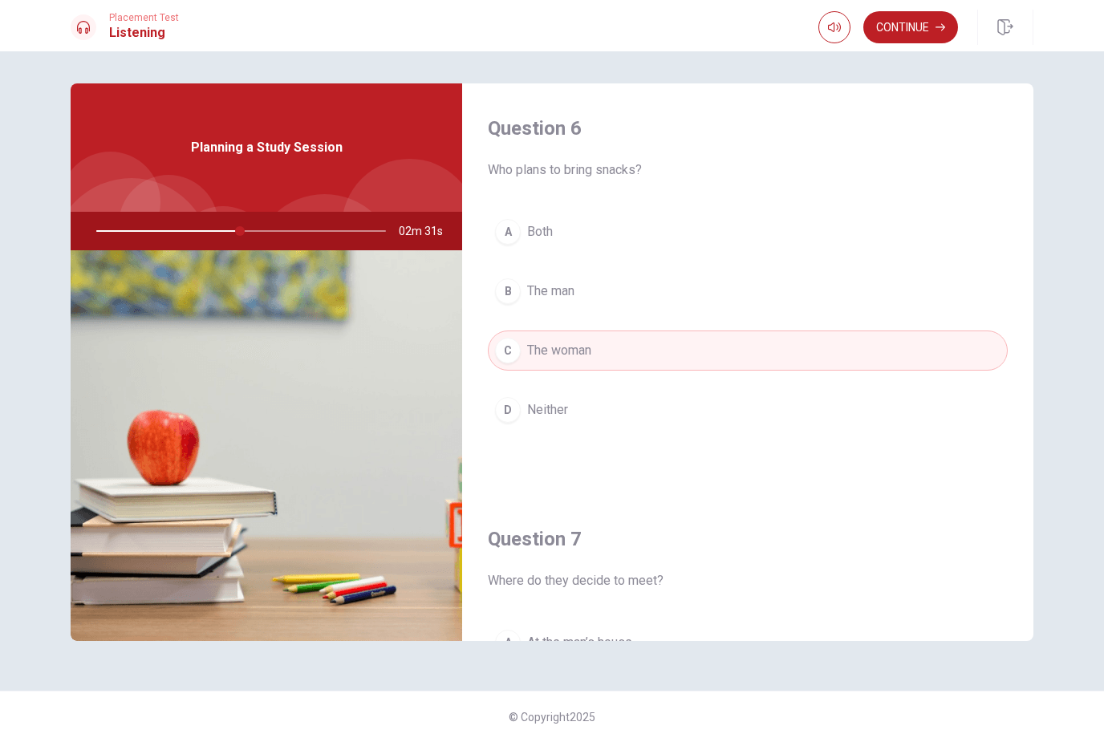
scroll to position [0, 0]
click at [923, 55] on div "Question 6 Who plans to bring snacks? A Both B The man C The woman D Neither Qu…" at bounding box center [552, 396] width 1104 height 691
click at [922, 54] on div "Question 6 Who plans to bring snacks? A Both B The man C The woman D Neither Qu…" at bounding box center [552, 396] width 1104 height 691
click at [932, 27] on button "Continue" at bounding box center [911, 27] width 95 height 32
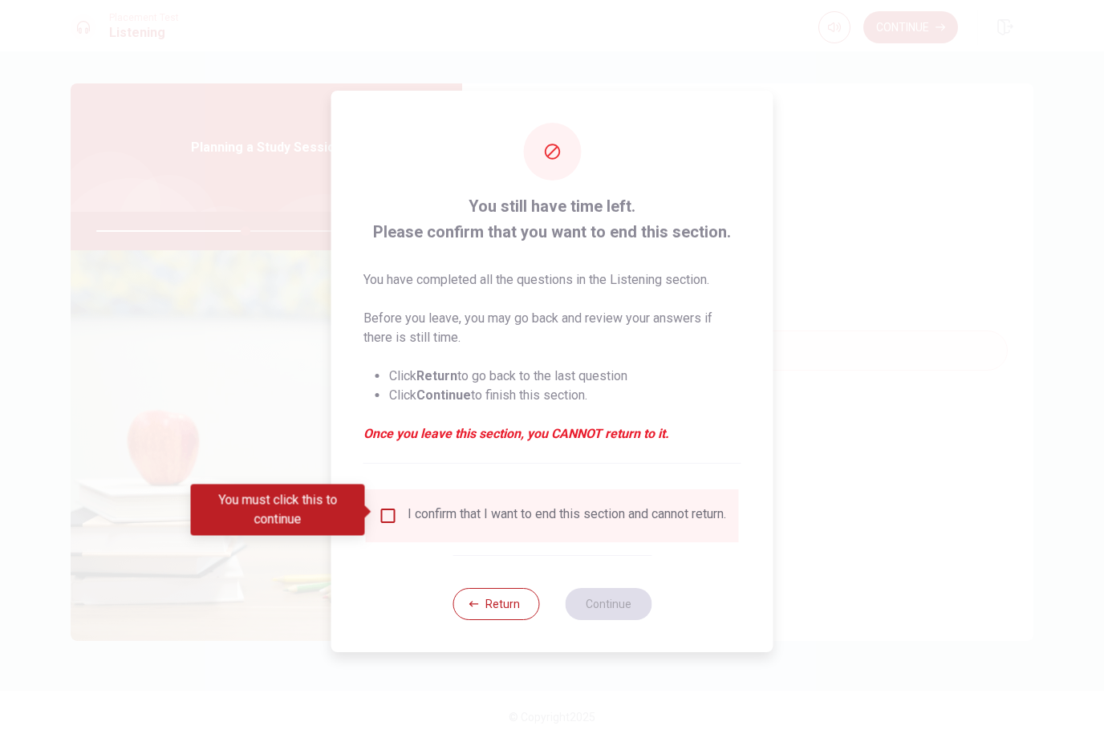
click at [408, 513] on div "I confirm that I want to end this section and cannot return." at bounding box center [567, 515] width 319 height 19
click at [389, 510] on input "You must click this to continue" at bounding box center [388, 515] width 19 height 19
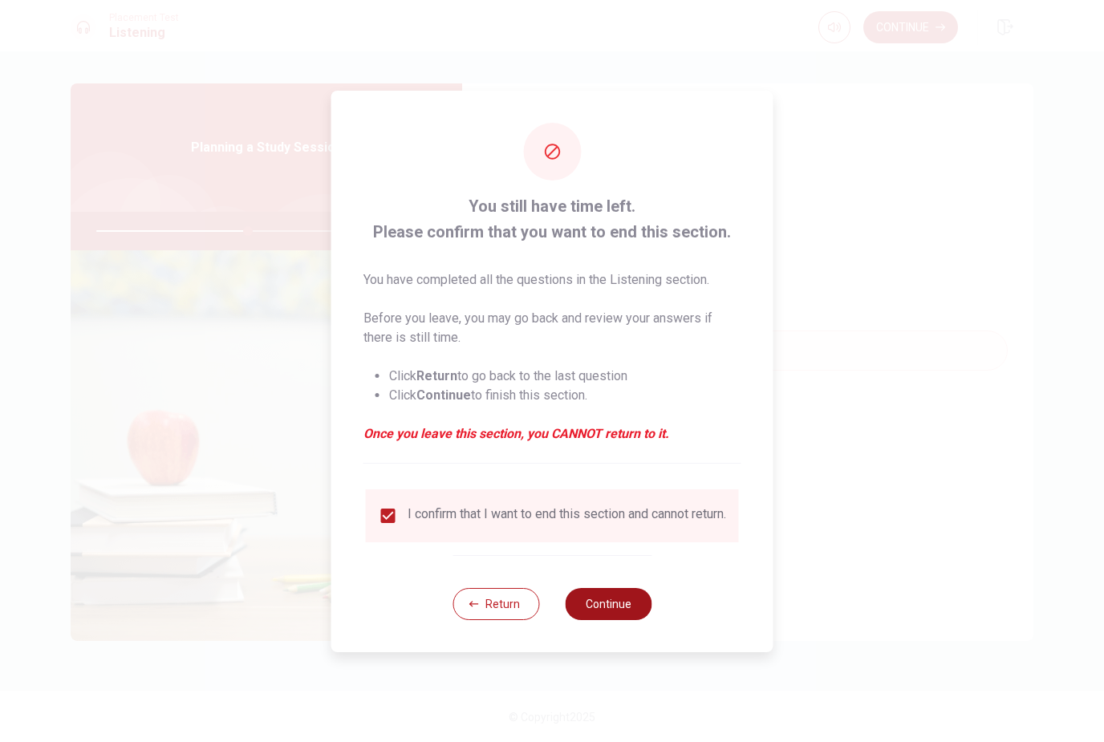
click at [606, 599] on button "Continue" at bounding box center [608, 604] width 87 height 32
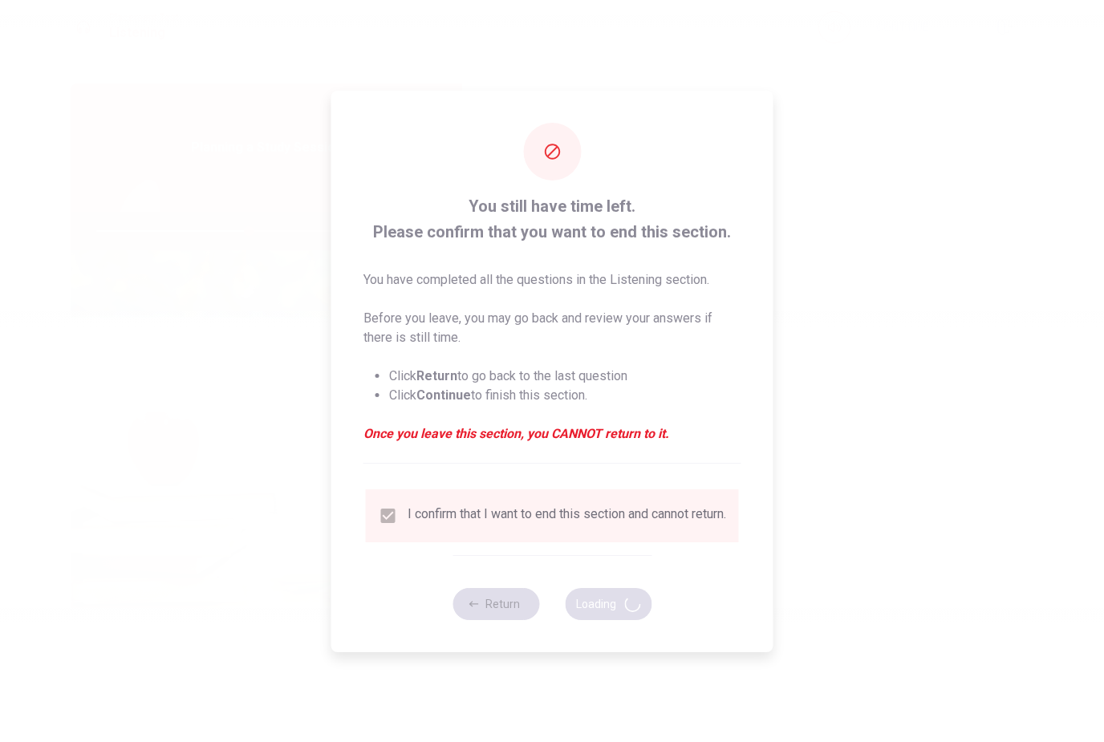
type input "53"
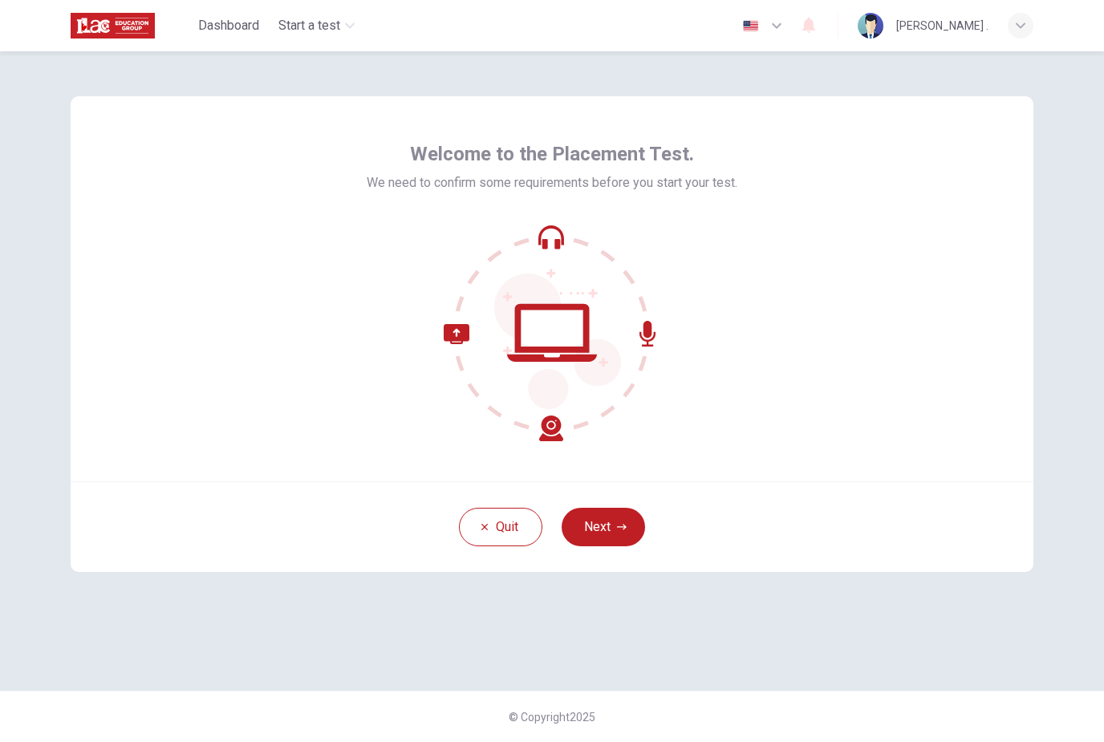
click at [556, 334] on icon at bounding box center [552, 333] width 217 height 217
click at [617, 526] on icon "button" at bounding box center [622, 527] width 10 height 10
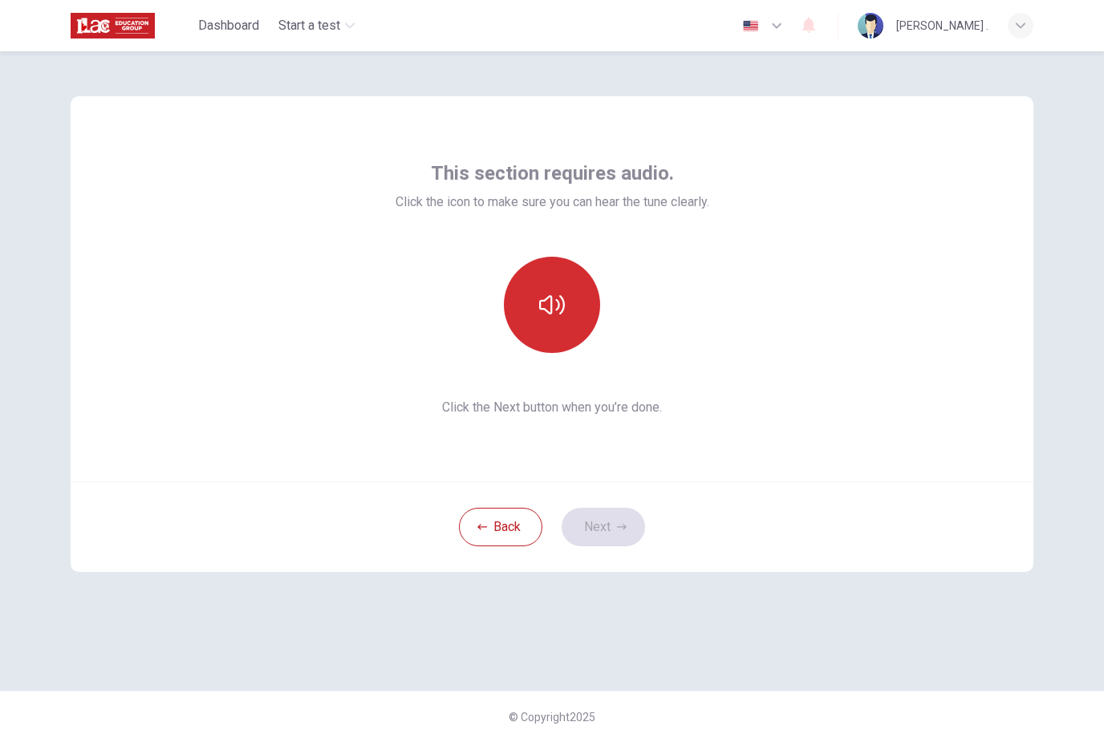
click at [593, 312] on button "button" at bounding box center [552, 305] width 96 height 96
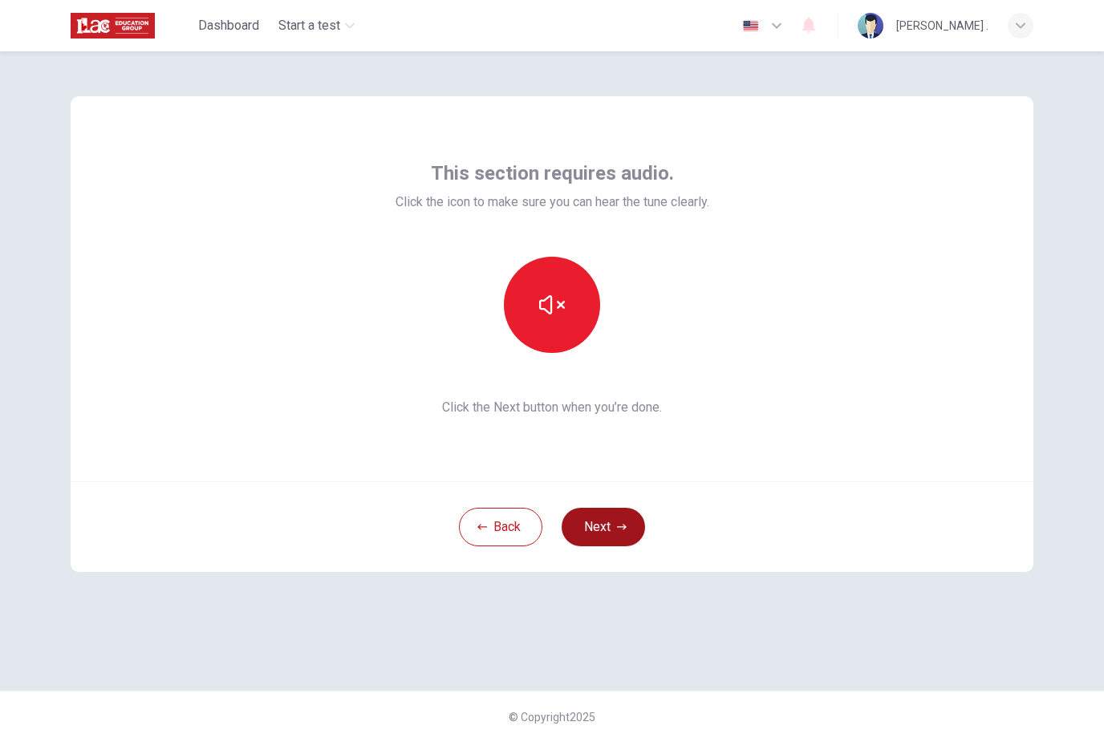
click at [622, 527] on icon "button" at bounding box center [622, 527] width 10 height 6
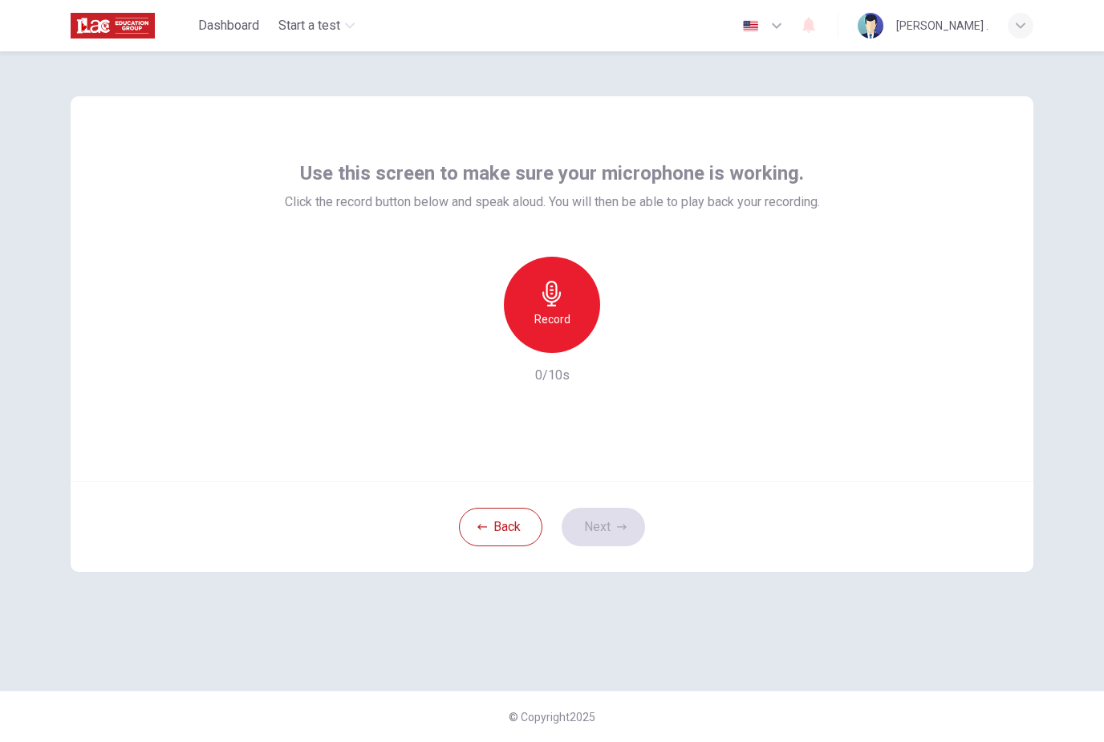
click at [558, 336] on div "Record" at bounding box center [552, 305] width 96 height 96
click at [543, 333] on div "Stop" at bounding box center [552, 305] width 96 height 96
click at [628, 352] on div "button" at bounding box center [626, 340] width 26 height 26
click at [598, 533] on button "Next" at bounding box center [603, 527] width 83 height 39
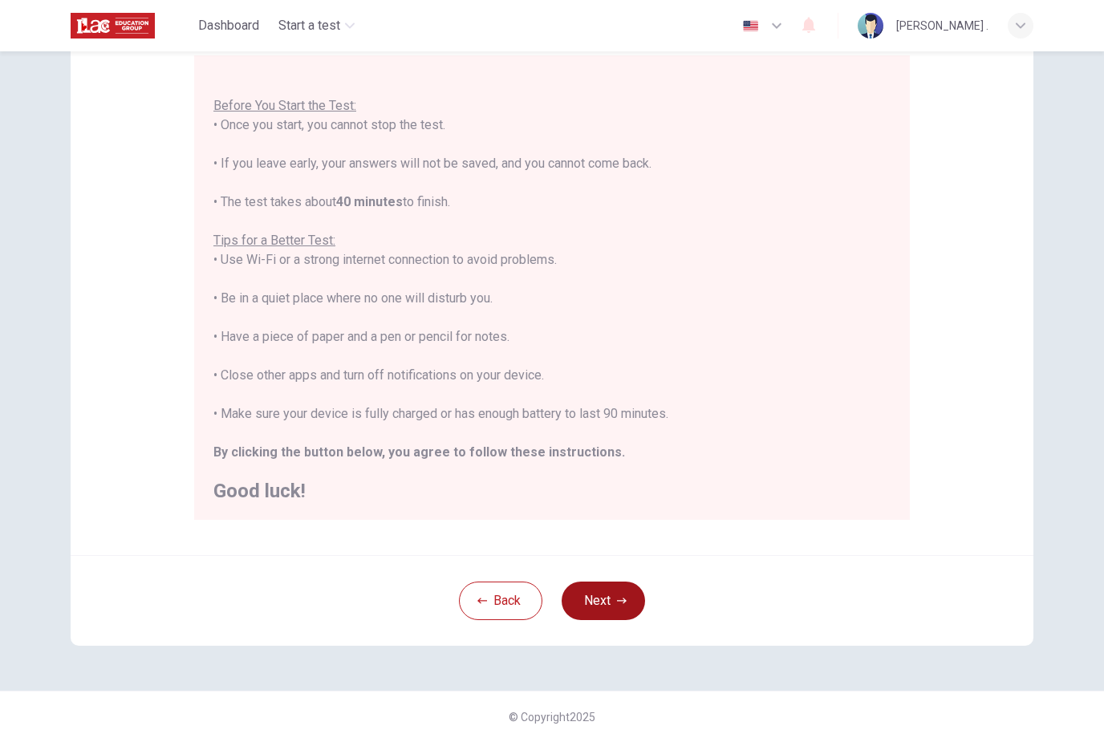
scroll to position [150, 0]
click at [632, 609] on button "Next" at bounding box center [603, 601] width 83 height 39
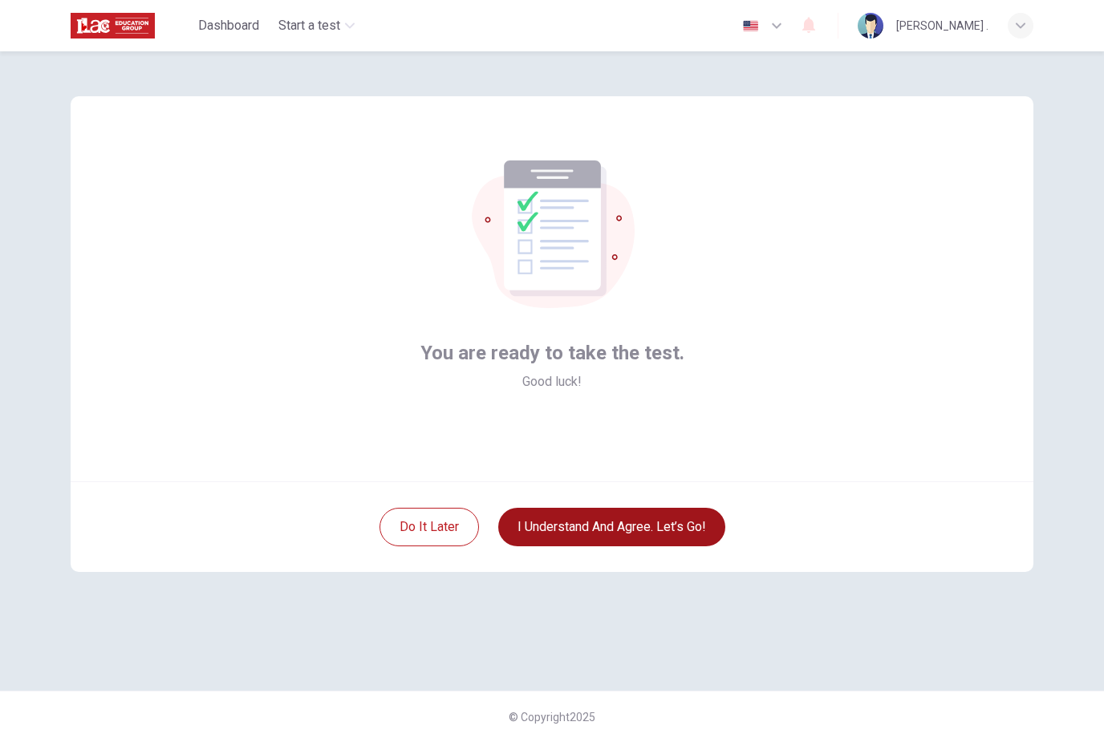
click at [685, 531] on button "I understand and agree. Let’s go!" at bounding box center [611, 527] width 227 height 39
